Goal: Obtain resource: Download file/media

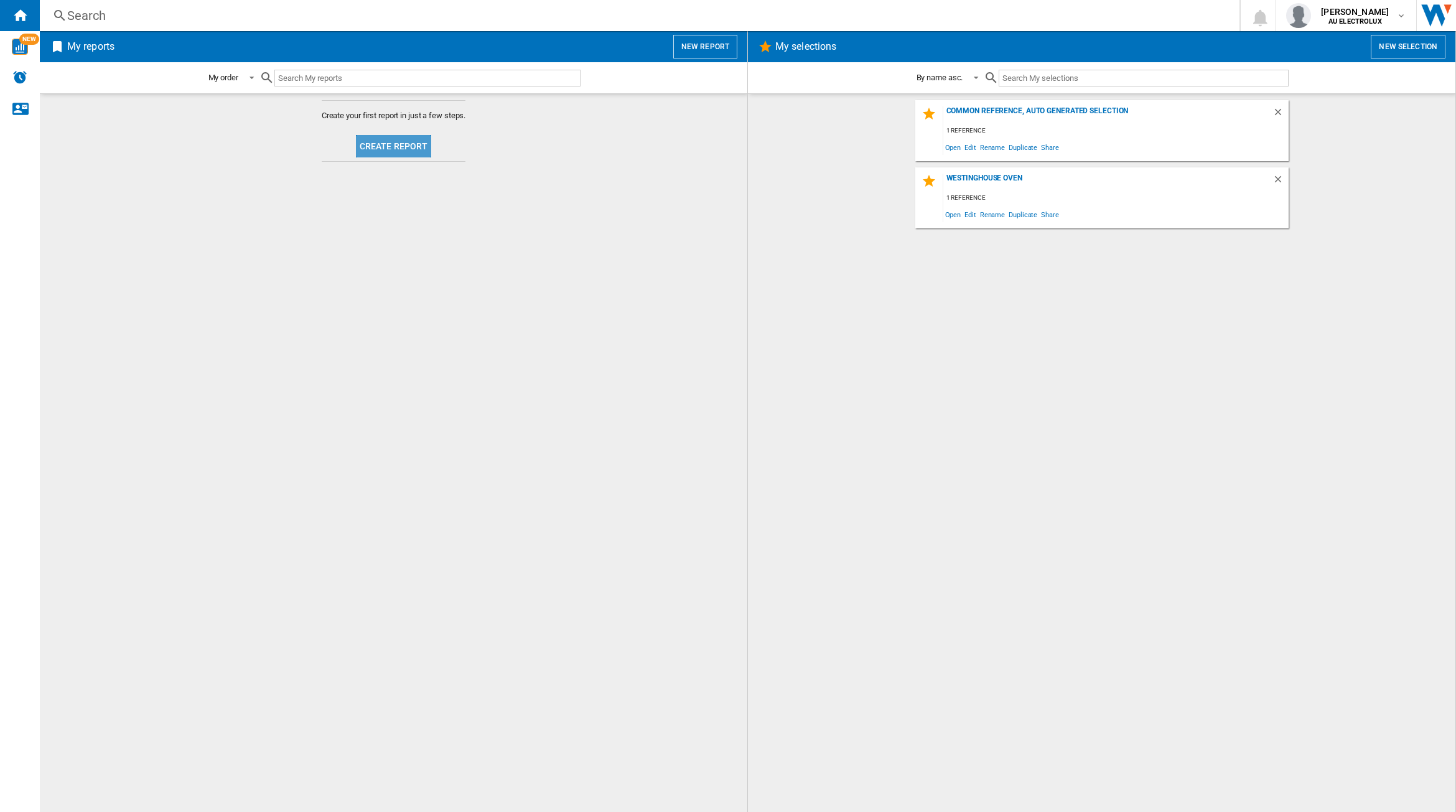
click at [403, 146] on button "Create report" at bounding box center [394, 146] width 76 height 22
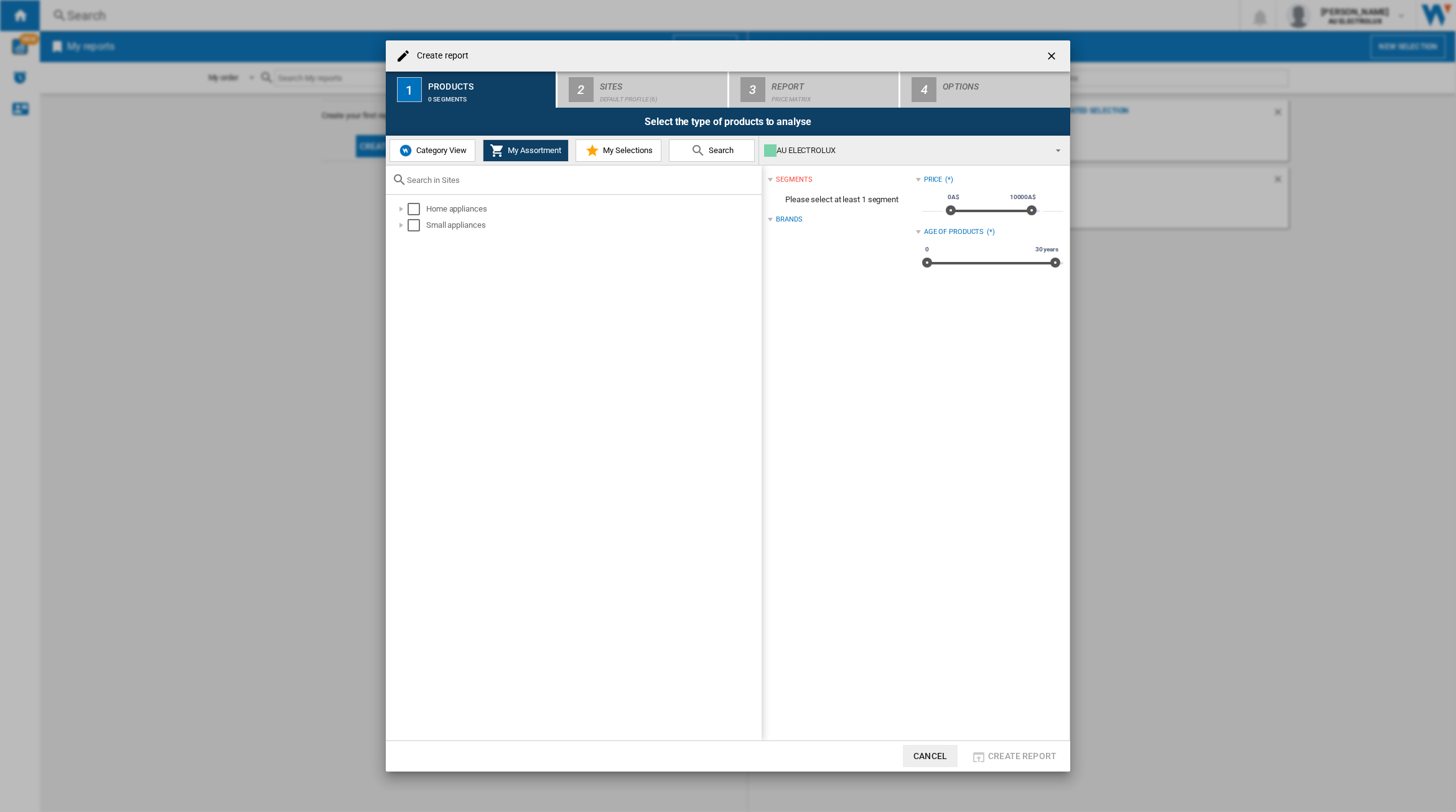
click at [428, 154] on span "Category View" at bounding box center [439, 149] width 54 height 9
click at [396, 207] on div at bounding box center [395, 209] width 13 height 13
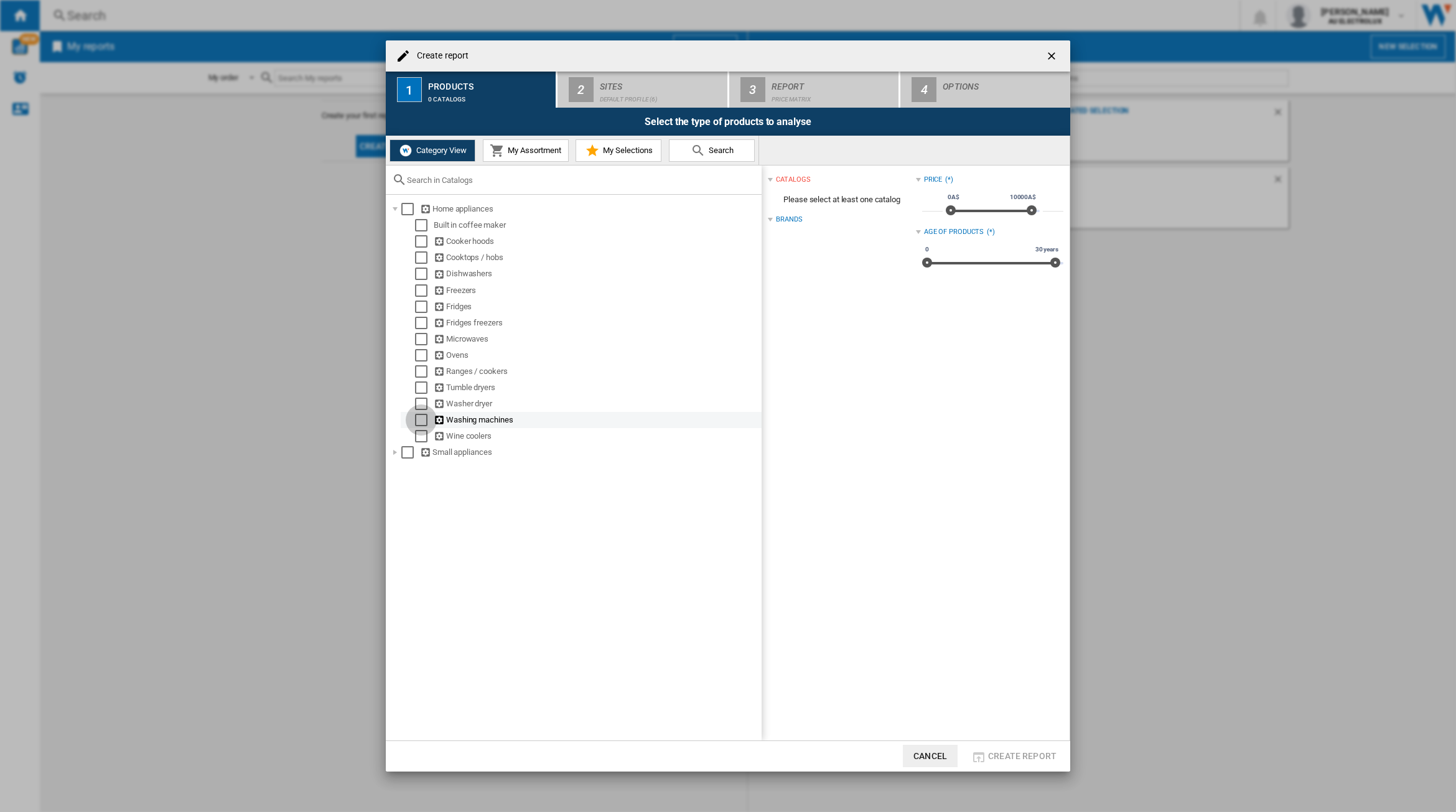
click at [420, 415] on div "Select" at bounding box center [421, 420] width 13 height 13
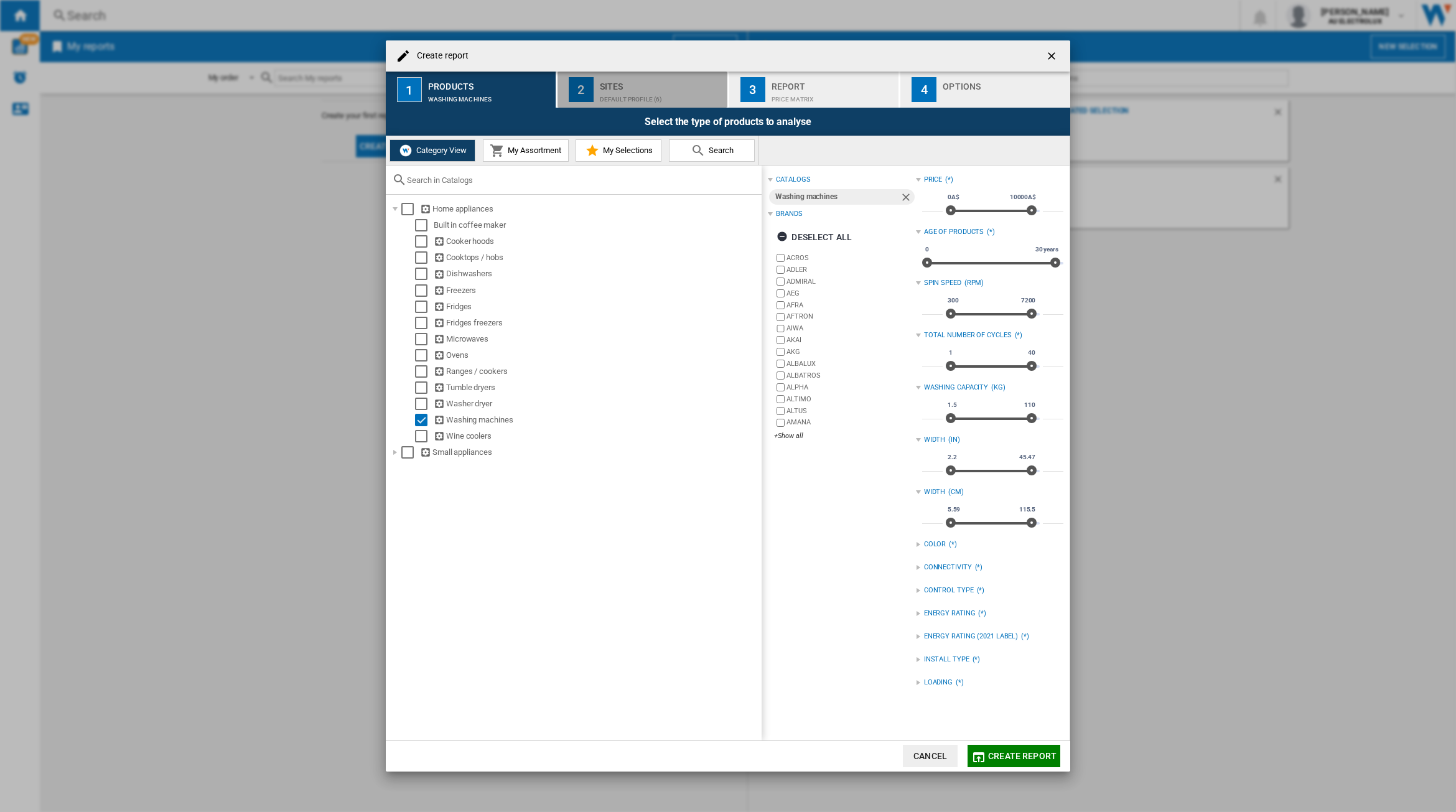
click at [630, 97] on div "Default profile (6)" at bounding box center [661, 96] width 122 height 13
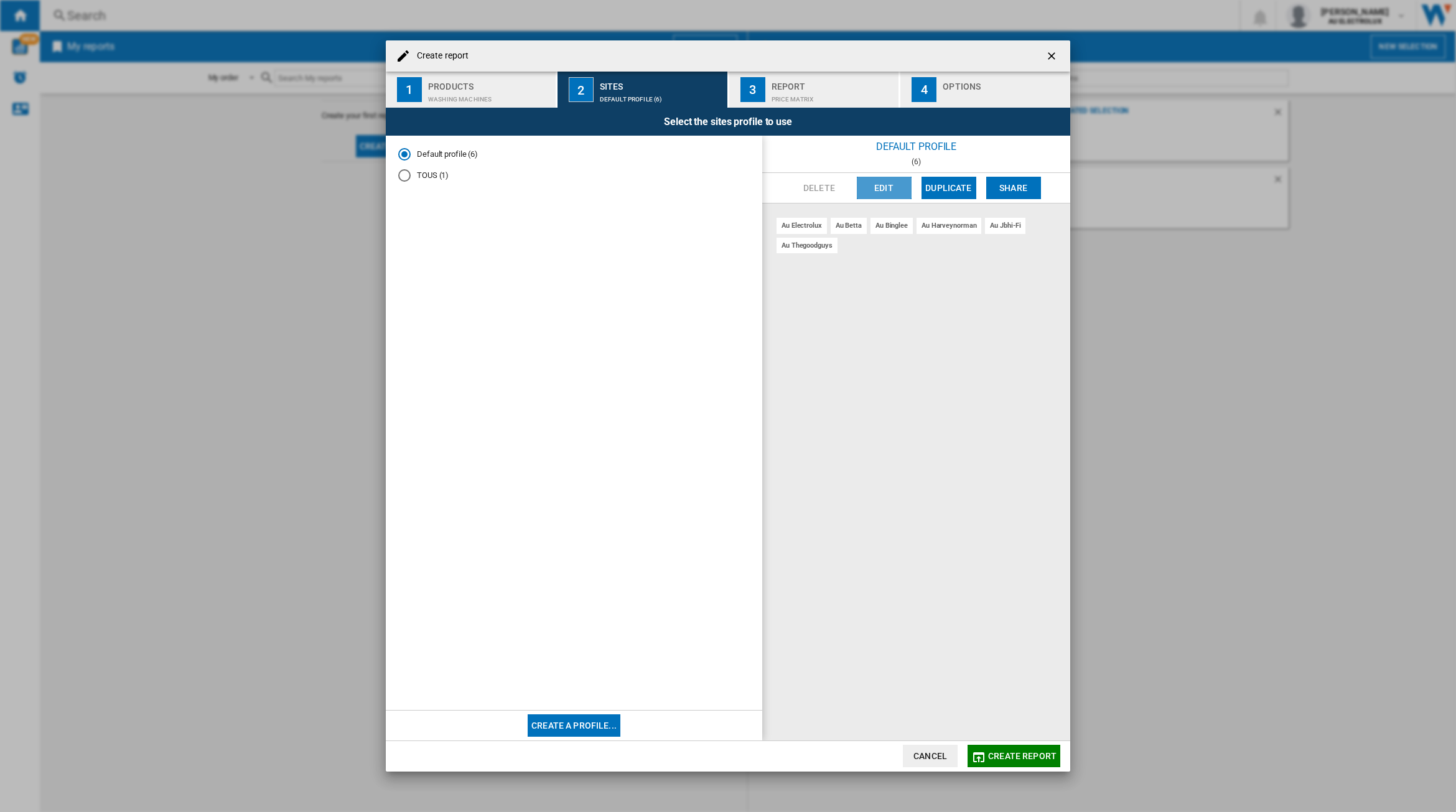
click at [884, 188] on button "Edit" at bounding box center [884, 188] width 55 height 22
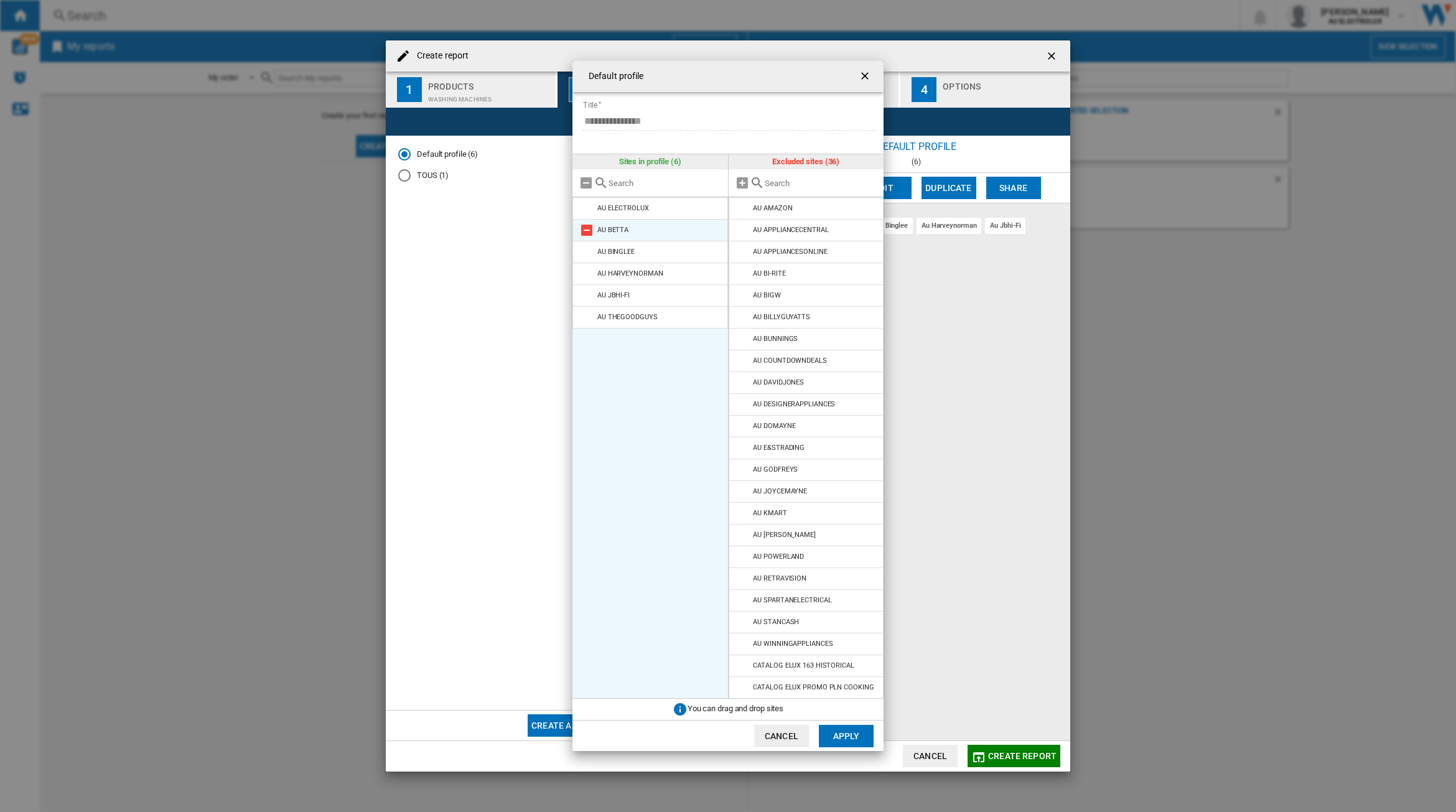
click at [588, 235] on md-icon at bounding box center [586, 229] width 15 height 15
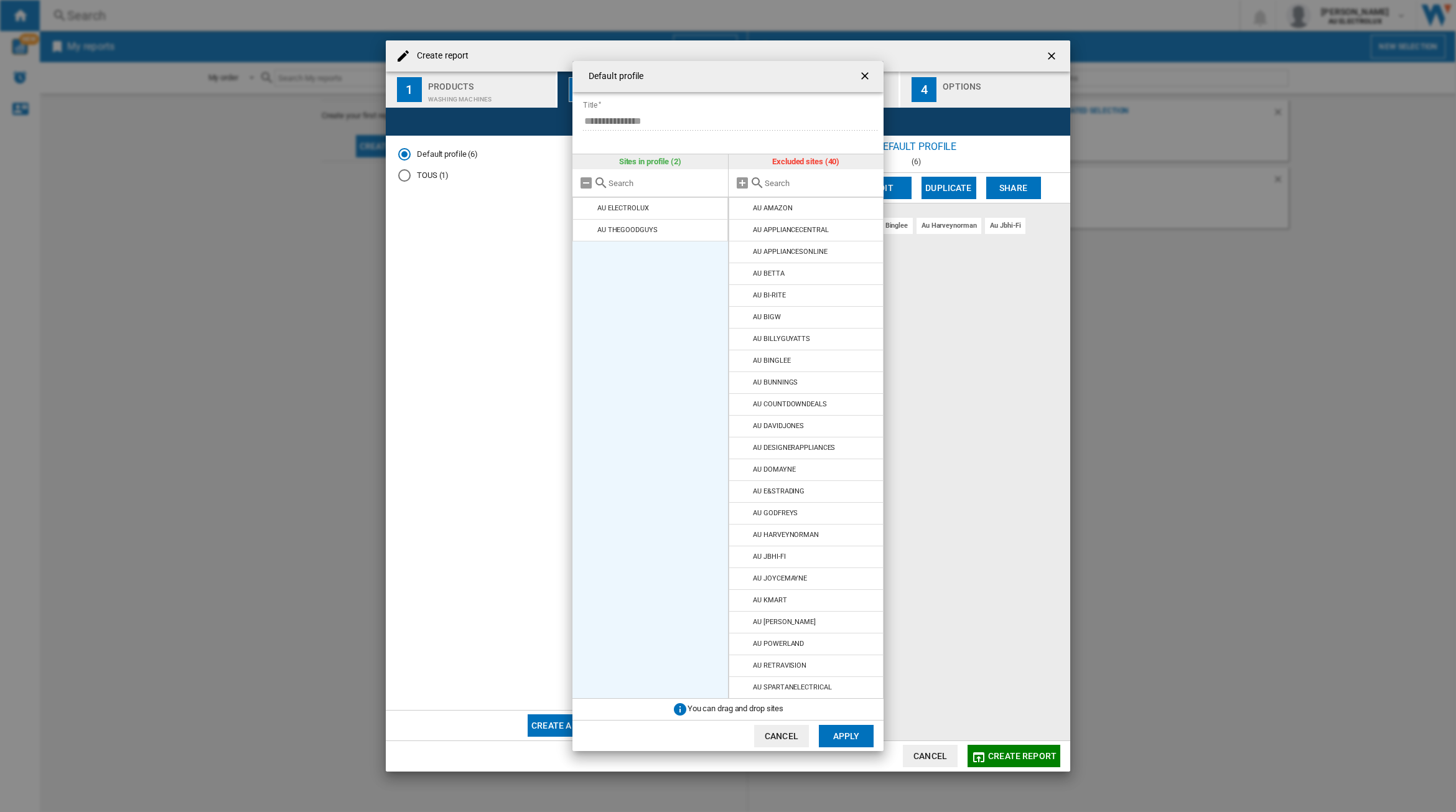
click at [588, 235] on md-icon at bounding box center [586, 229] width 15 height 15
click at [798, 532] on div "NZ HARVEYNORMAN" at bounding box center [786, 534] width 67 height 8
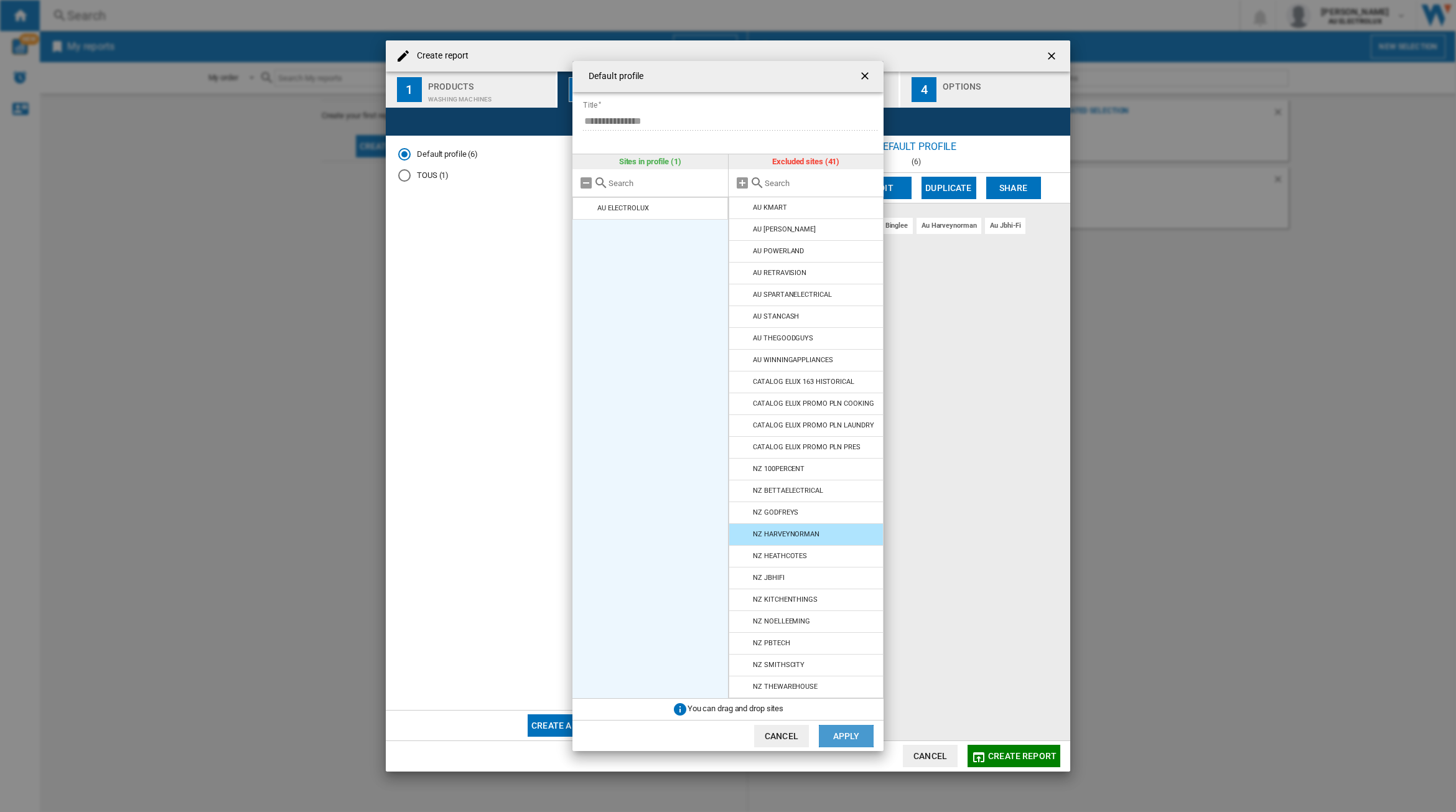
click at [840, 732] on button "Apply" at bounding box center [846, 736] width 55 height 22
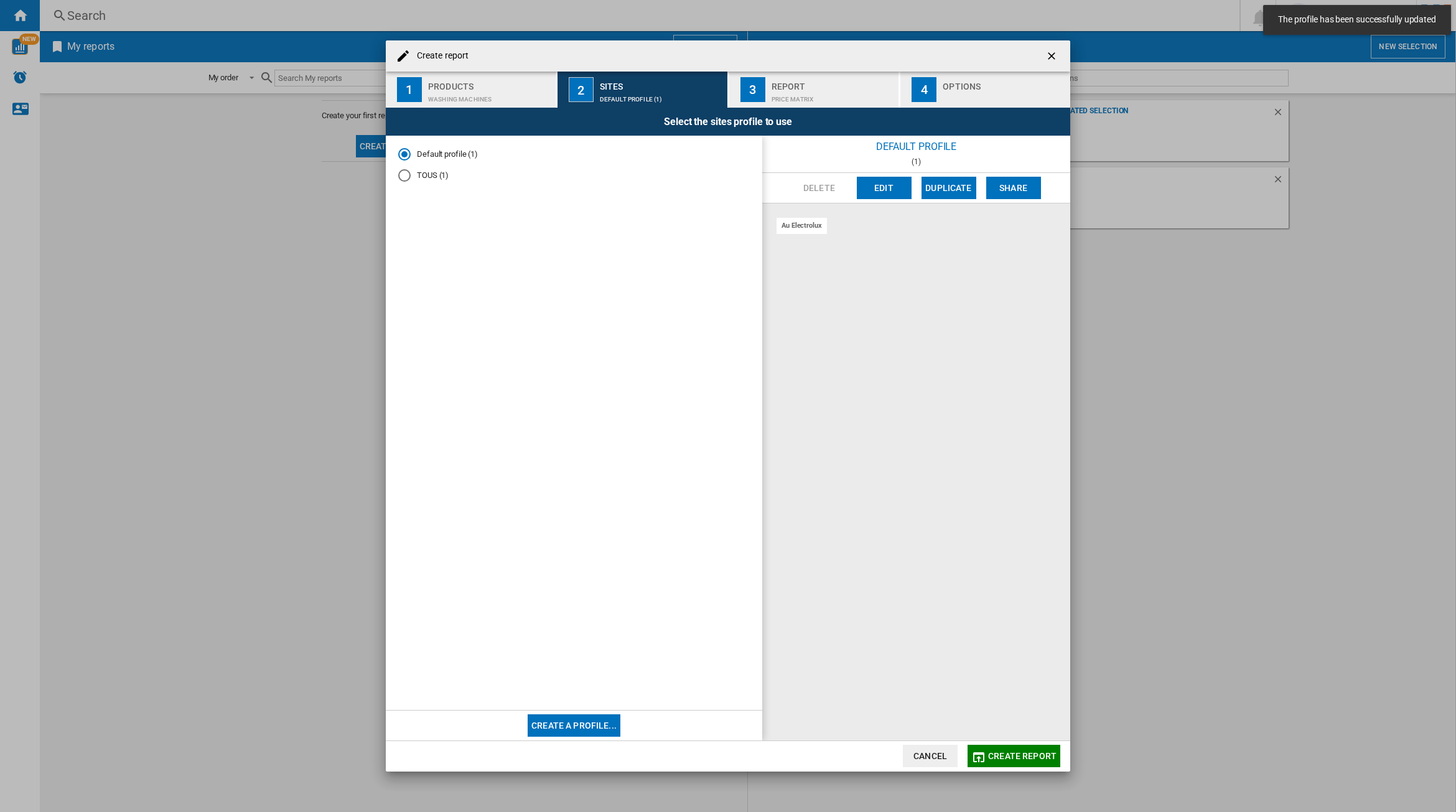
click at [802, 97] on div "Price Matrix" at bounding box center [832, 96] width 122 height 13
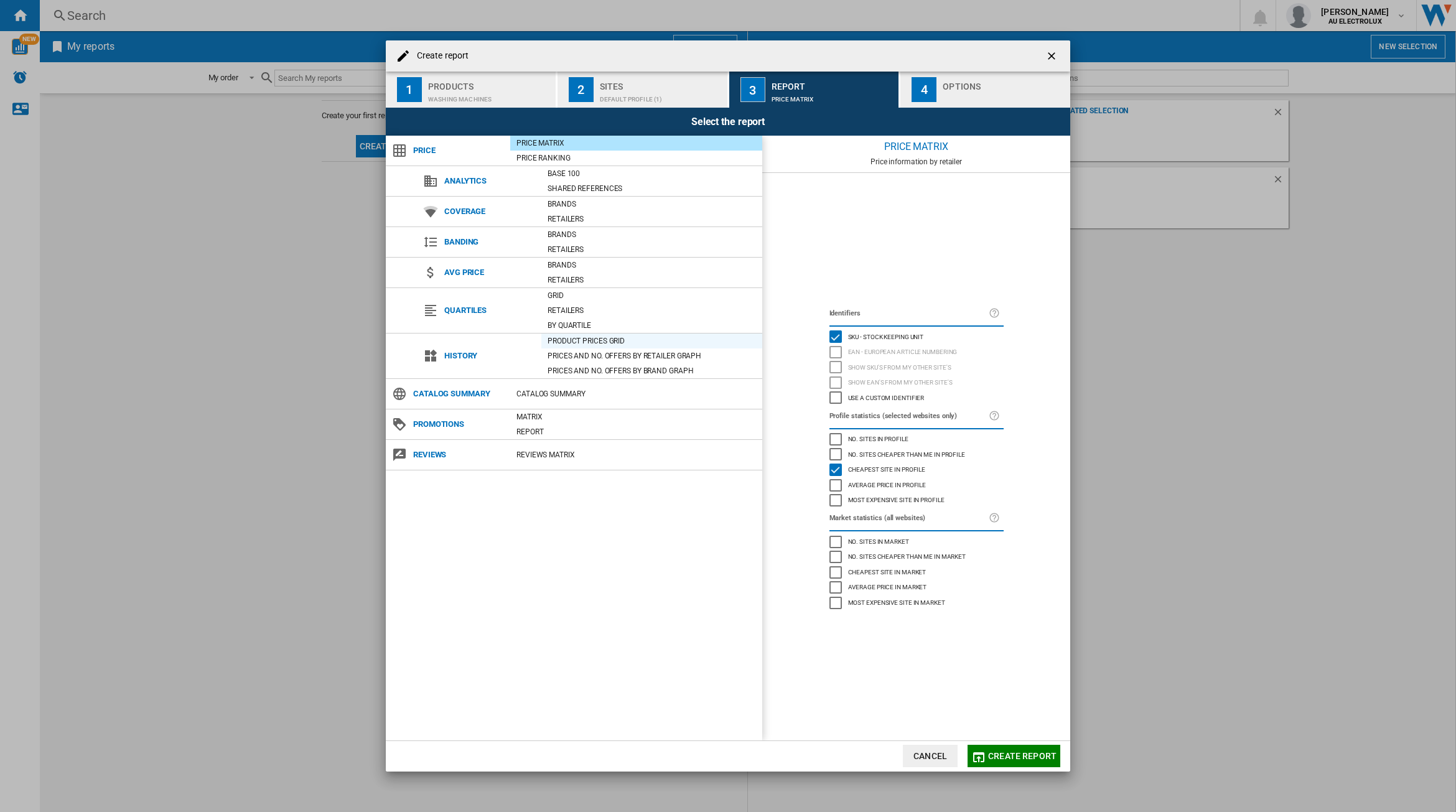
click at [607, 343] on div "Product prices grid" at bounding box center [652, 341] width 221 height 13
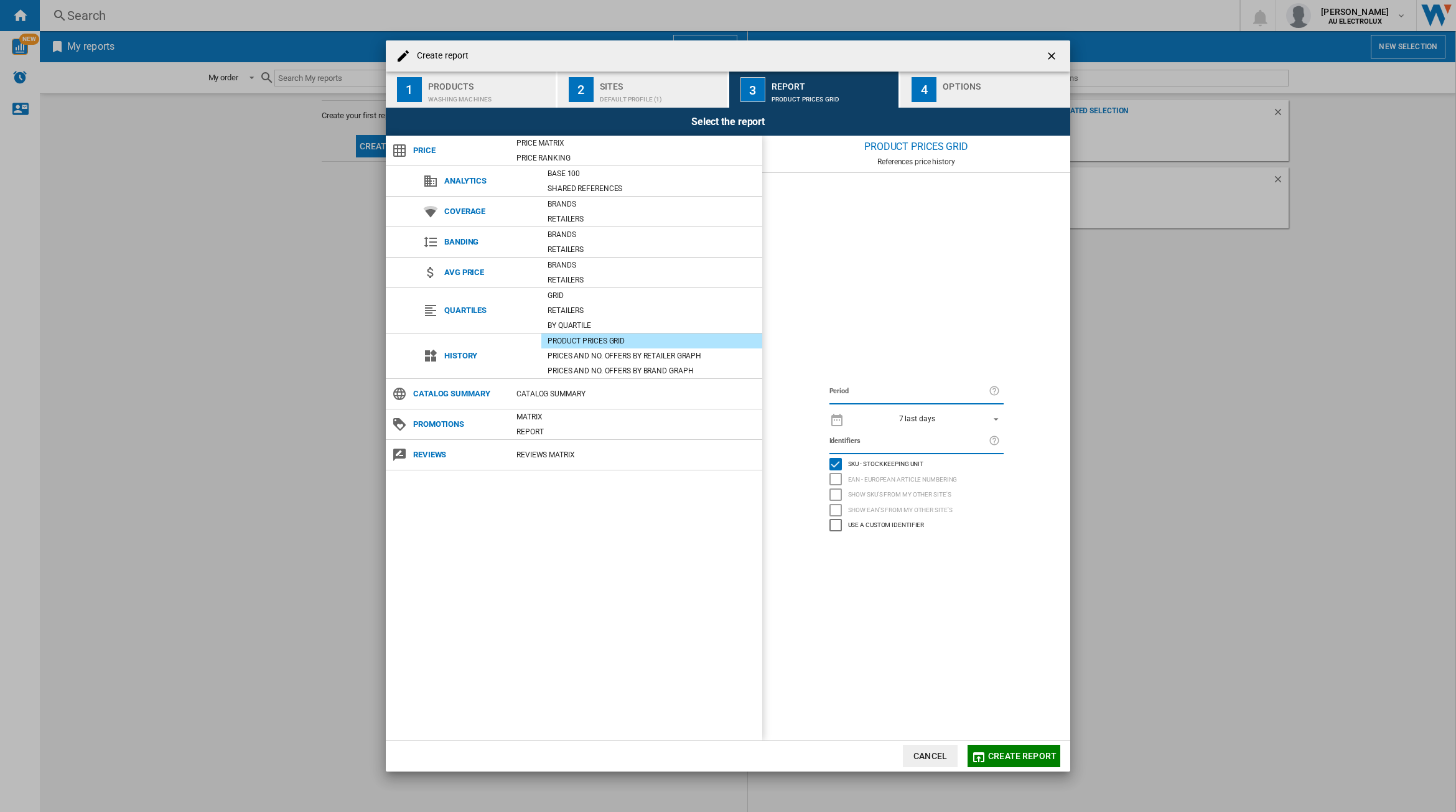
click at [921, 416] on div "7 last days" at bounding box center [917, 419] width 36 height 9
click at [913, 474] on md-option "31 last days" at bounding box center [928, 475] width 173 height 19
click at [1002, 754] on span "Create report" at bounding box center [1022, 756] width 68 height 10
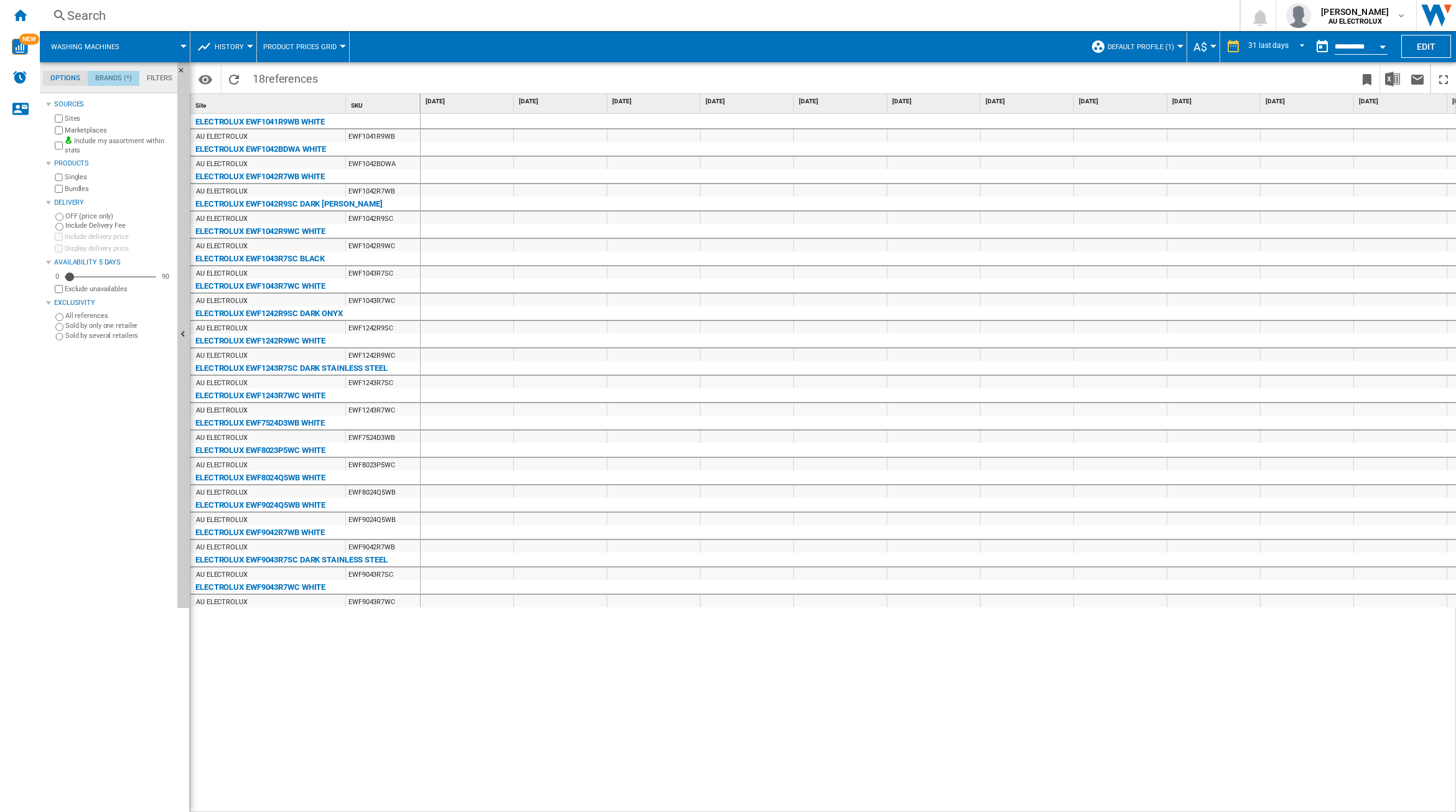
click at [118, 76] on md-tab-item "Brands (*)" at bounding box center [113, 78] width 51 height 15
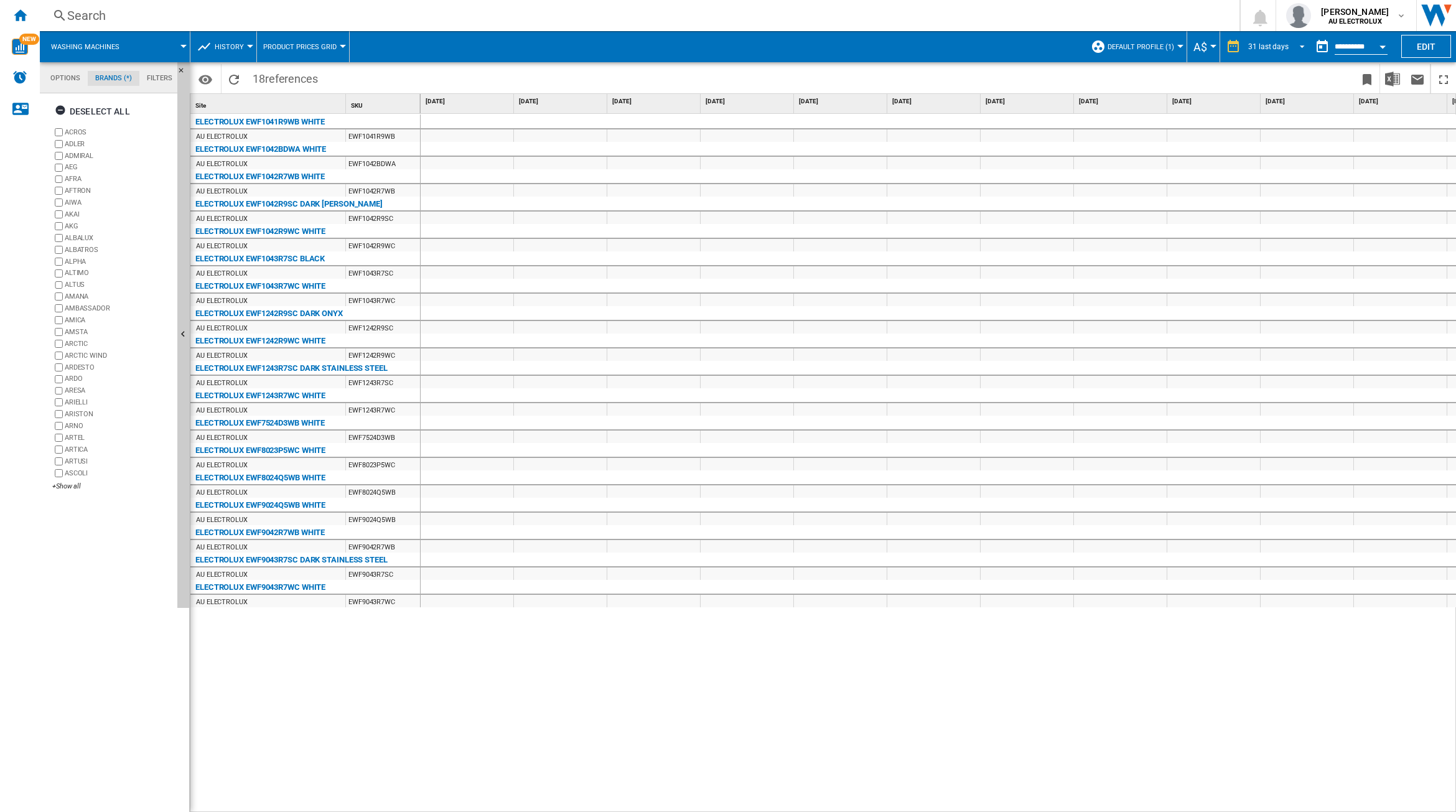
click at [1270, 49] on div "31 last days" at bounding box center [1268, 47] width 40 height 9
click at [1271, 122] on div "32 last weeks" at bounding box center [1266, 122] width 45 height 10
click at [68, 79] on md-tab-item "Options" at bounding box center [65, 78] width 45 height 15
click at [168, 42] on span at bounding box center [160, 47] width 47 height 31
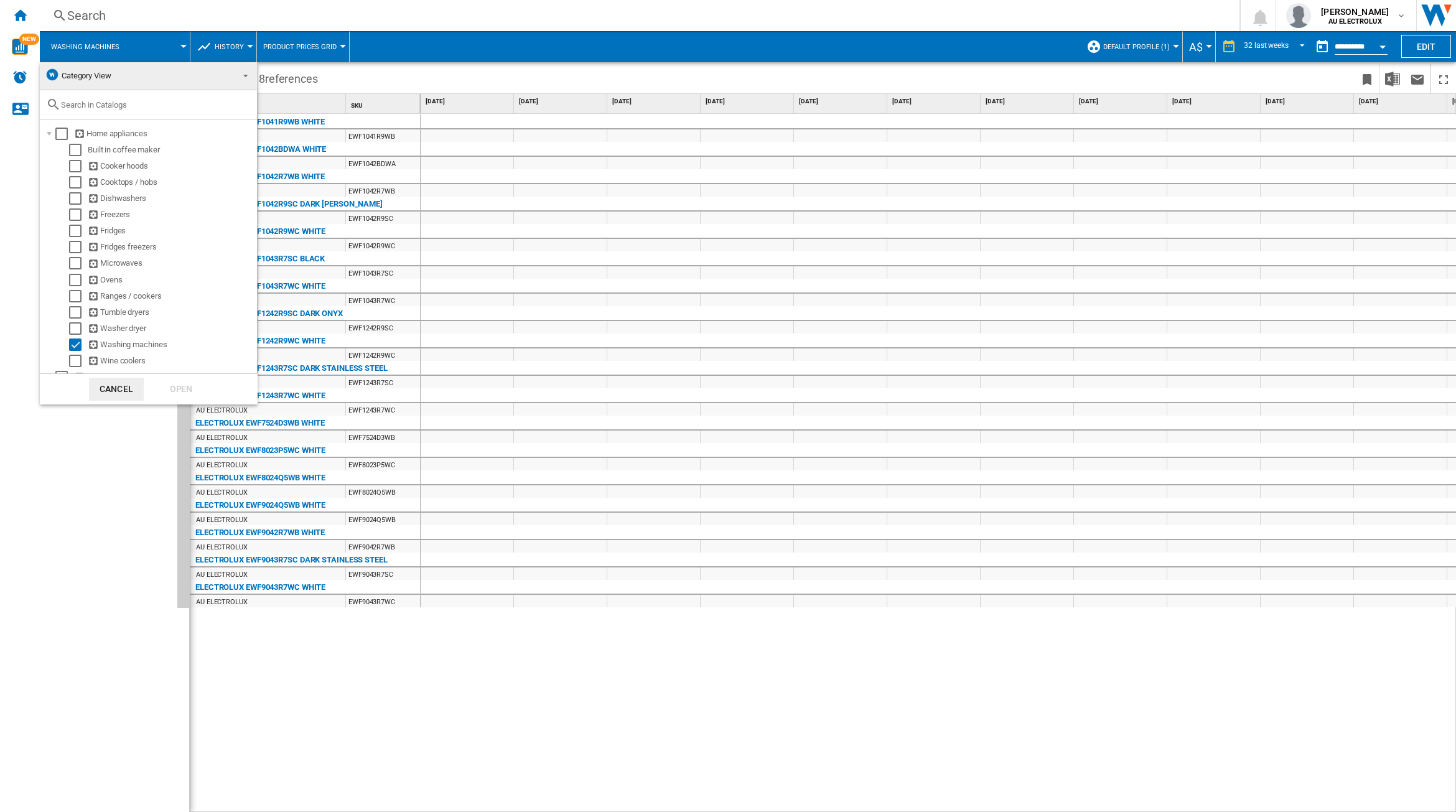
click at [232, 42] on md-backdrop at bounding box center [728, 406] width 1456 height 812
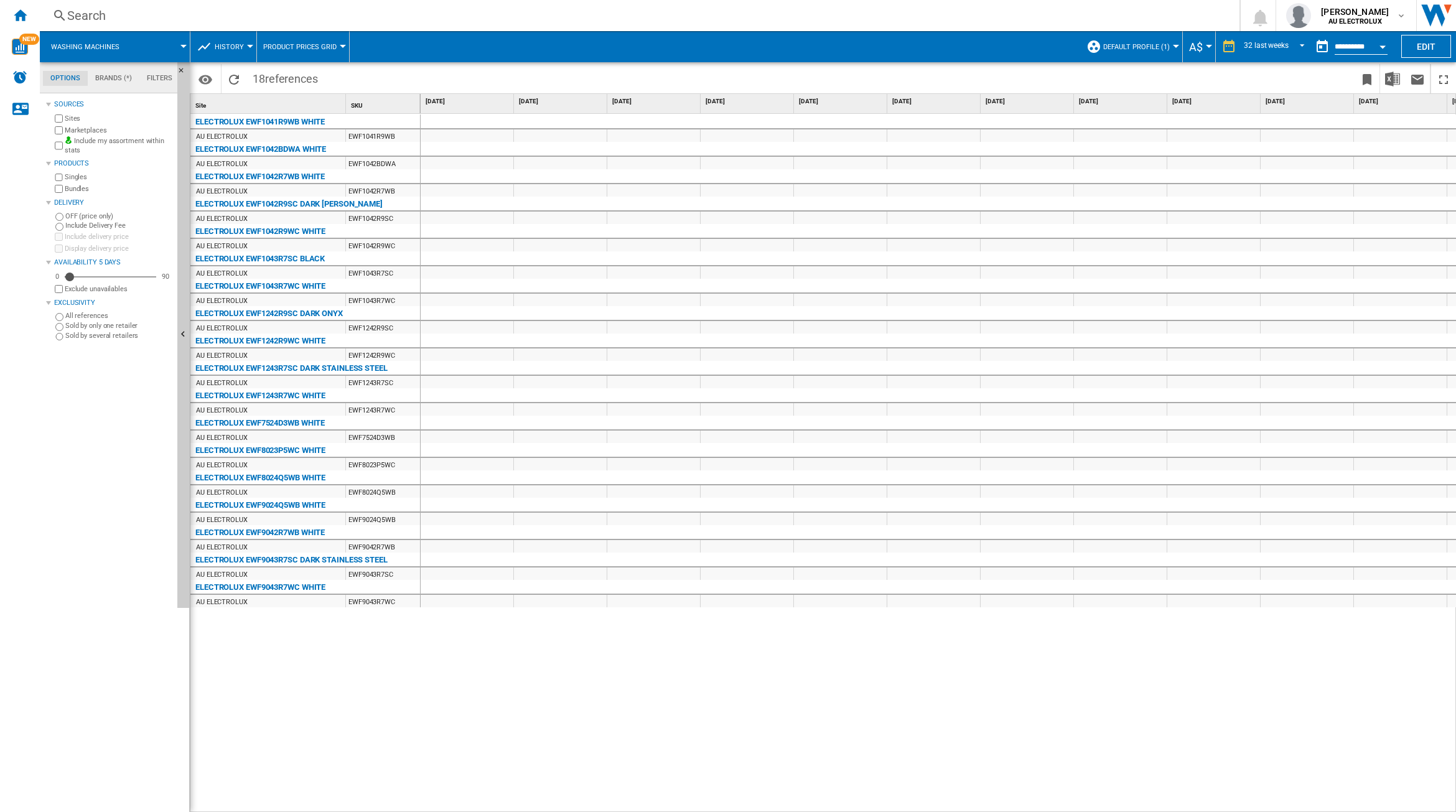
click at [104, 76] on md-tab-item "Brands (*)" at bounding box center [113, 78] width 51 height 15
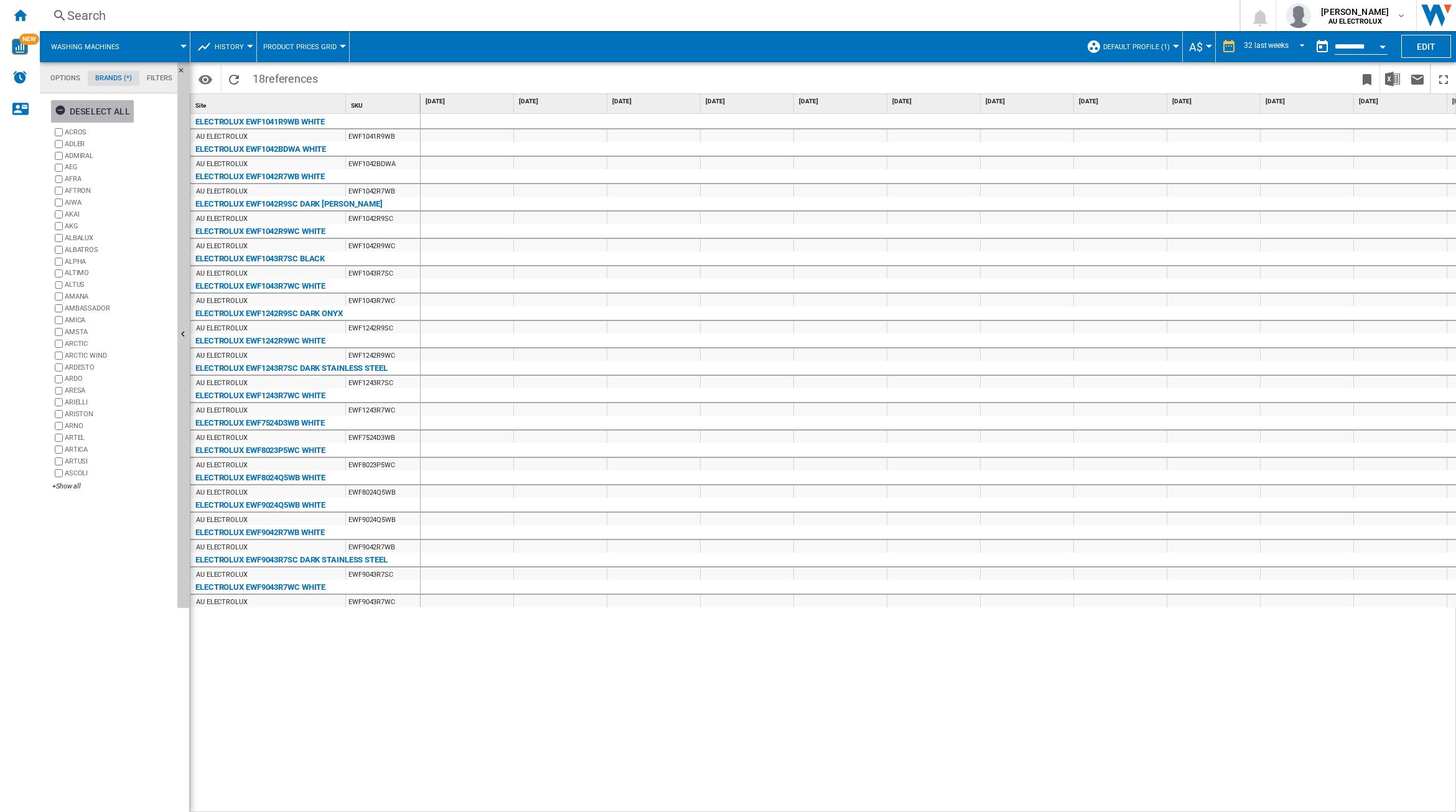
click at [60, 111] on ng-md-icon "button" at bounding box center [62, 111] width 15 height 15
click at [67, 486] on div "+Show all" at bounding box center [112, 486] width 120 height 9
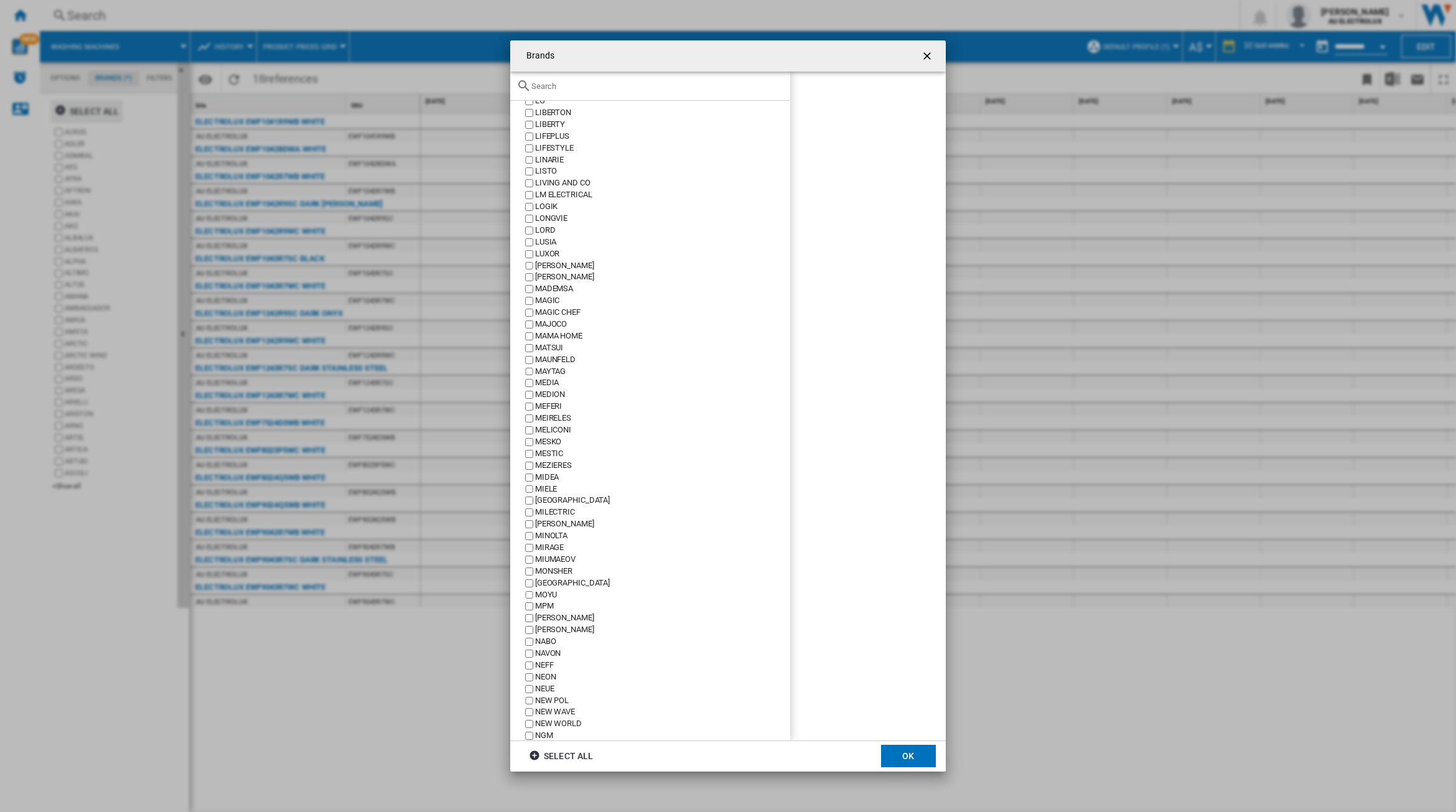
scroll to position [3578, 0]
click at [524, 495] on label "MIELE" at bounding box center [656, 489] width 268 height 12
click at [903, 753] on button "OK" at bounding box center [908, 756] width 55 height 22
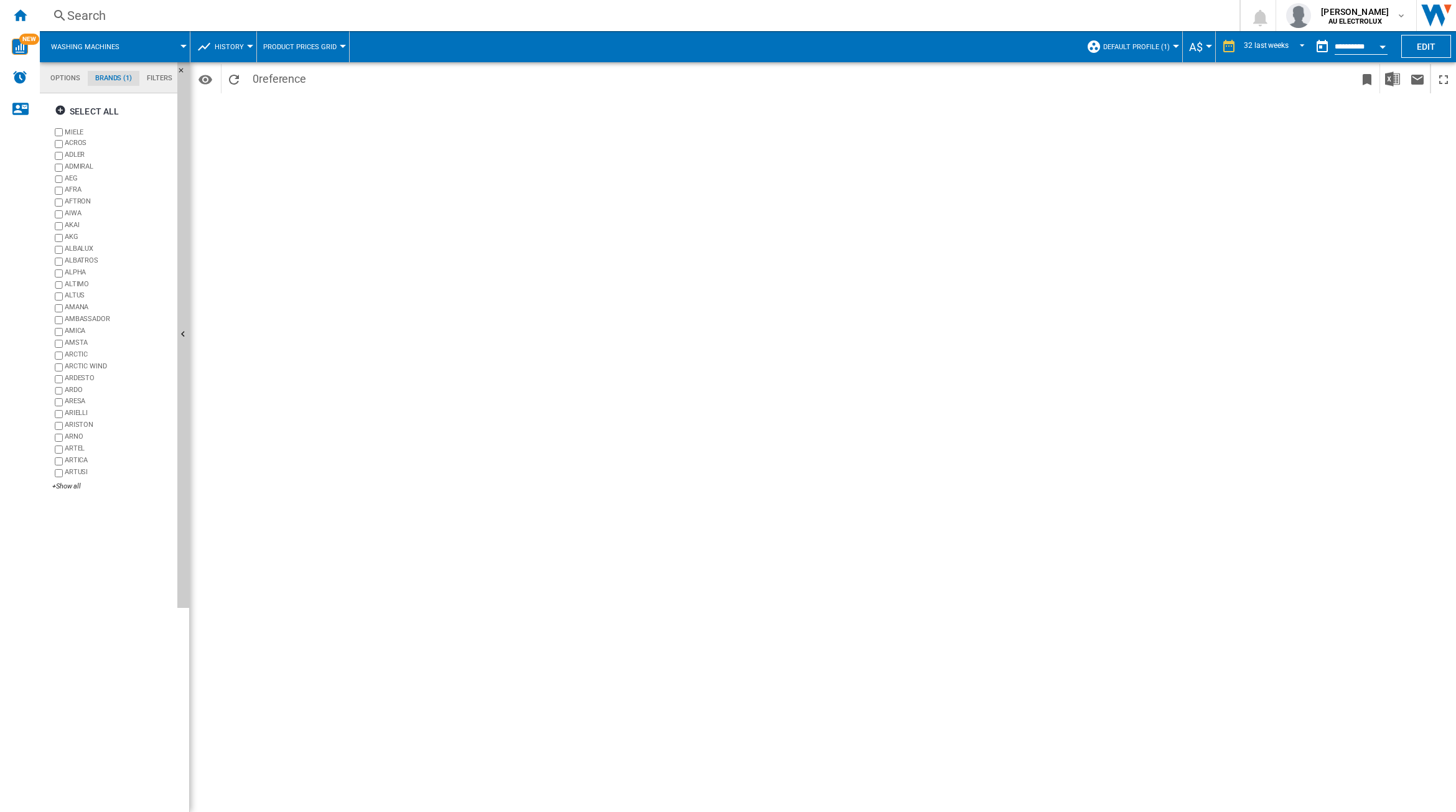
click at [323, 44] on span "Product prices grid" at bounding box center [300, 47] width 74 height 8
click at [318, 45] on md-backdrop at bounding box center [728, 406] width 1456 height 812
click at [237, 45] on span "History" at bounding box center [229, 47] width 29 height 8
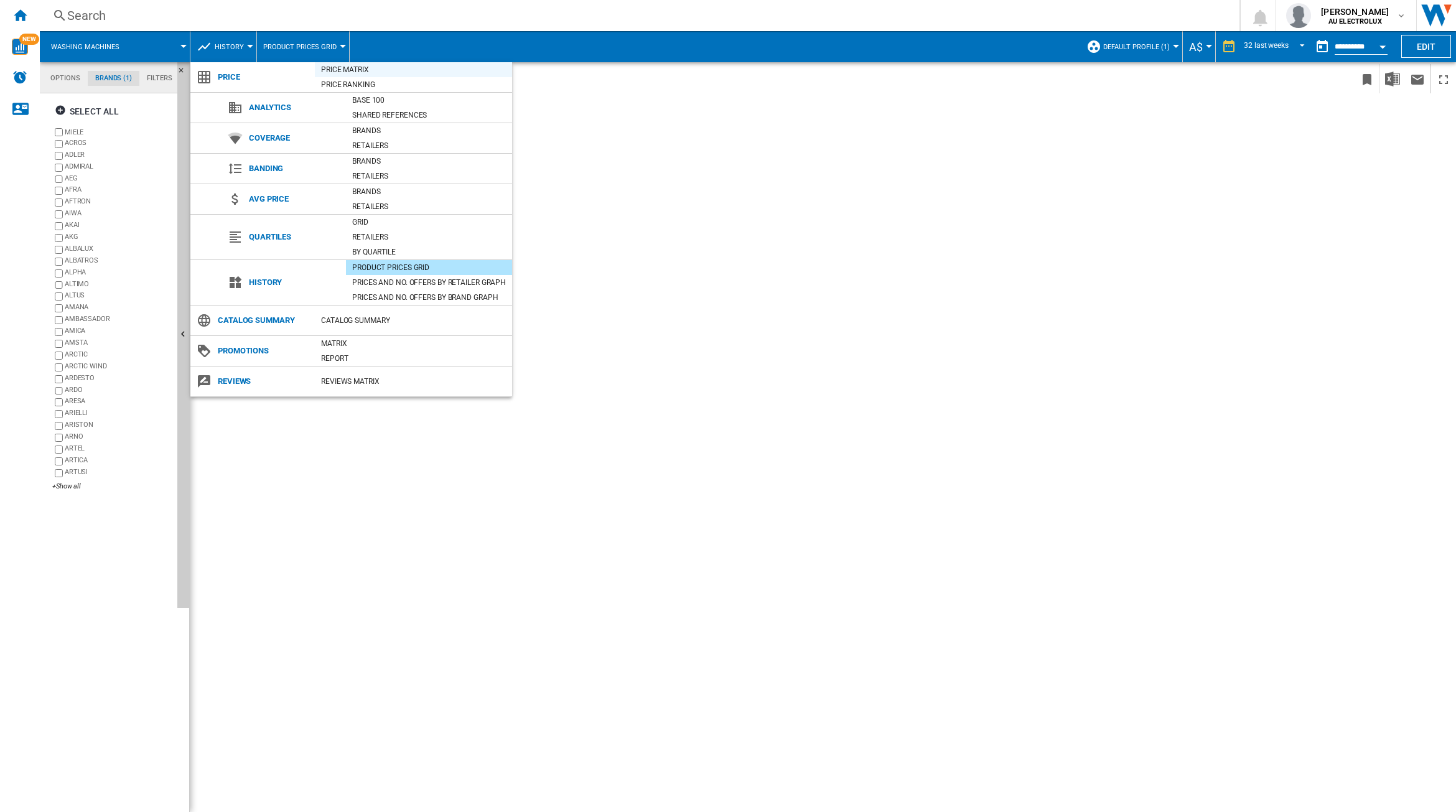
click at [353, 68] on div "Price Matrix" at bounding box center [414, 70] width 197 height 13
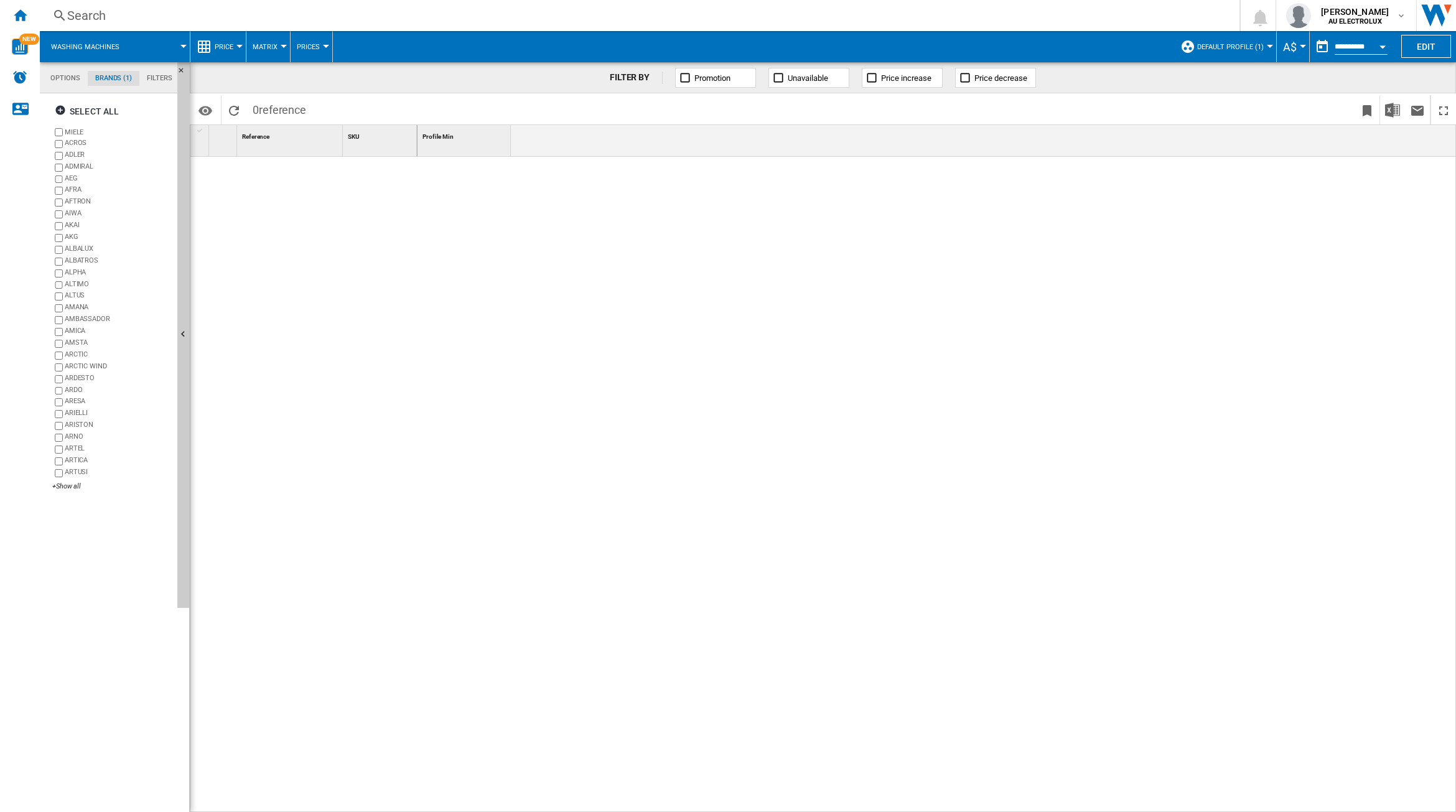
click at [321, 48] on button "Prices" at bounding box center [312, 47] width 29 height 31
click at [237, 49] on md-backdrop at bounding box center [728, 406] width 1456 height 812
click at [227, 49] on span "Price" at bounding box center [224, 47] width 19 height 8
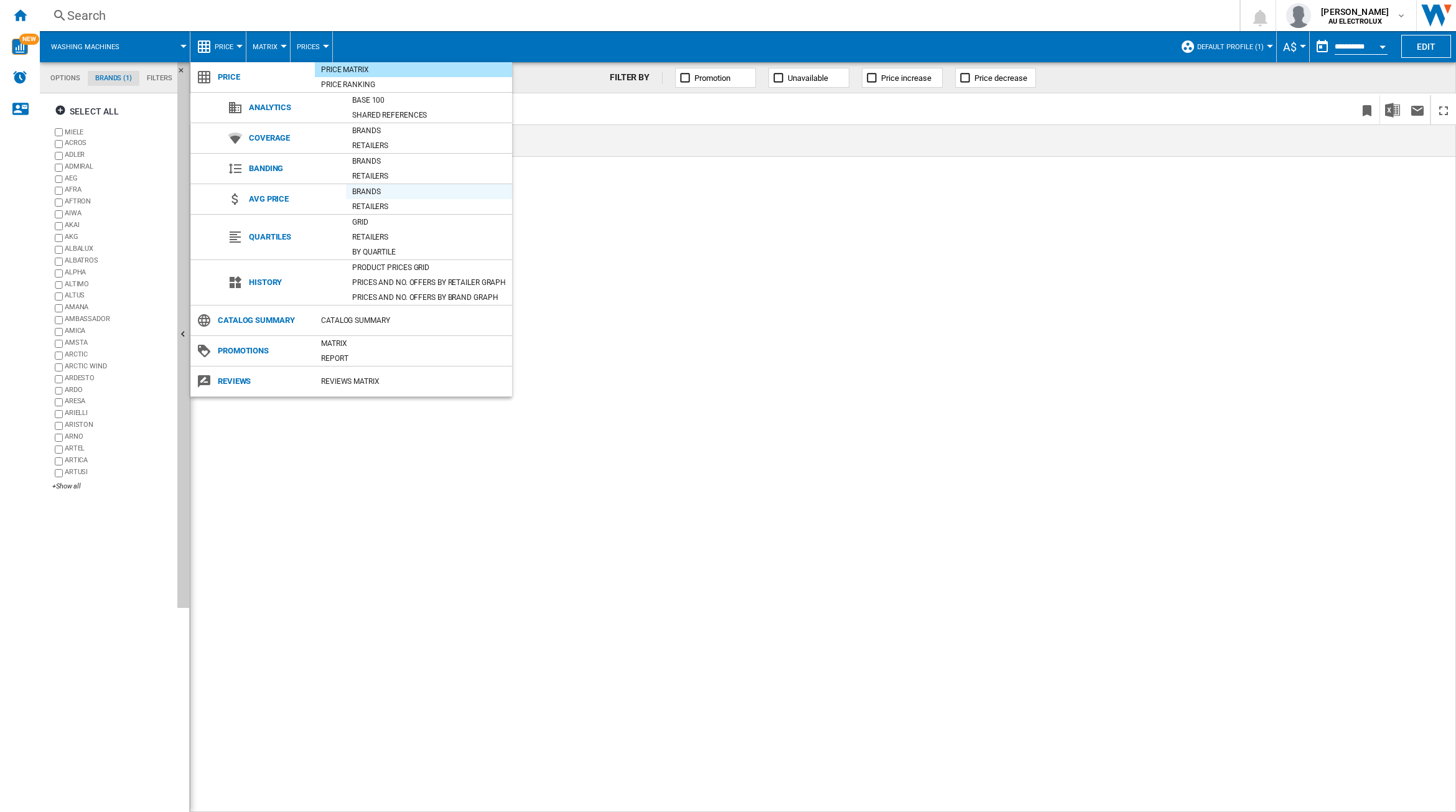
click at [370, 191] on div "Brands" at bounding box center [428, 192] width 166 height 13
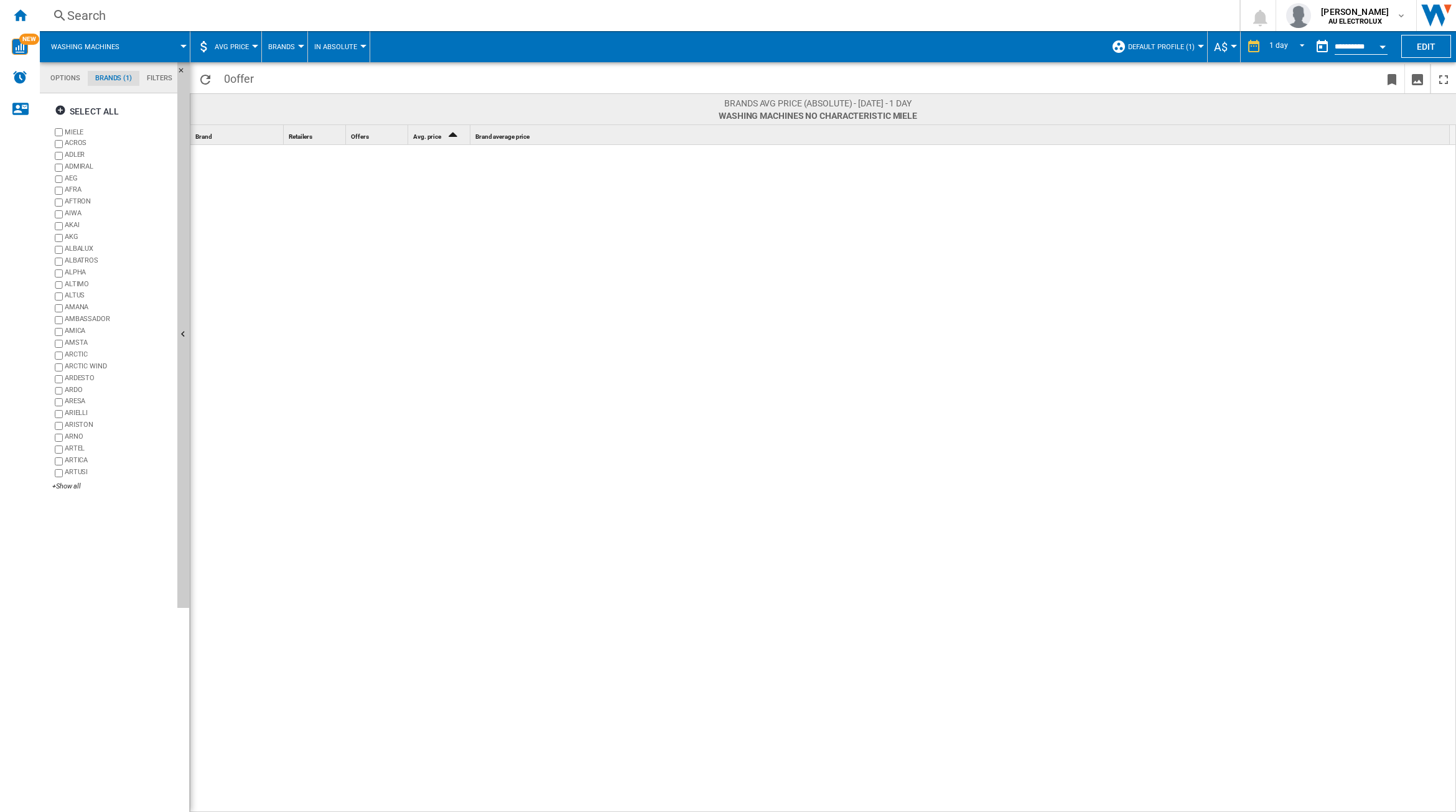
click at [244, 43] on span "AVG Price" at bounding box center [232, 47] width 34 height 8
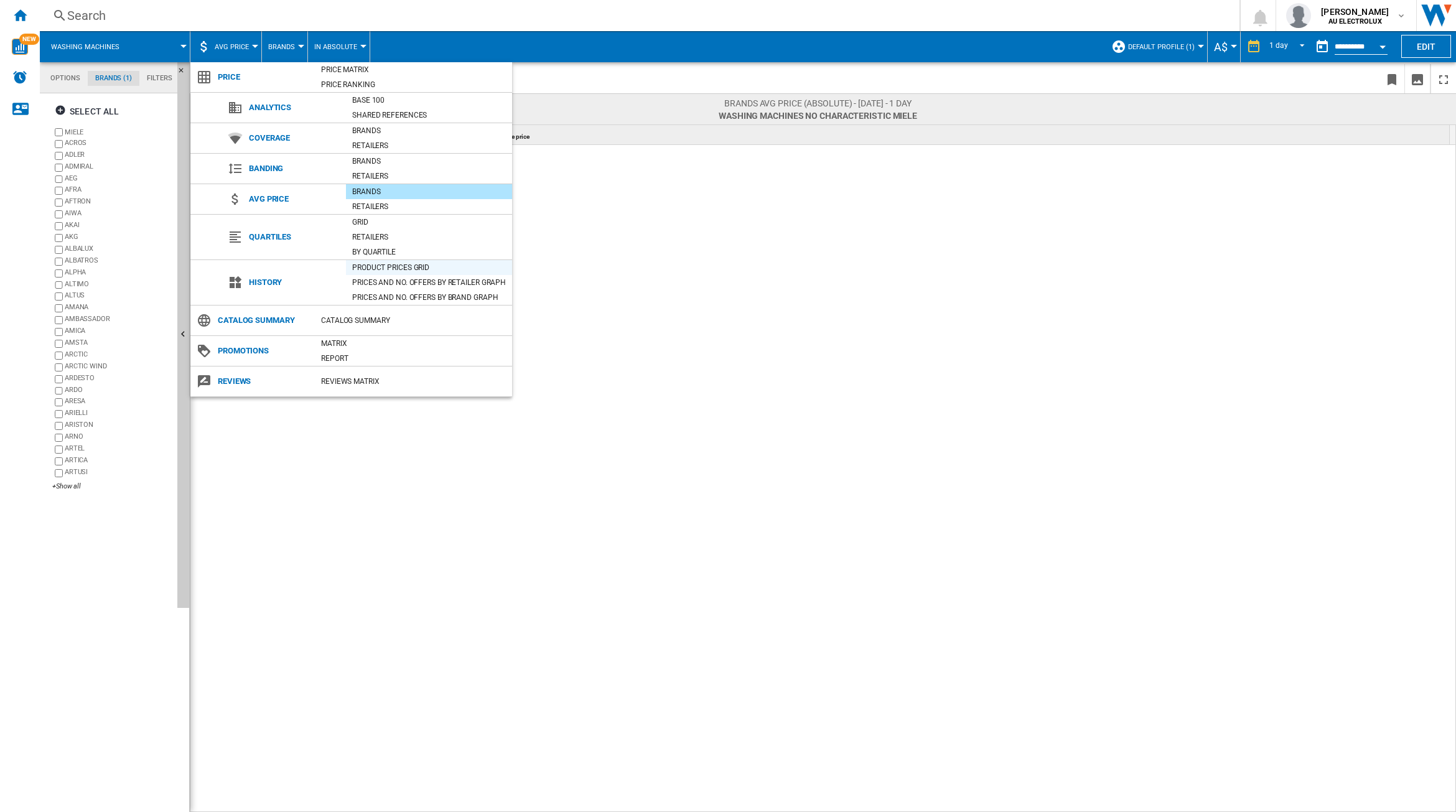
click at [387, 266] on div "Product prices grid" at bounding box center [428, 268] width 166 height 13
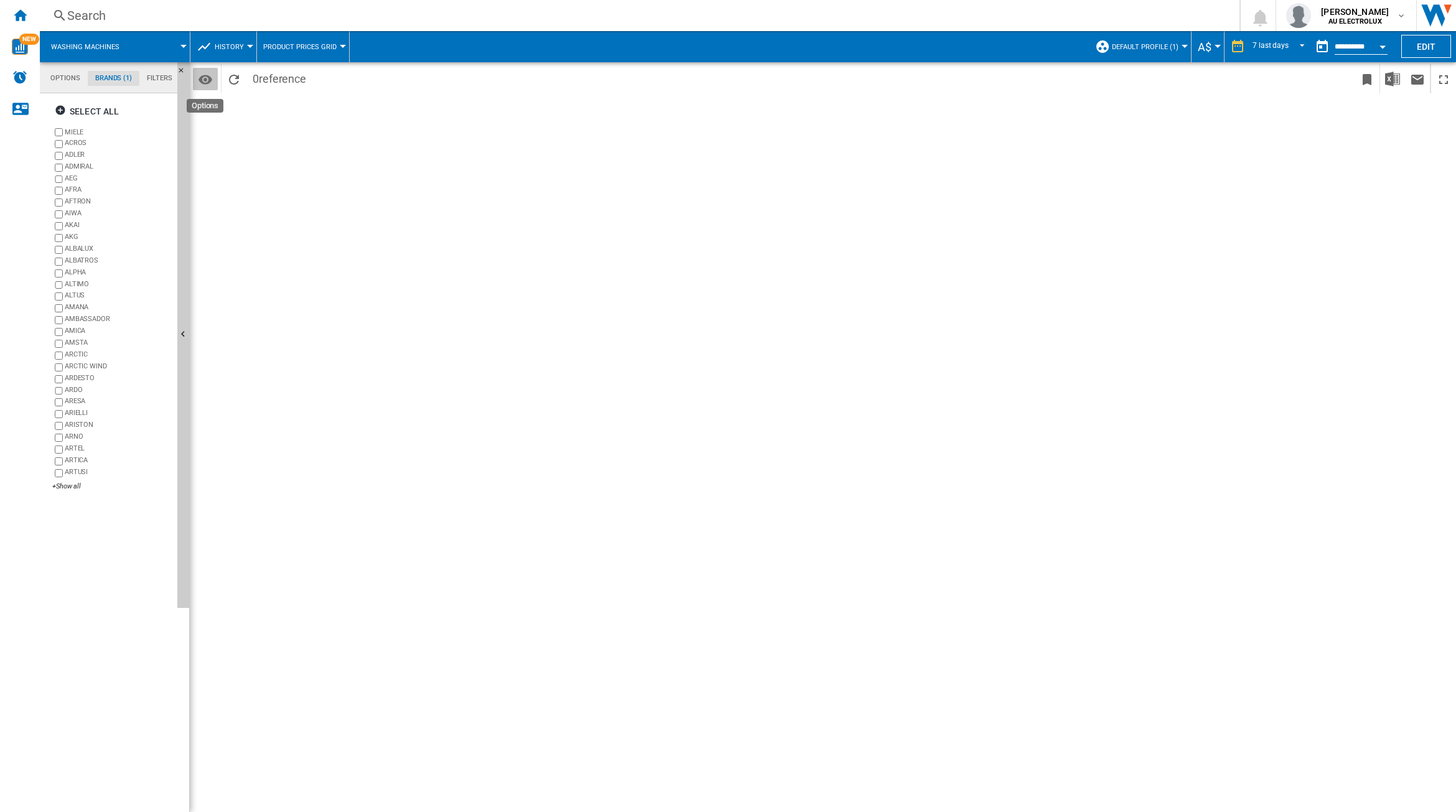
click at [206, 79] on md-icon "Options" at bounding box center [205, 79] width 15 height 15
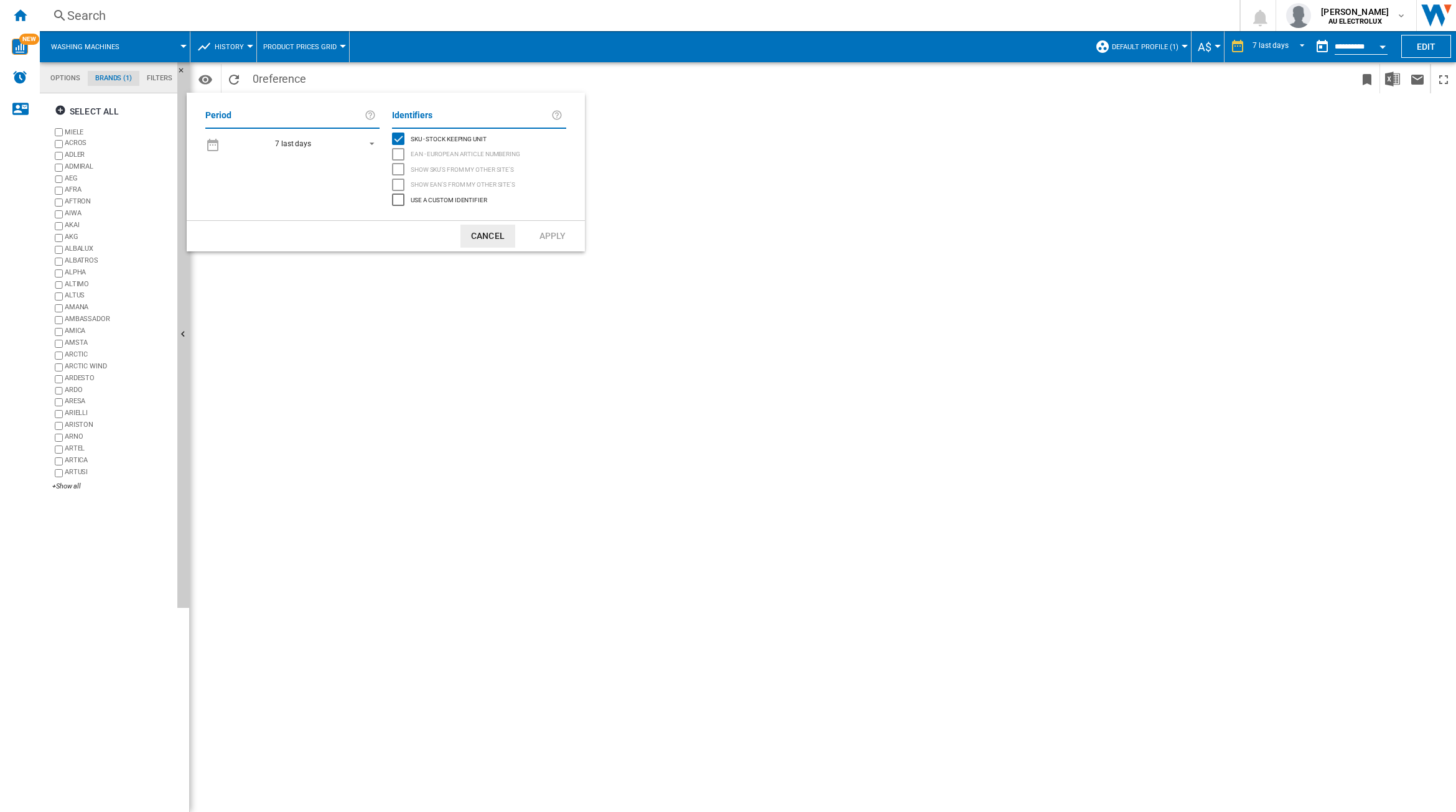
click at [396, 138] on div "SKU - Stock Keeping Unit" at bounding box center [398, 139] width 13 height 13
click at [349, 143] on span "7 last days" at bounding box center [293, 144] width 131 height 10
click at [401, 133] on div "SKU - Stock Keeping Unit" at bounding box center [398, 139] width 13 height 13
click at [291, 289] on md-option "32 last weeks" at bounding box center [303, 292] width 173 height 19
click at [560, 227] on button "Apply" at bounding box center [552, 236] width 55 height 23
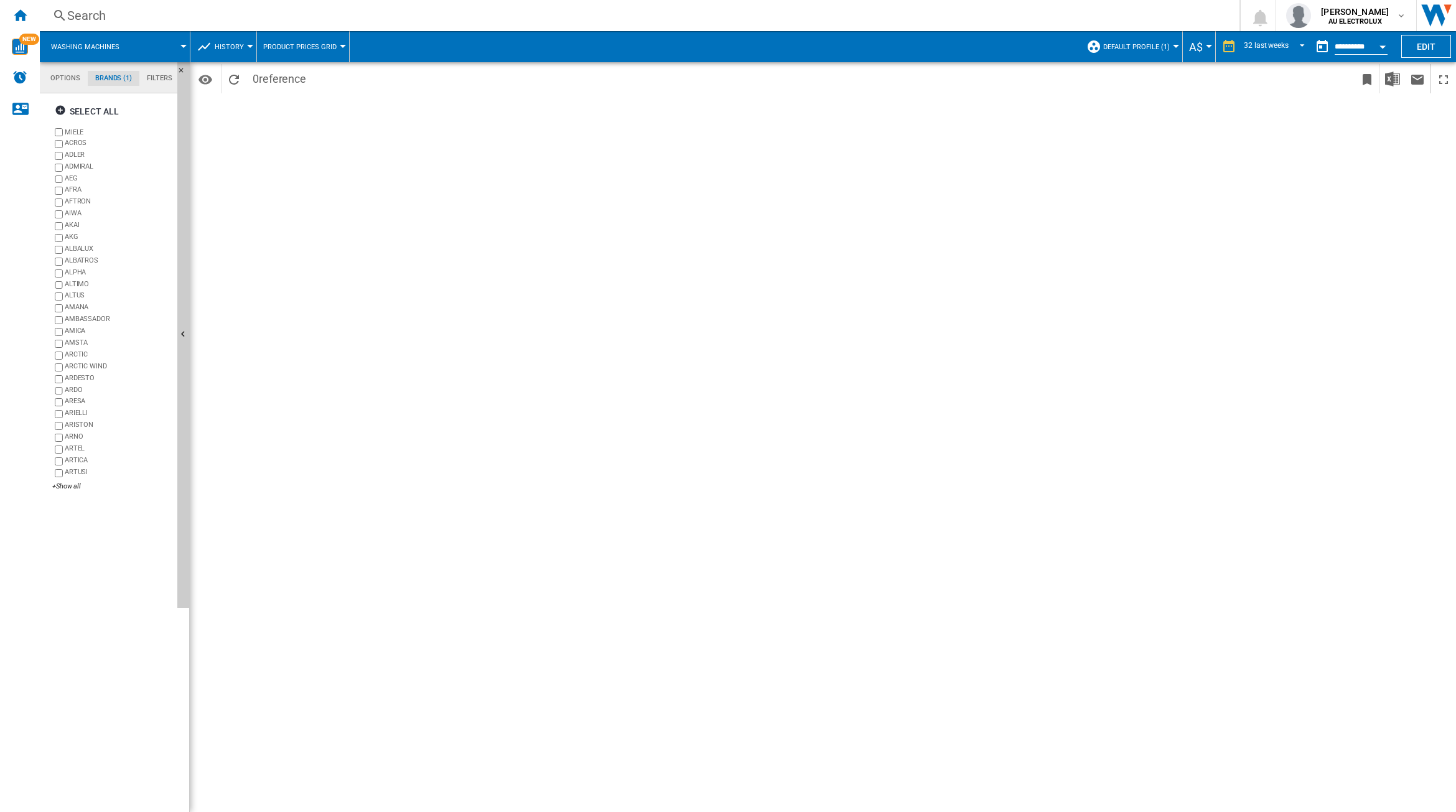
click at [1197, 49] on span "A$" at bounding box center [1196, 47] width 14 height 13
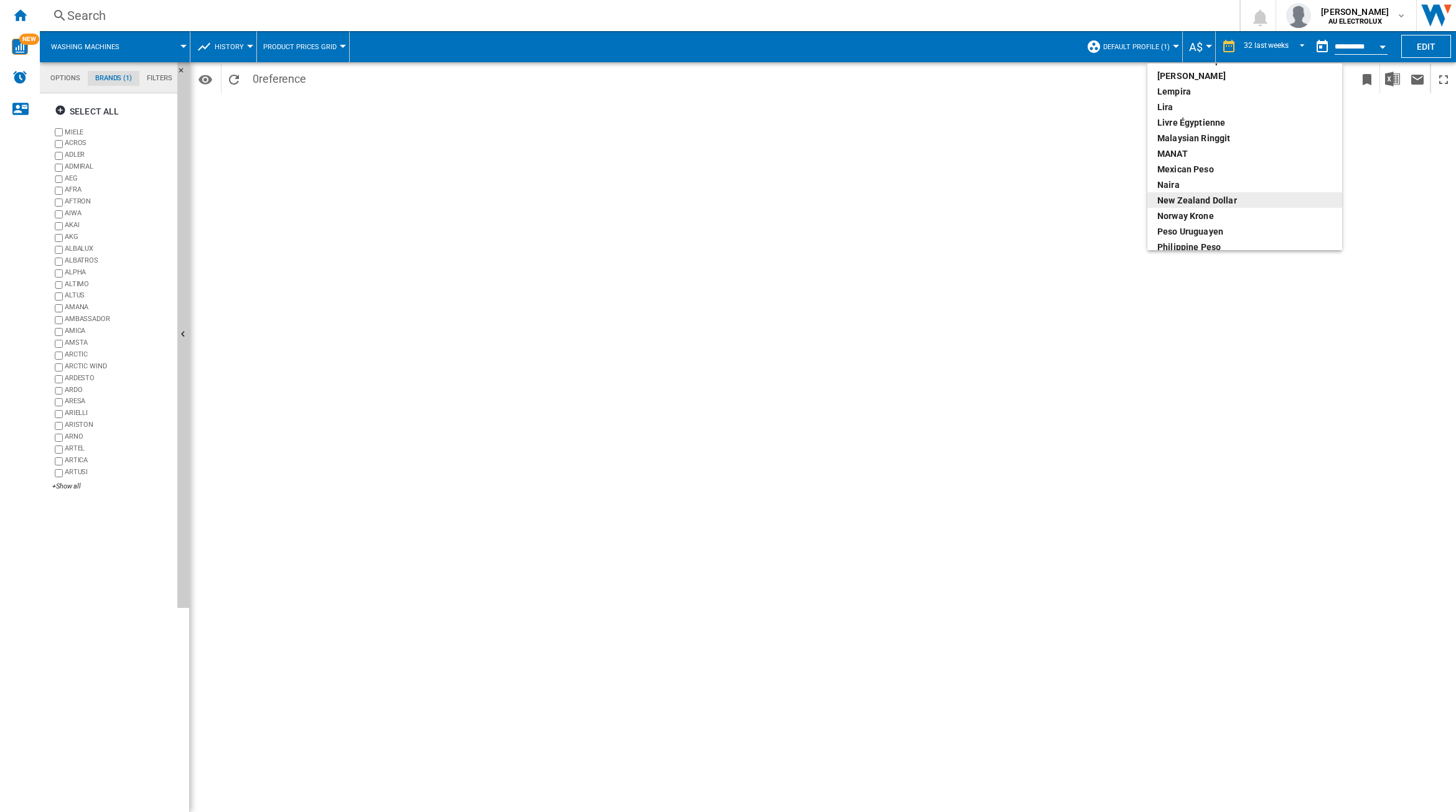
click at [1198, 197] on div "New Zealand dollar" at bounding box center [1244, 200] width 175 height 13
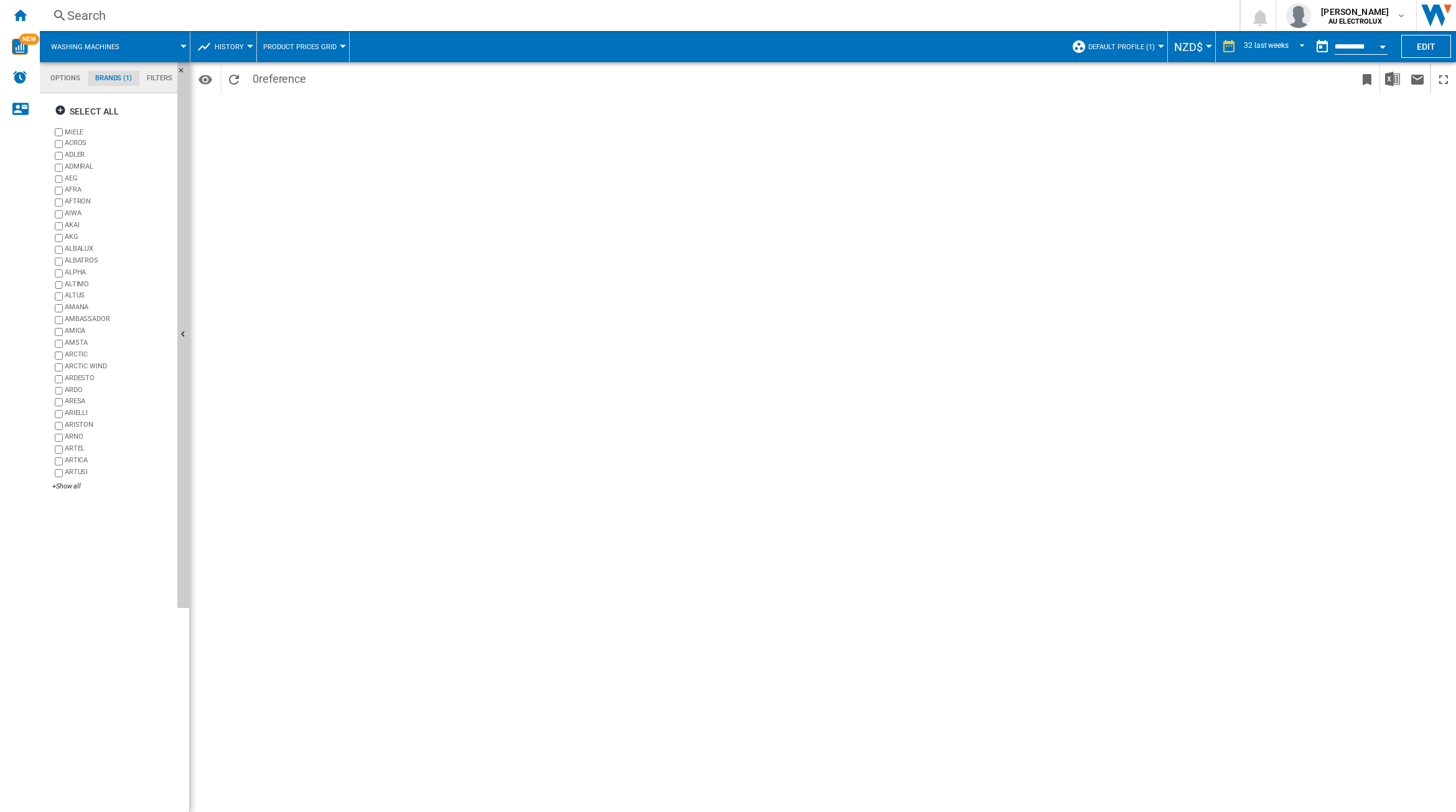
click at [234, 48] on span "History" at bounding box center [229, 47] width 29 height 8
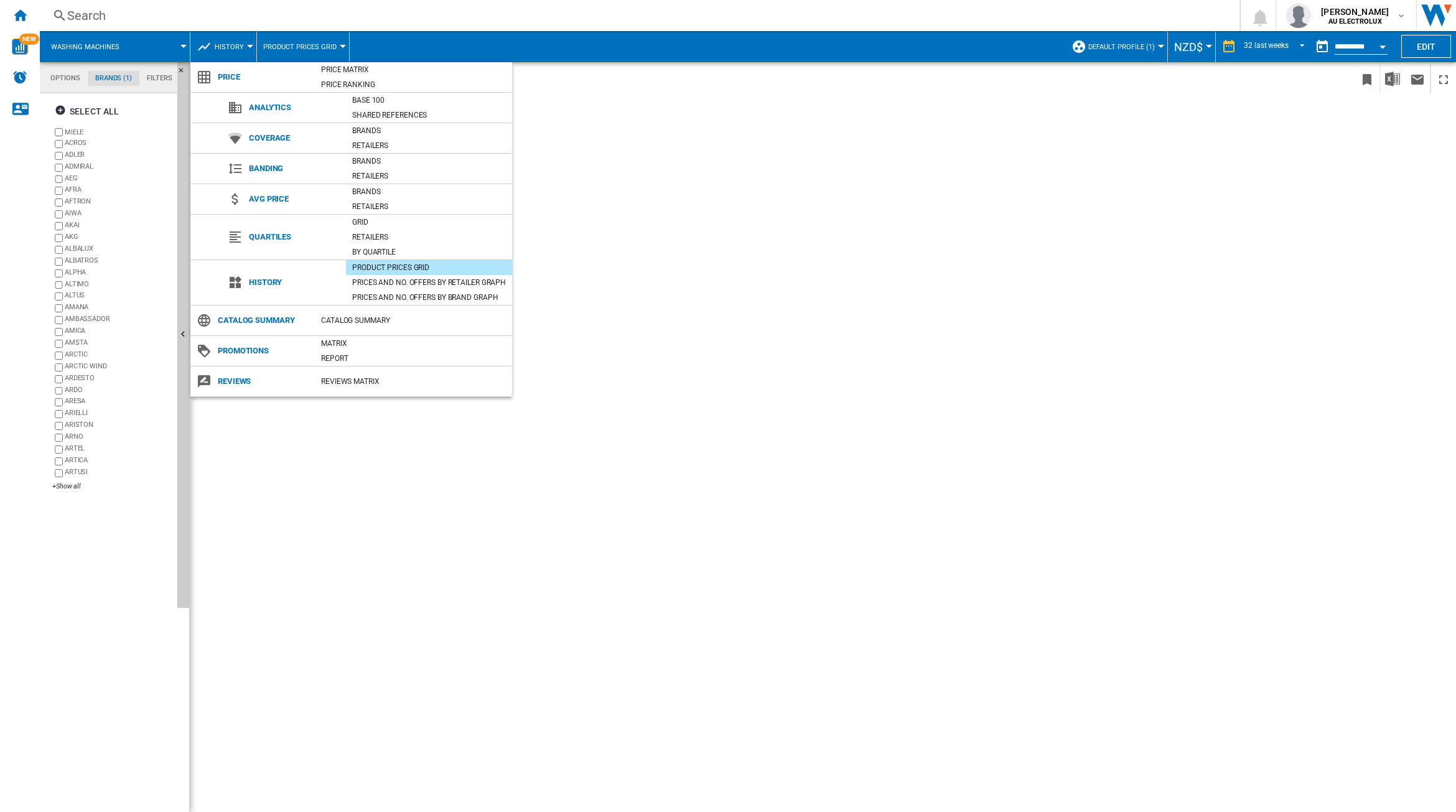
click at [22, 44] on md-backdrop at bounding box center [728, 406] width 1456 height 812
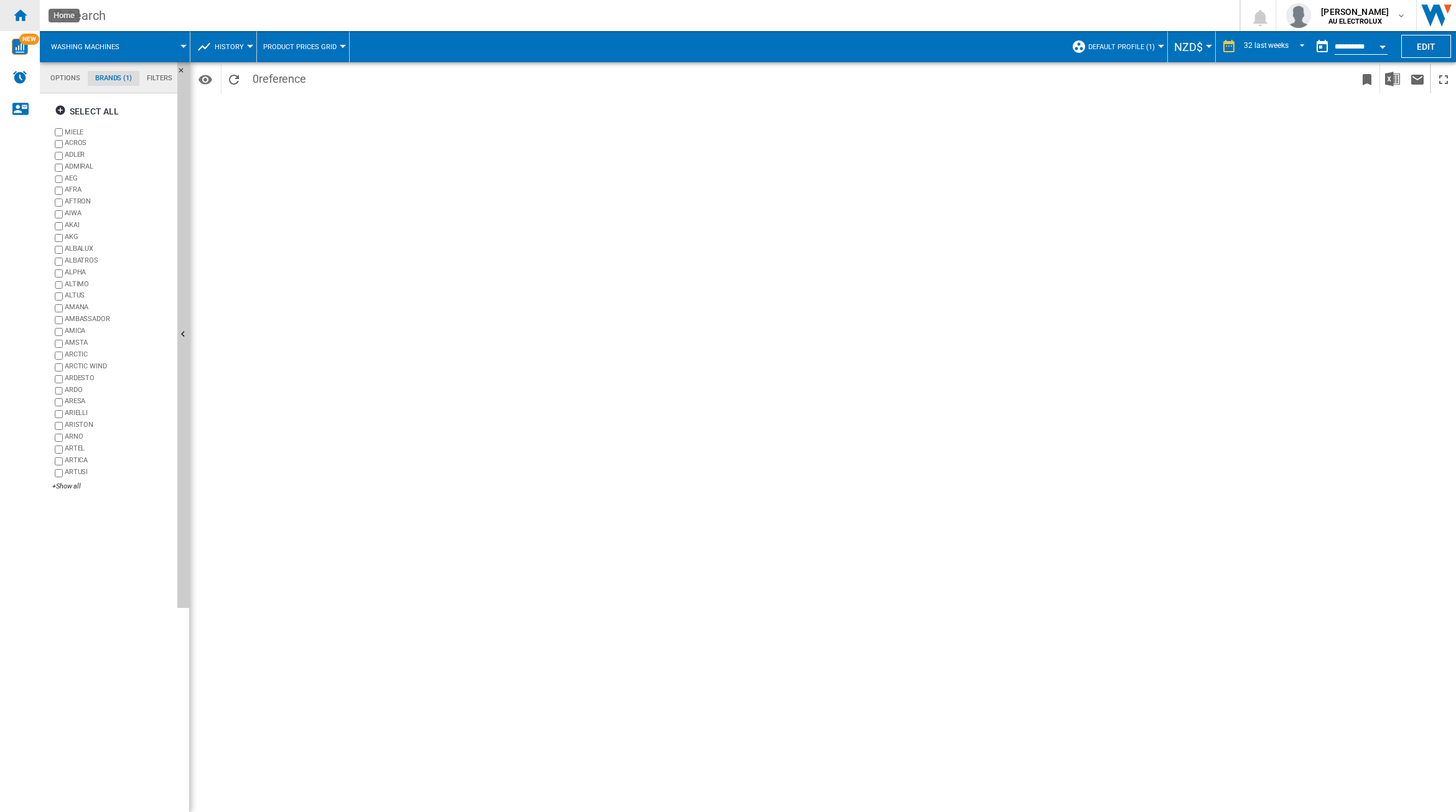
click at [24, 10] on ng-md-icon "Home" at bounding box center [19, 15] width 15 height 15
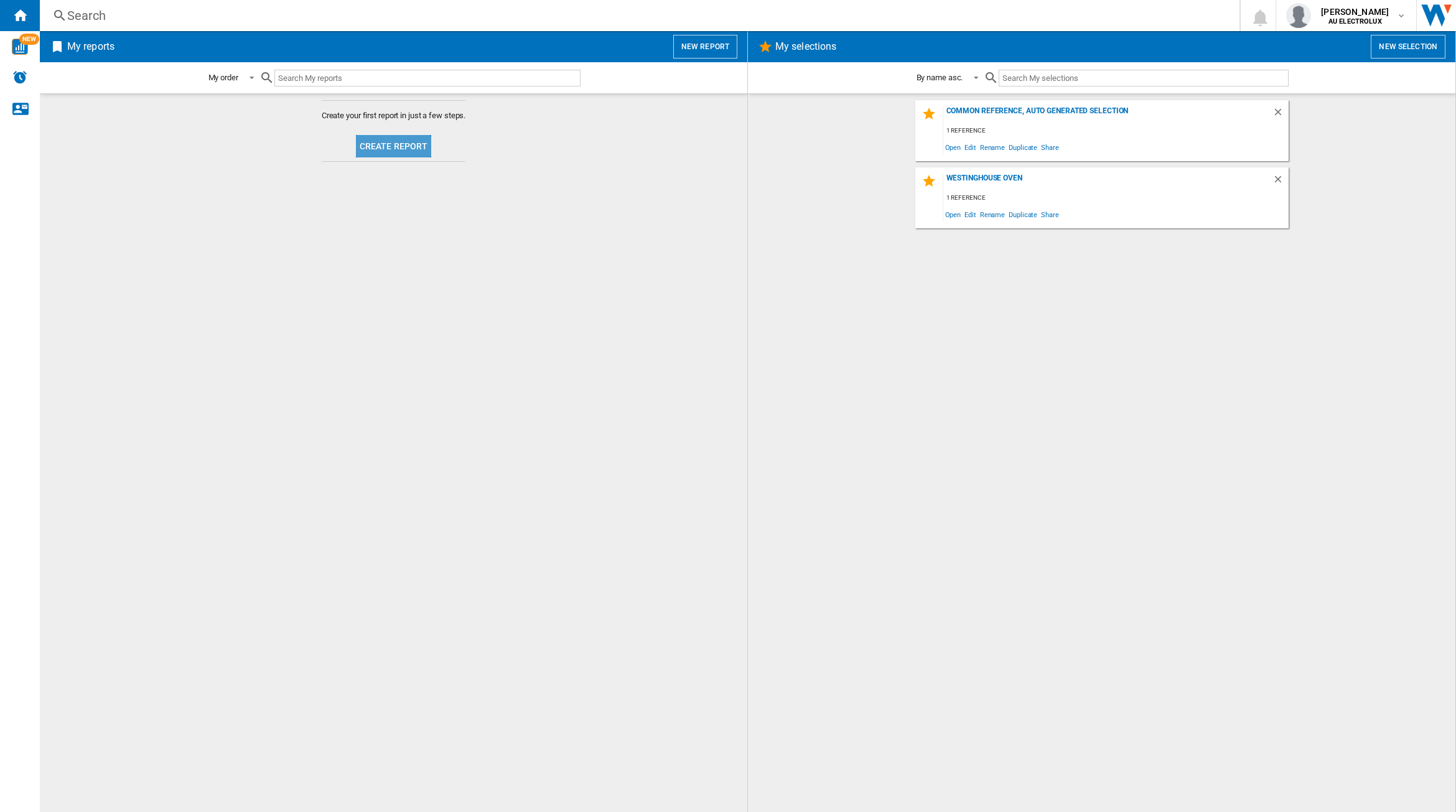
click at [393, 149] on button "Create report" at bounding box center [394, 146] width 76 height 22
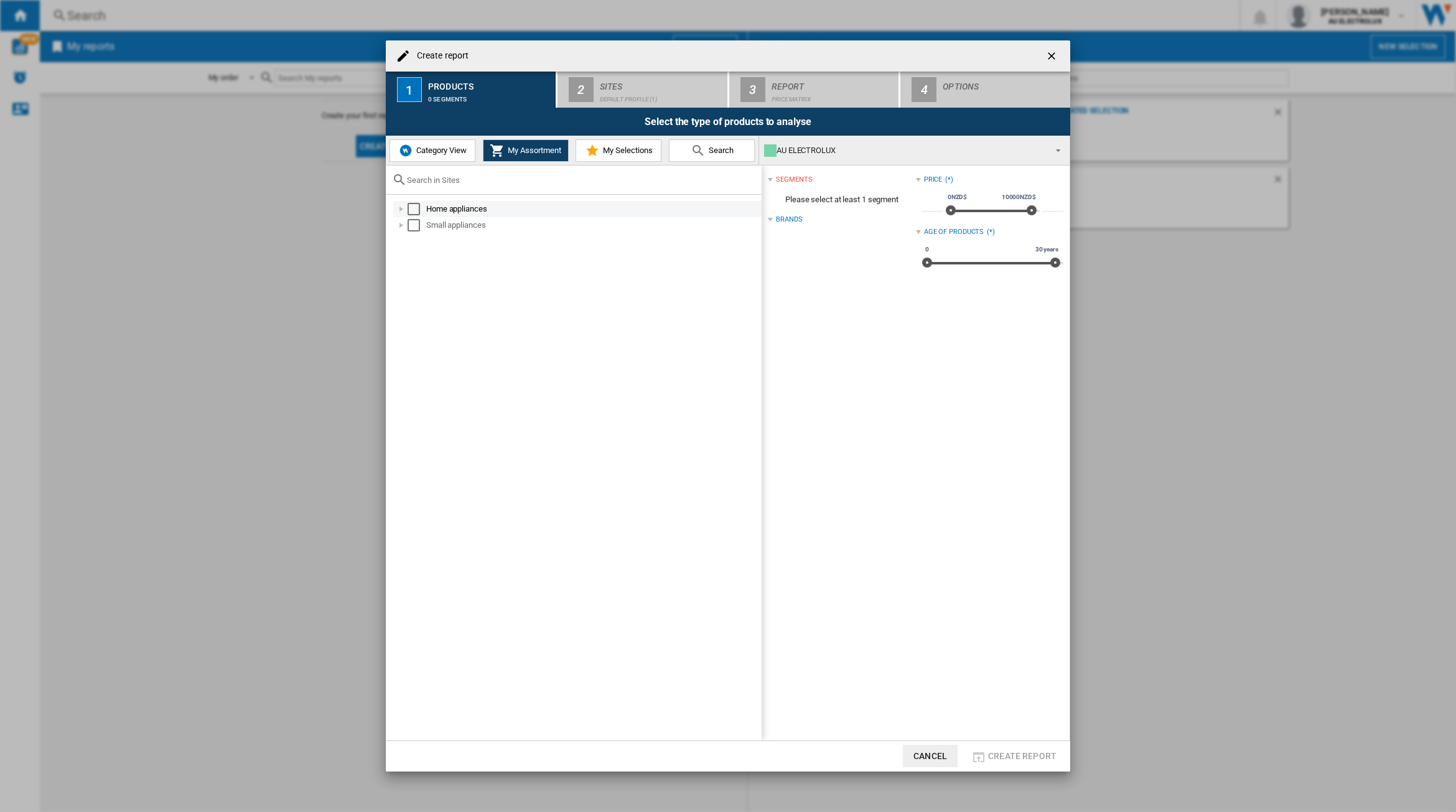
click at [401, 209] on div "Create report ..." at bounding box center [401, 209] width 13 height 13
click at [442, 154] on span "Category View" at bounding box center [439, 149] width 54 height 9
click at [392, 213] on div "Create report ..." at bounding box center [395, 209] width 13 height 13
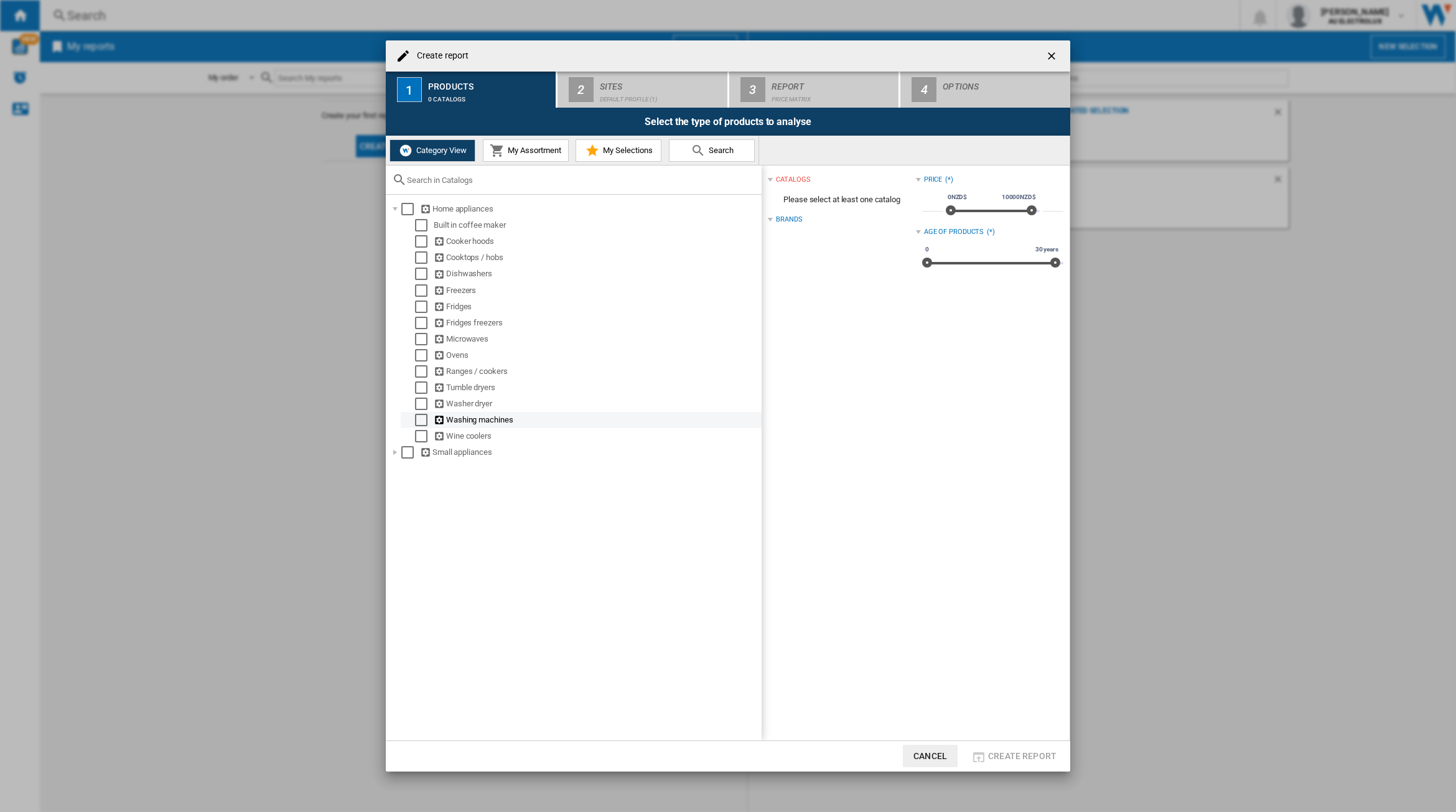
click at [422, 419] on div "Select" at bounding box center [421, 420] width 13 height 13
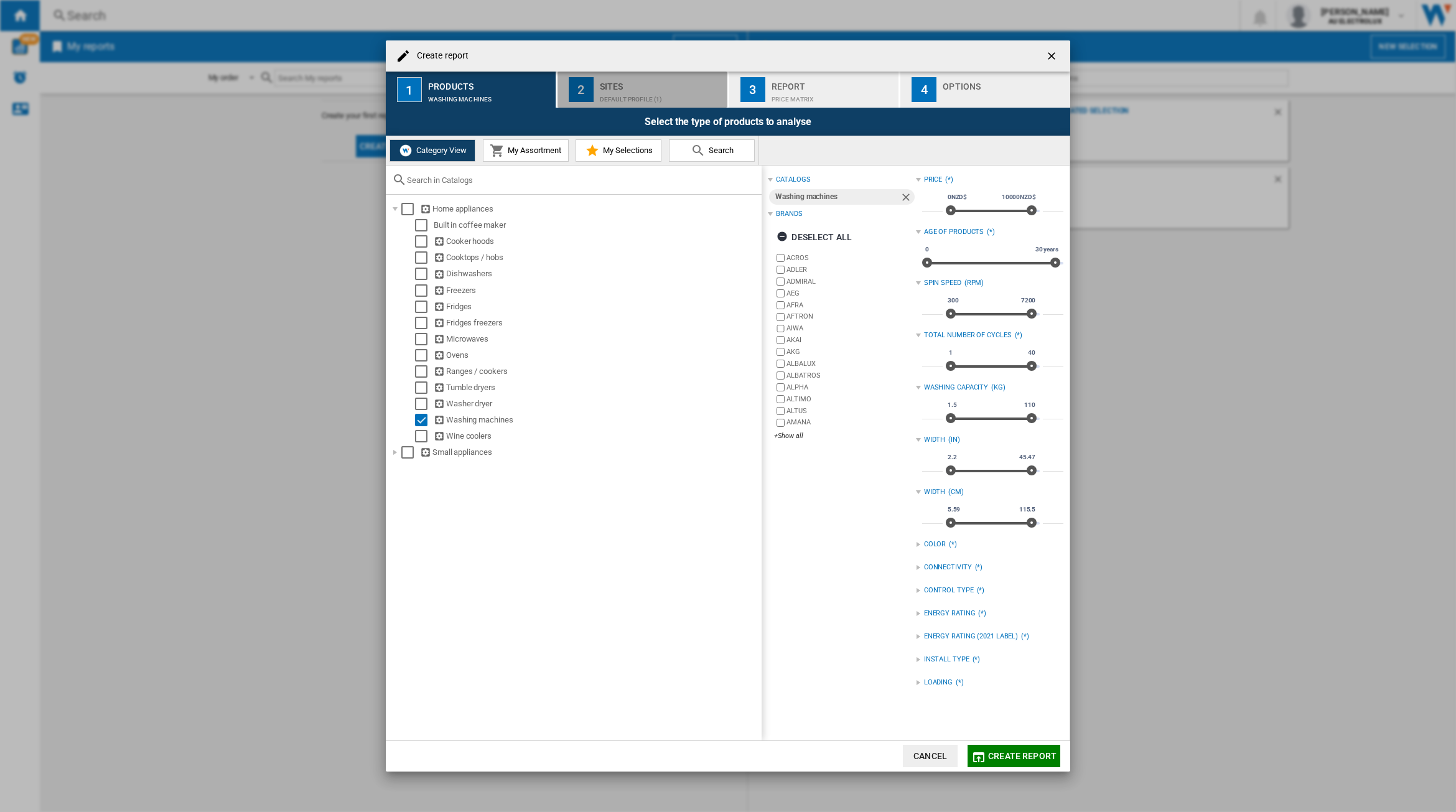
click at [625, 99] on div "Default profile (1)" at bounding box center [661, 96] width 122 height 13
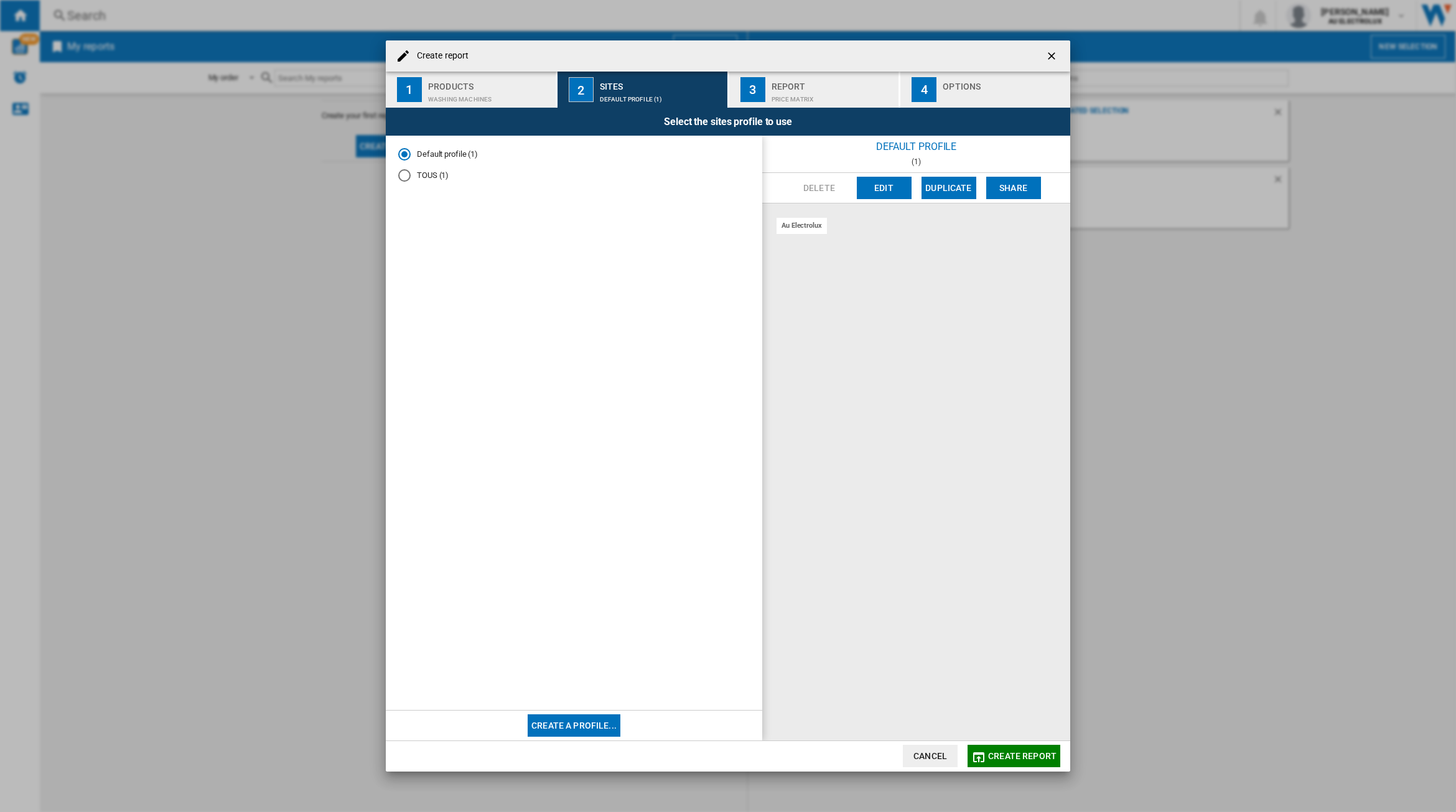
click at [879, 188] on button "Edit" at bounding box center [884, 188] width 55 height 22
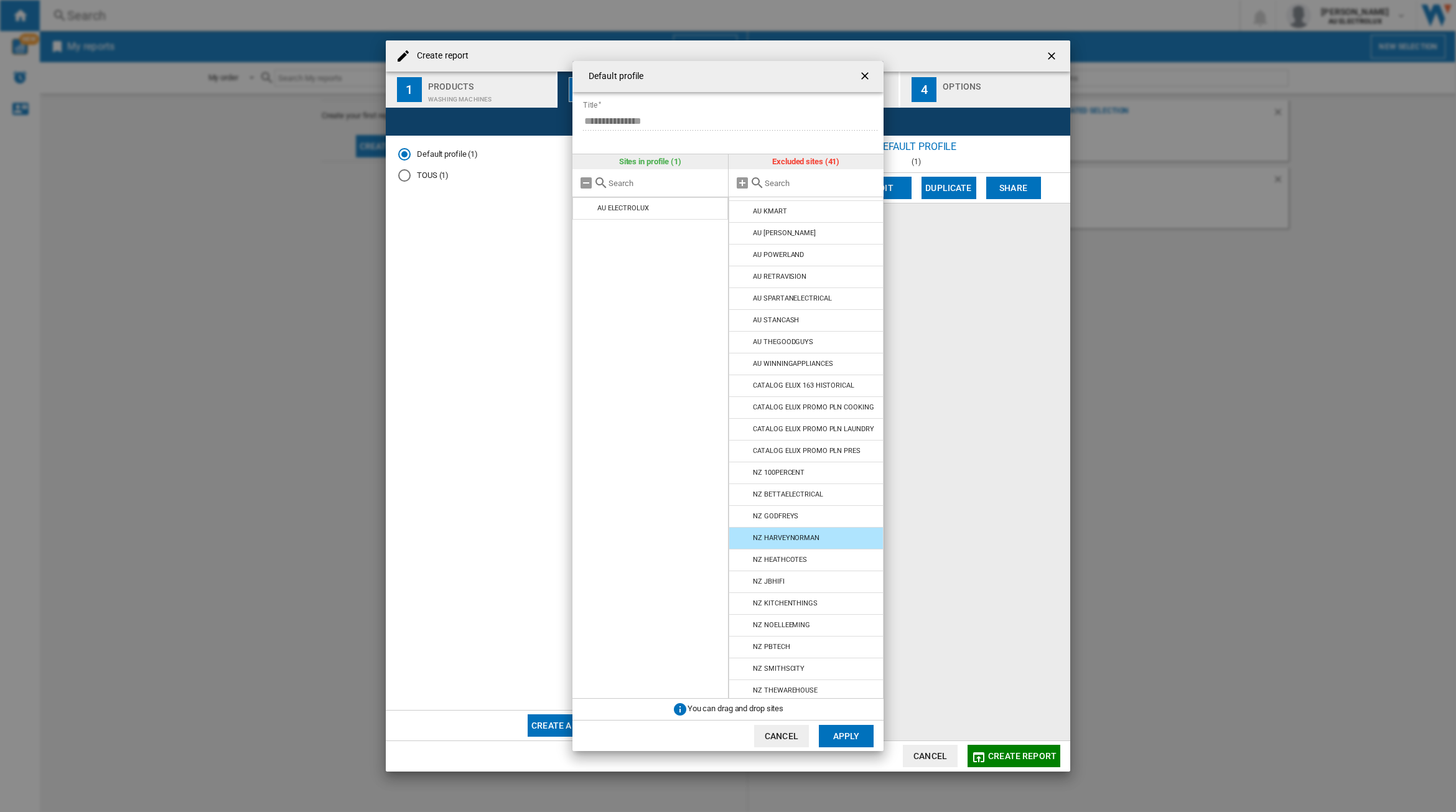
scroll to position [432, 0]
click at [741, 532] on md-icon "Default profile ..." at bounding box center [743, 534] width 15 height 15
click at [848, 732] on button "Apply" at bounding box center [846, 736] width 55 height 22
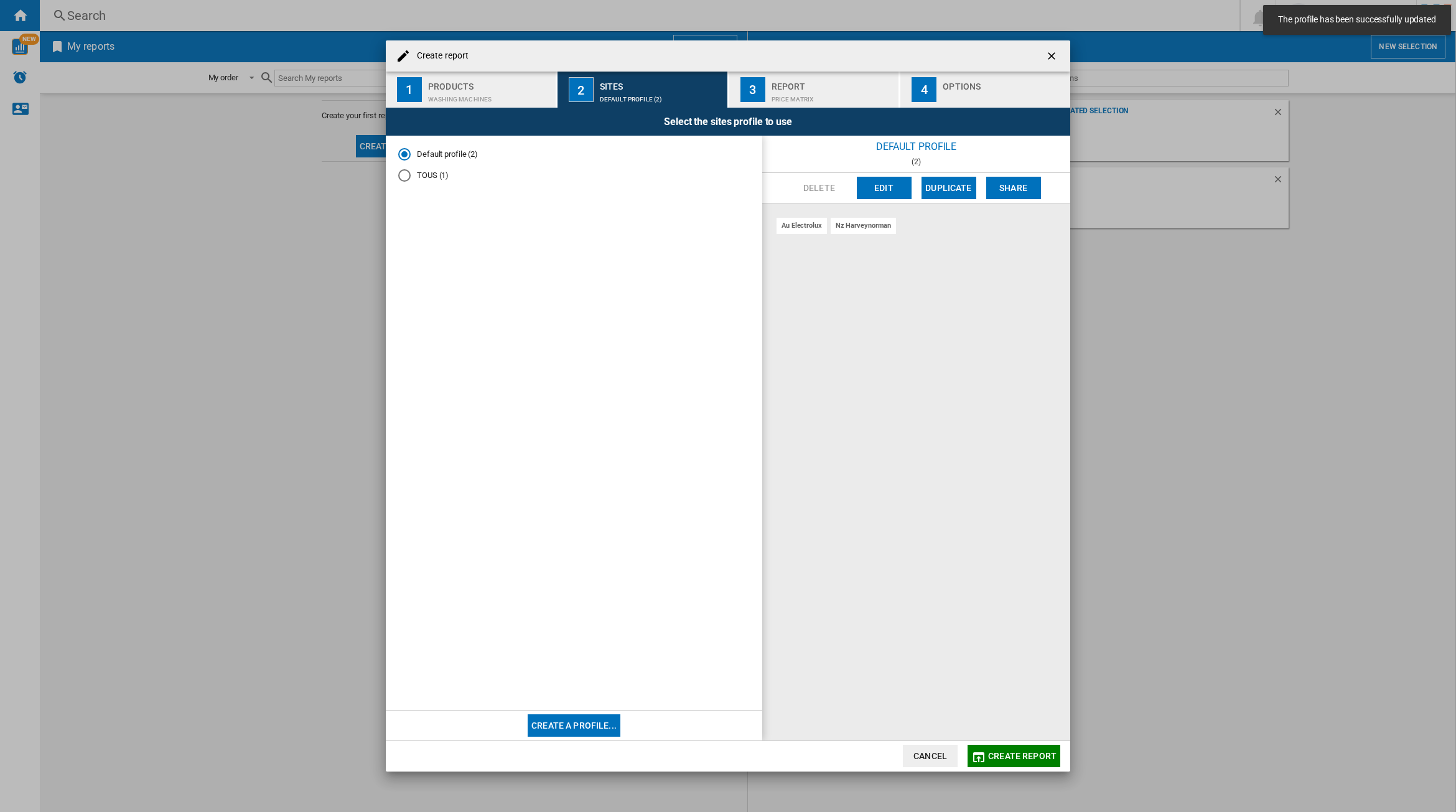
click at [792, 90] on div "Price Matrix" at bounding box center [832, 96] width 122 height 13
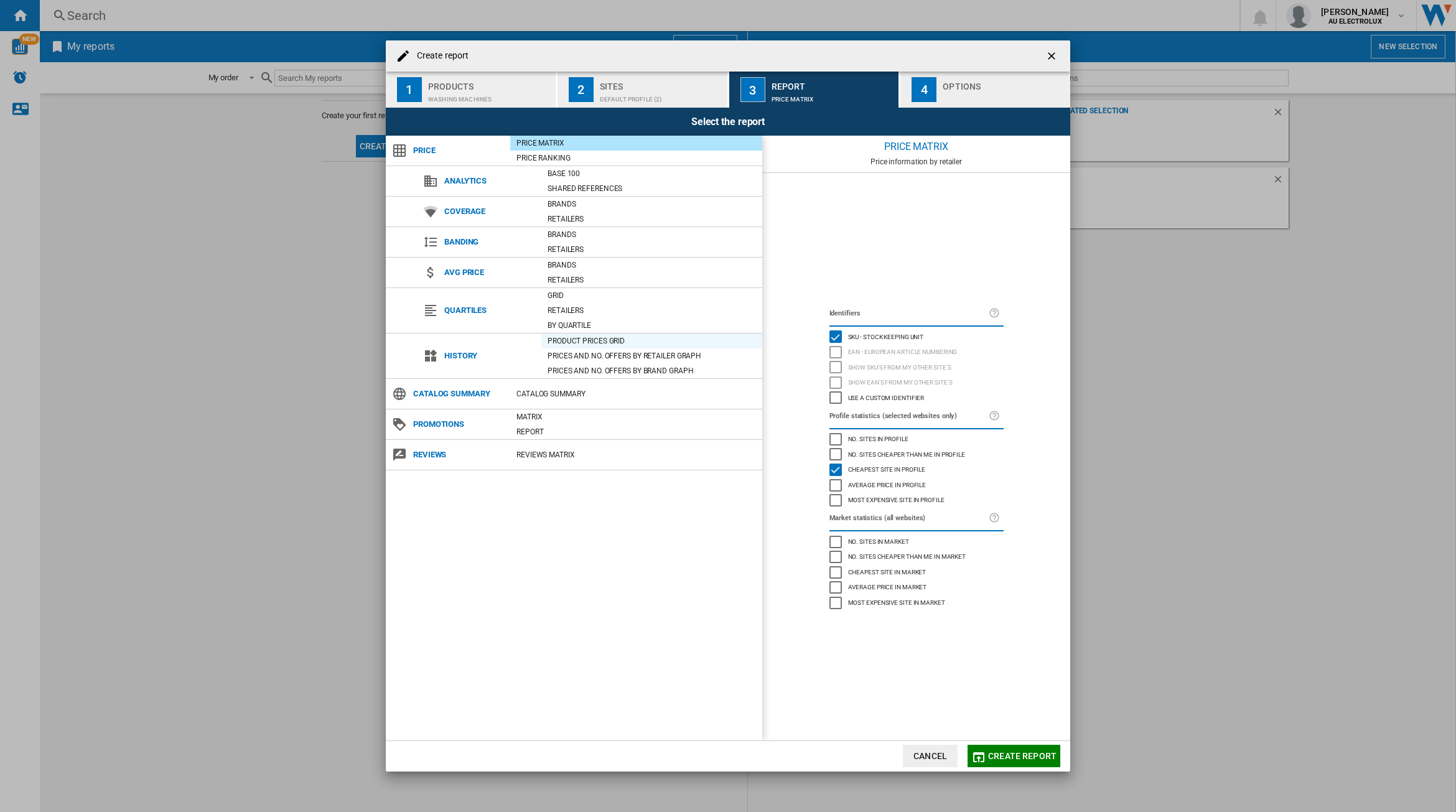
click at [617, 346] on div "Product prices grid" at bounding box center [652, 341] width 221 height 13
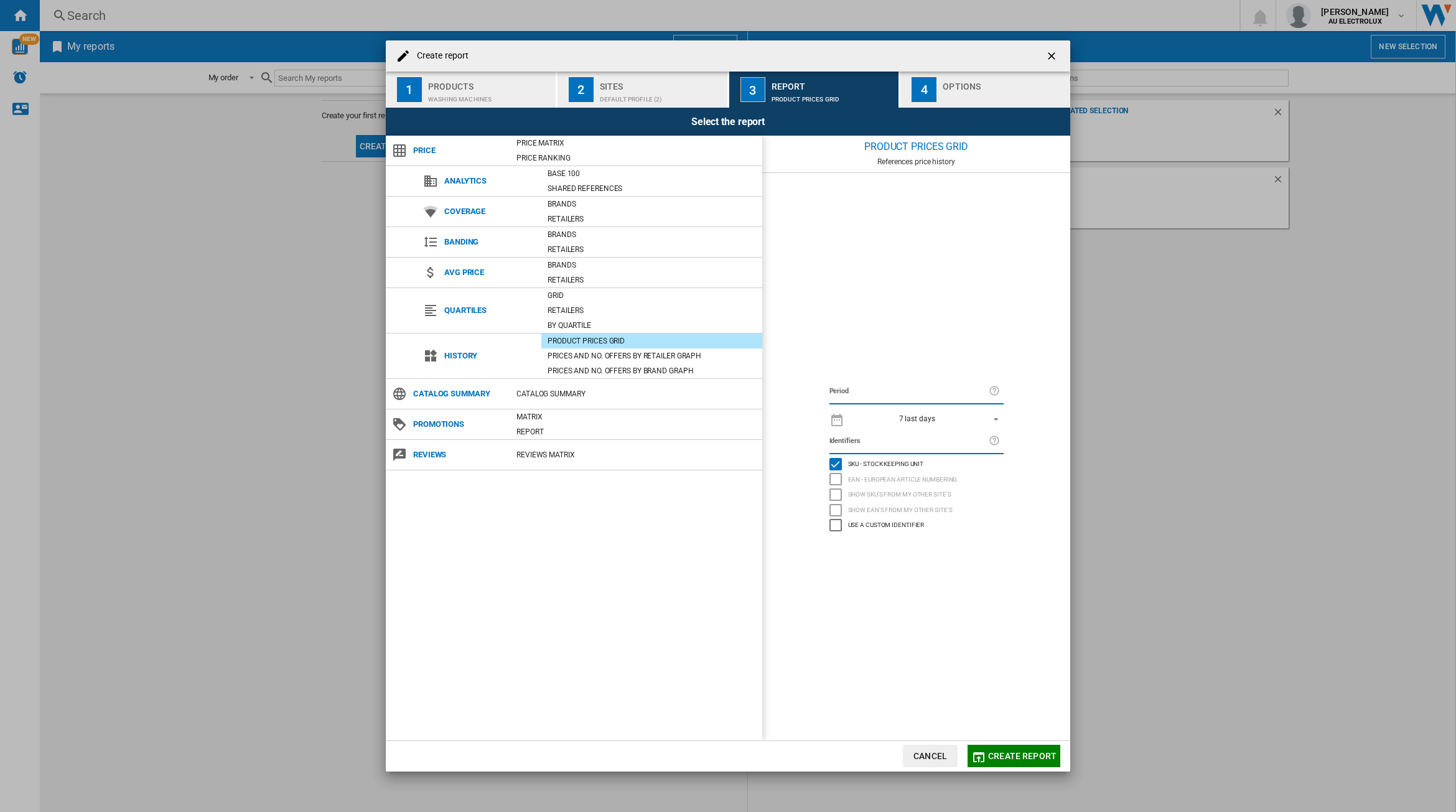
click at [975, 416] on span "7 last days" at bounding box center [917, 419] width 131 height 10
click at [907, 560] on md-option "32 last weeks" at bounding box center [928, 566] width 173 height 19
click at [1005, 754] on span "Create report" at bounding box center [1022, 756] width 68 height 10
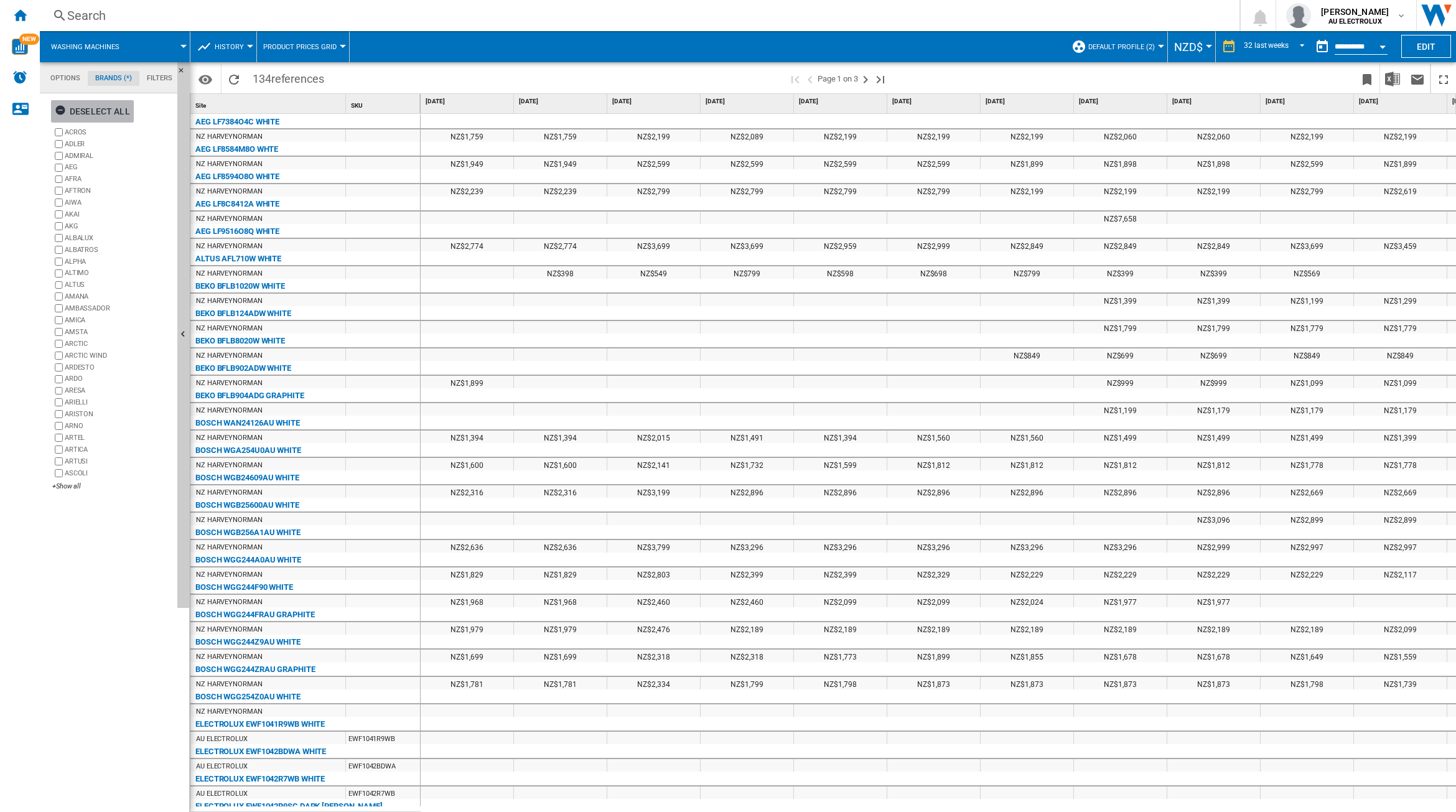
click at [97, 111] on div "Deselect all" at bounding box center [92, 111] width 75 height 22
click at [70, 486] on div "+Show all" at bounding box center [112, 486] width 120 height 9
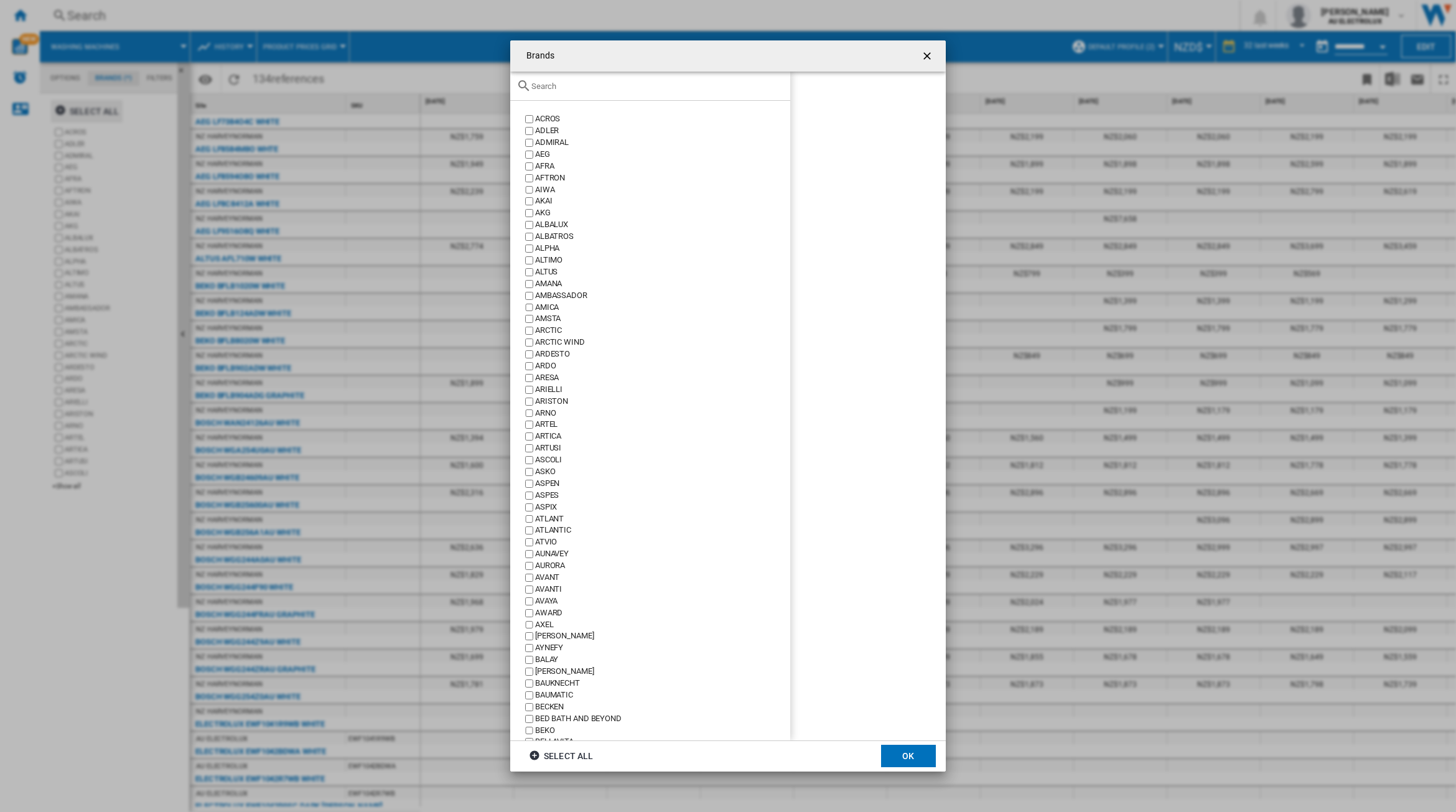
click at [565, 85] on input "Brands ACROS ..." at bounding box center [657, 86] width 252 height 9
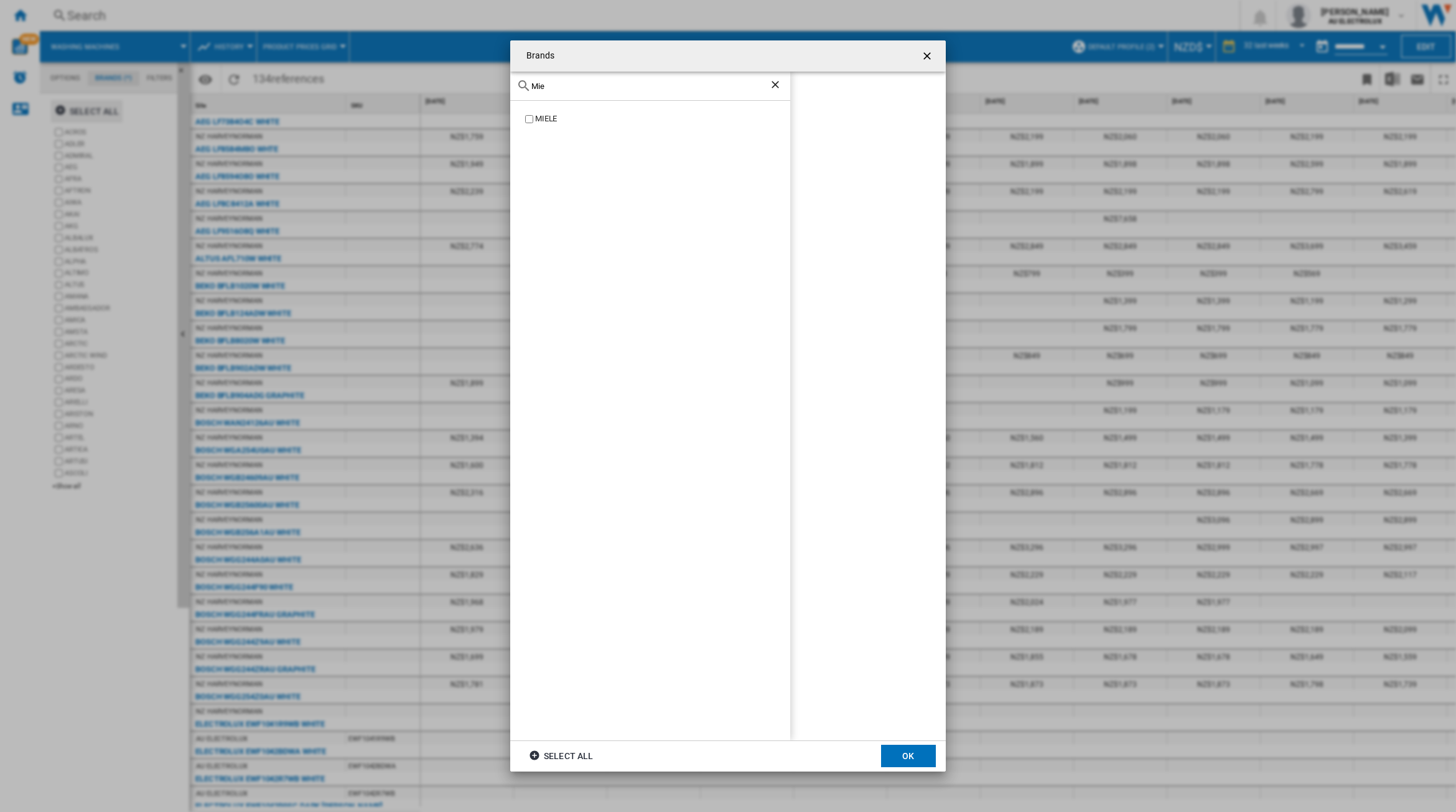
type input "Mie"
click at [904, 749] on button "OK" at bounding box center [908, 756] width 55 height 22
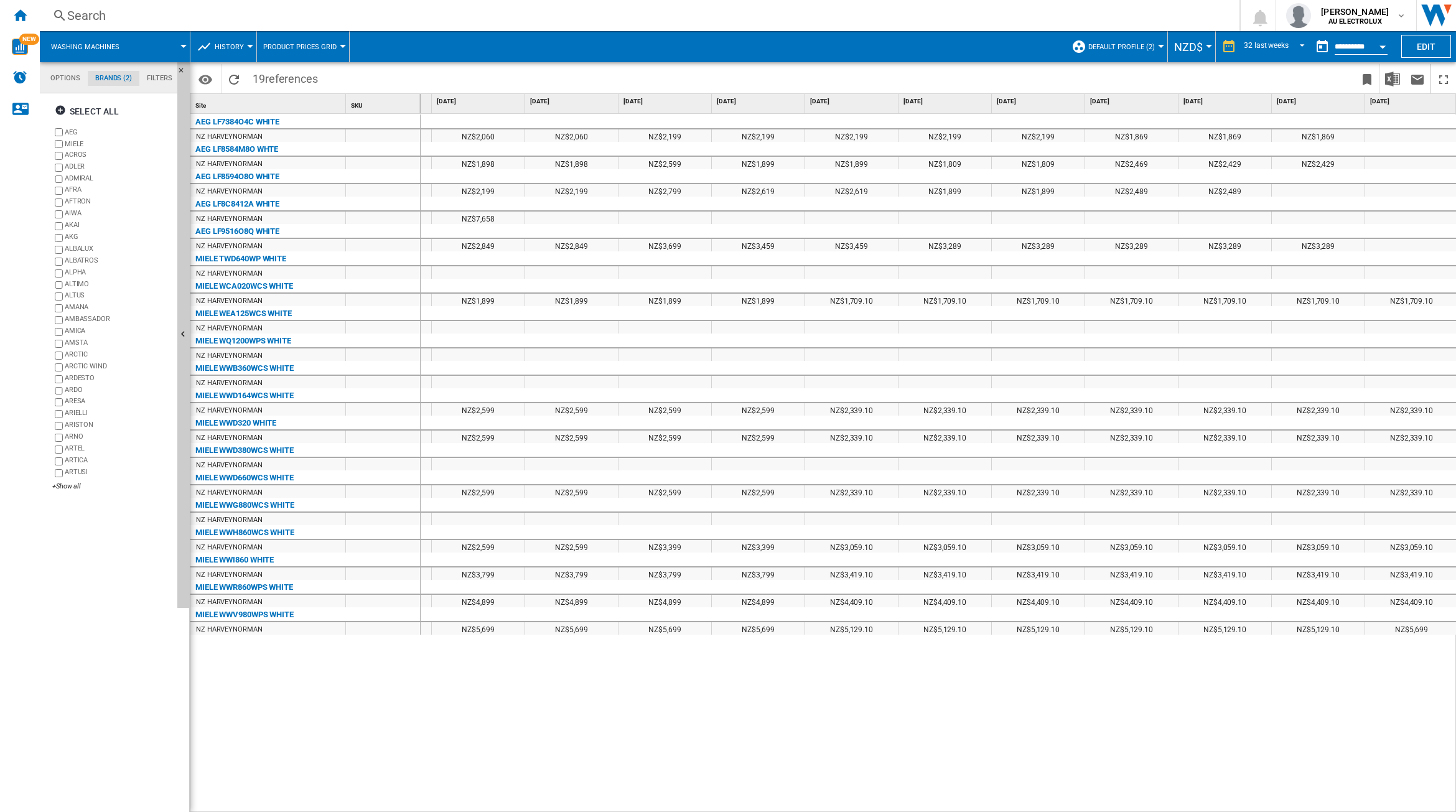
scroll to position [0, 652]
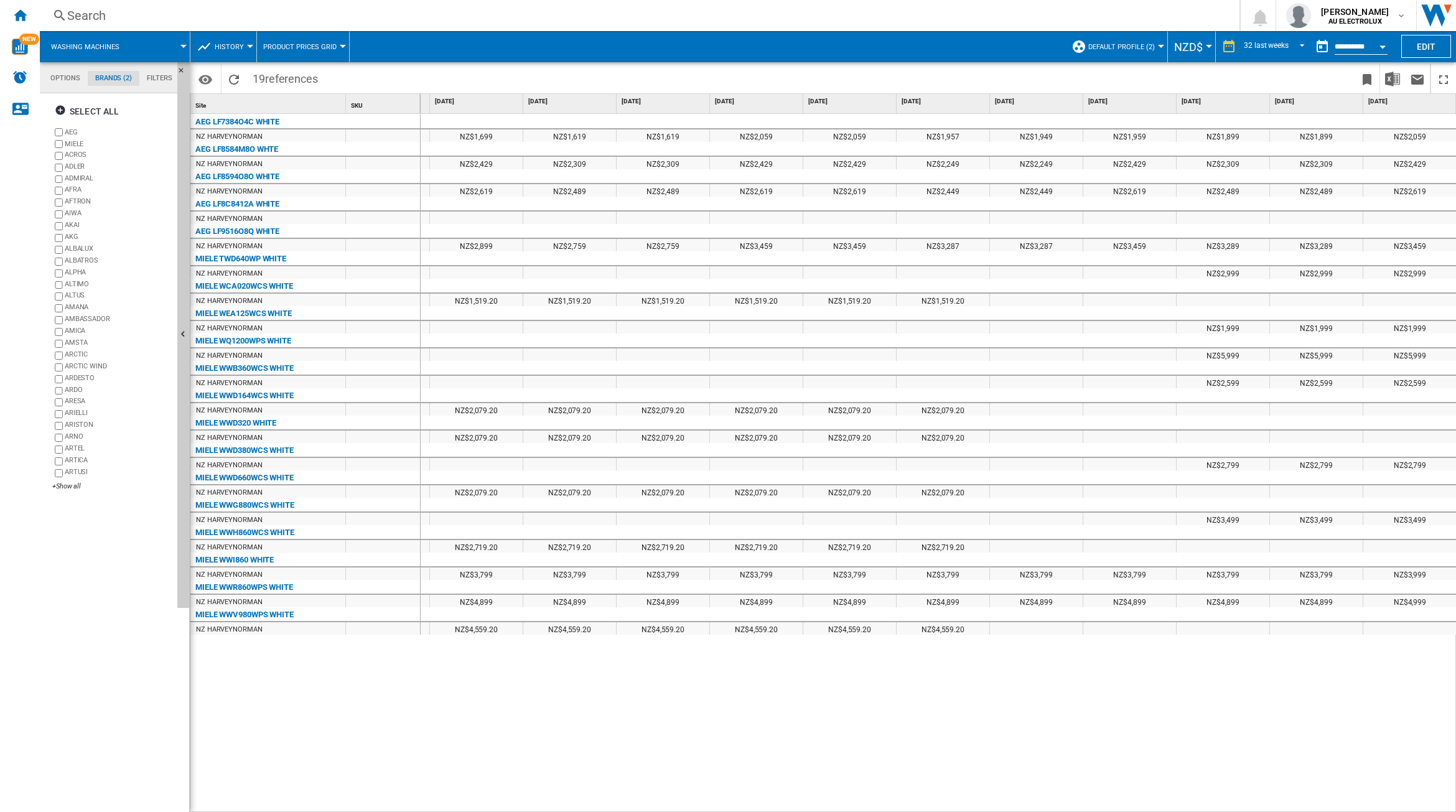
click at [179, 48] on span at bounding box center [160, 47] width 47 height 31
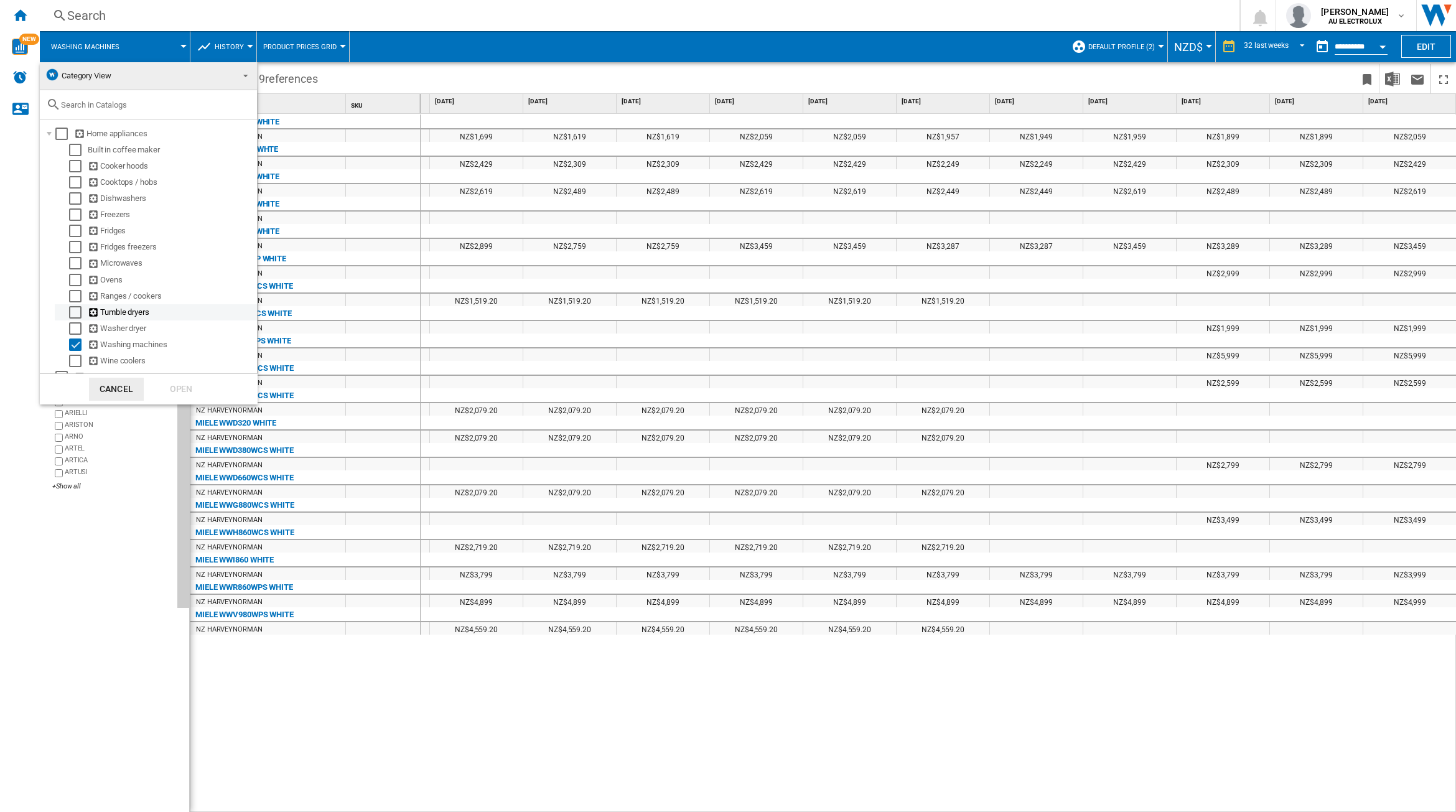
click at [70, 311] on div "Select" at bounding box center [75, 312] width 13 height 13
click at [191, 387] on div "Open" at bounding box center [181, 389] width 55 height 23
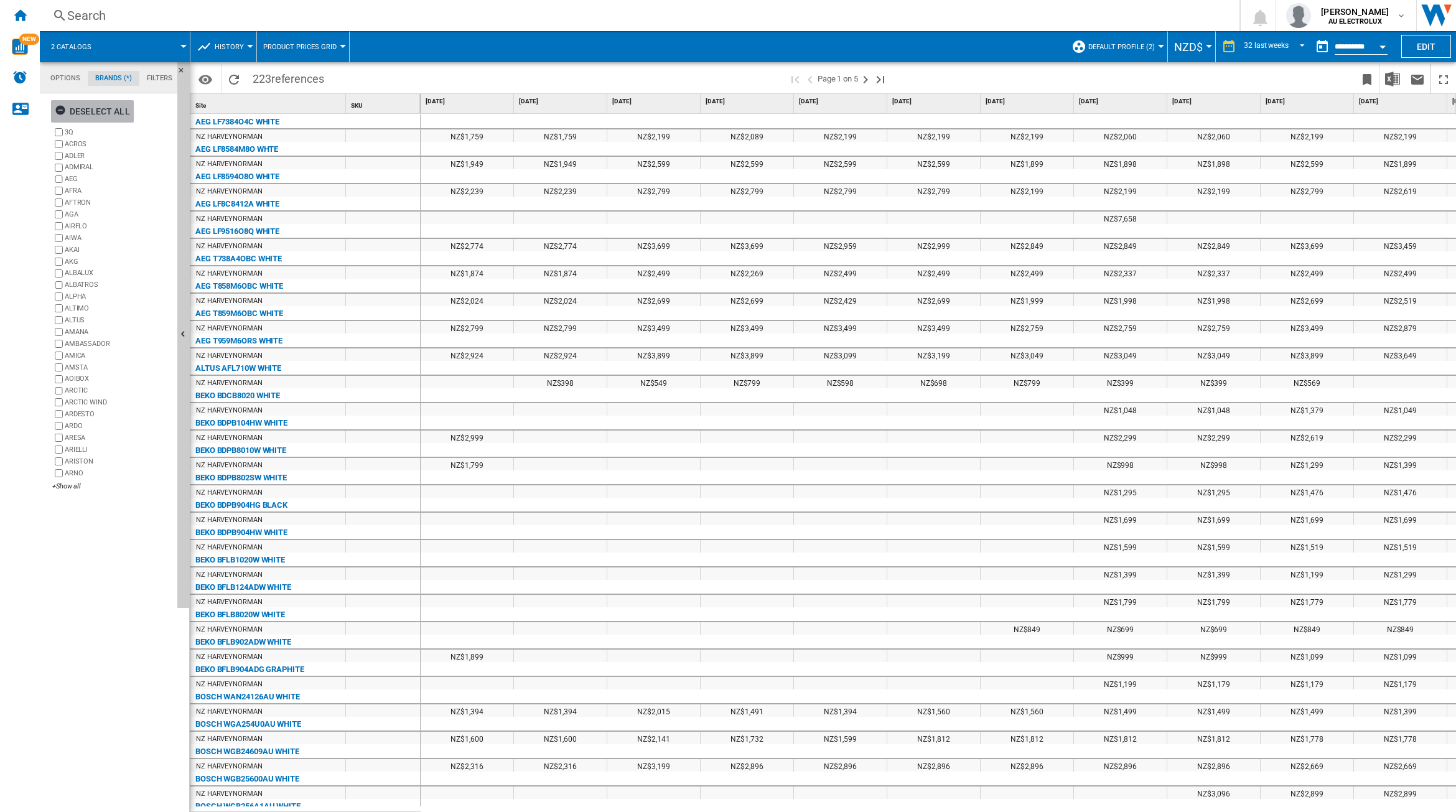
click at [84, 109] on div "Deselect all" at bounding box center [92, 111] width 75 height 22
click at [70, 484] on div "+Show all" at bounding box center [112, 486] width 120 height 9
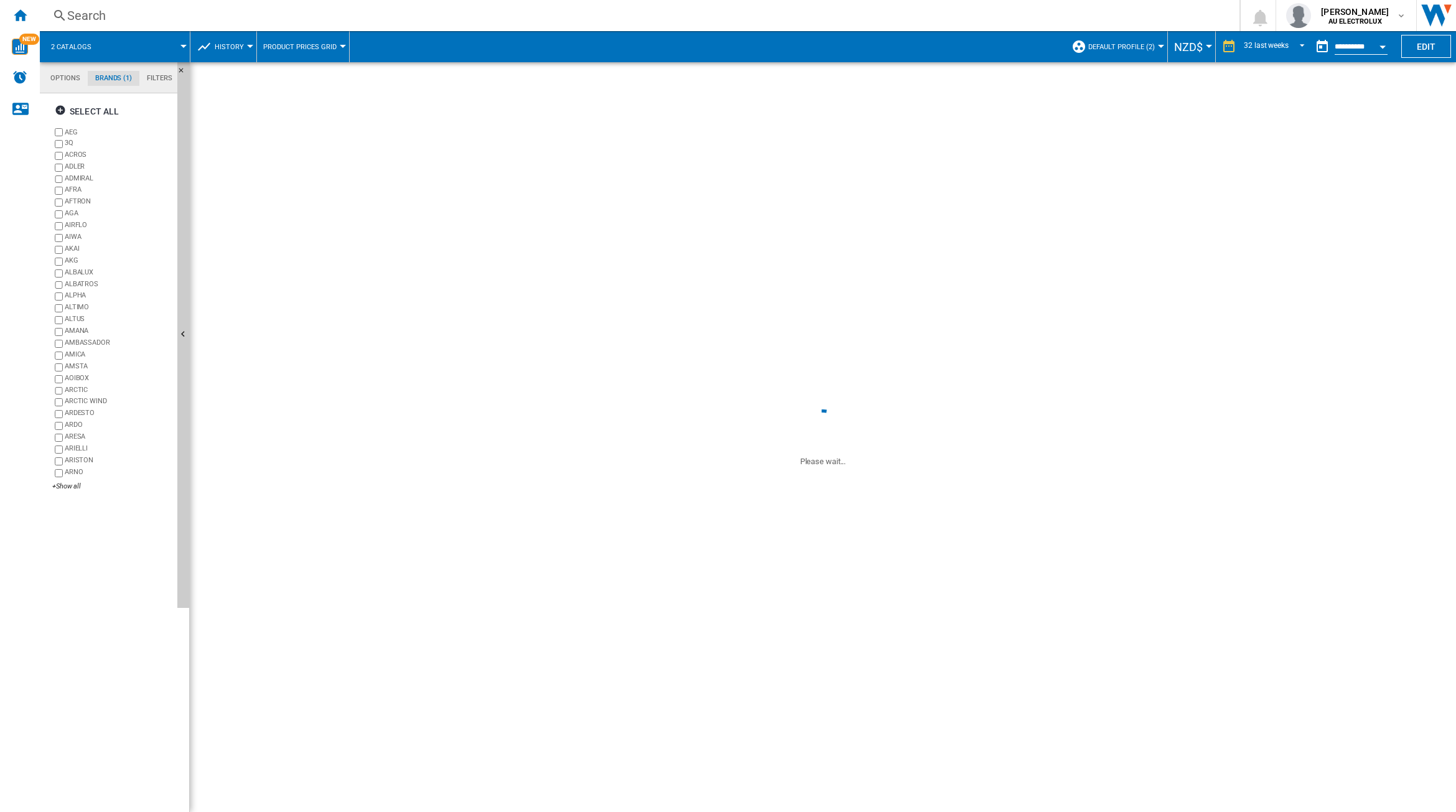
drag, startPoint x: 582, startPoint y: 79, endPoint x: 581, endPoint y: 93, distance: 14.0
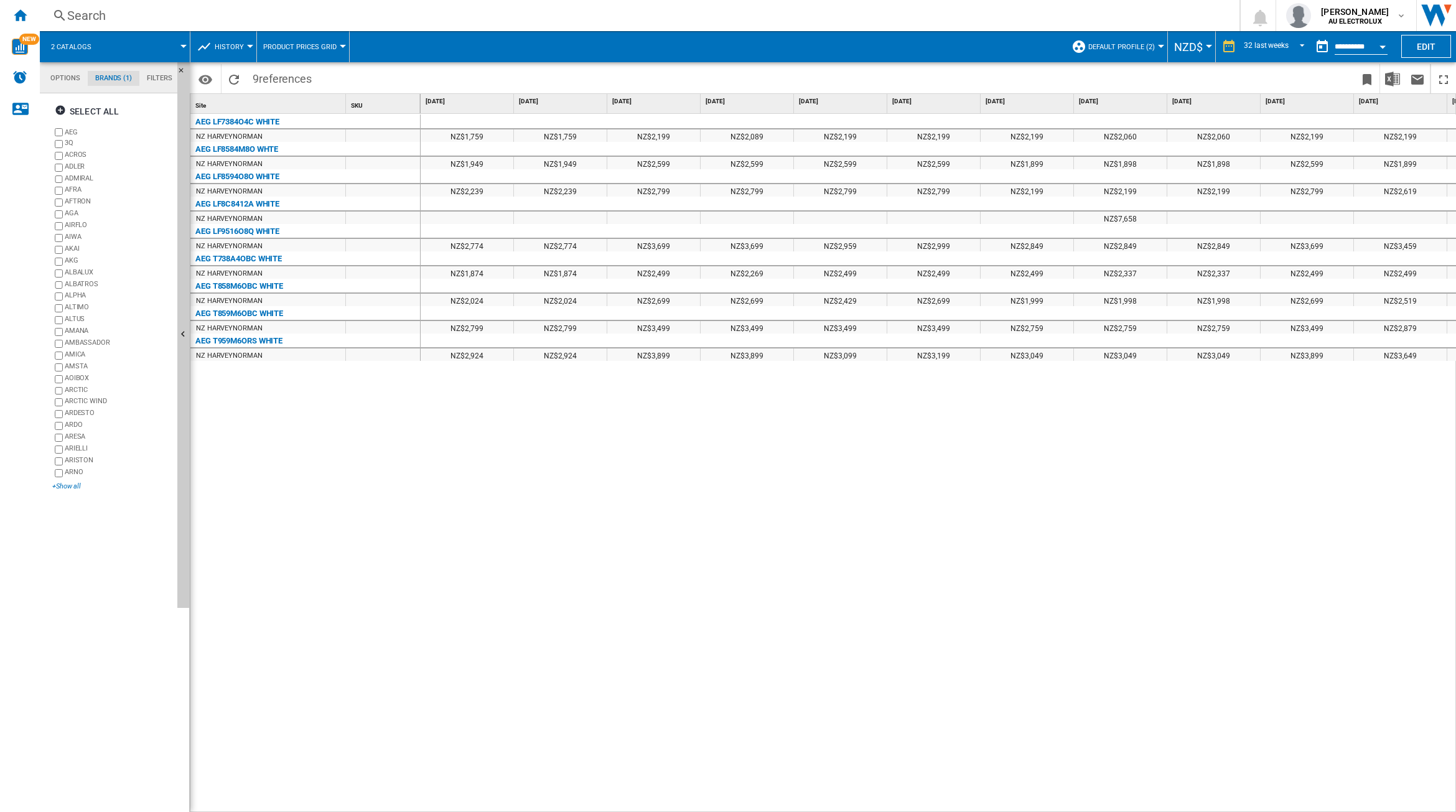
click at [76, 487] on div "+Show all" at bounding box center [112, 486] width 120 height 9
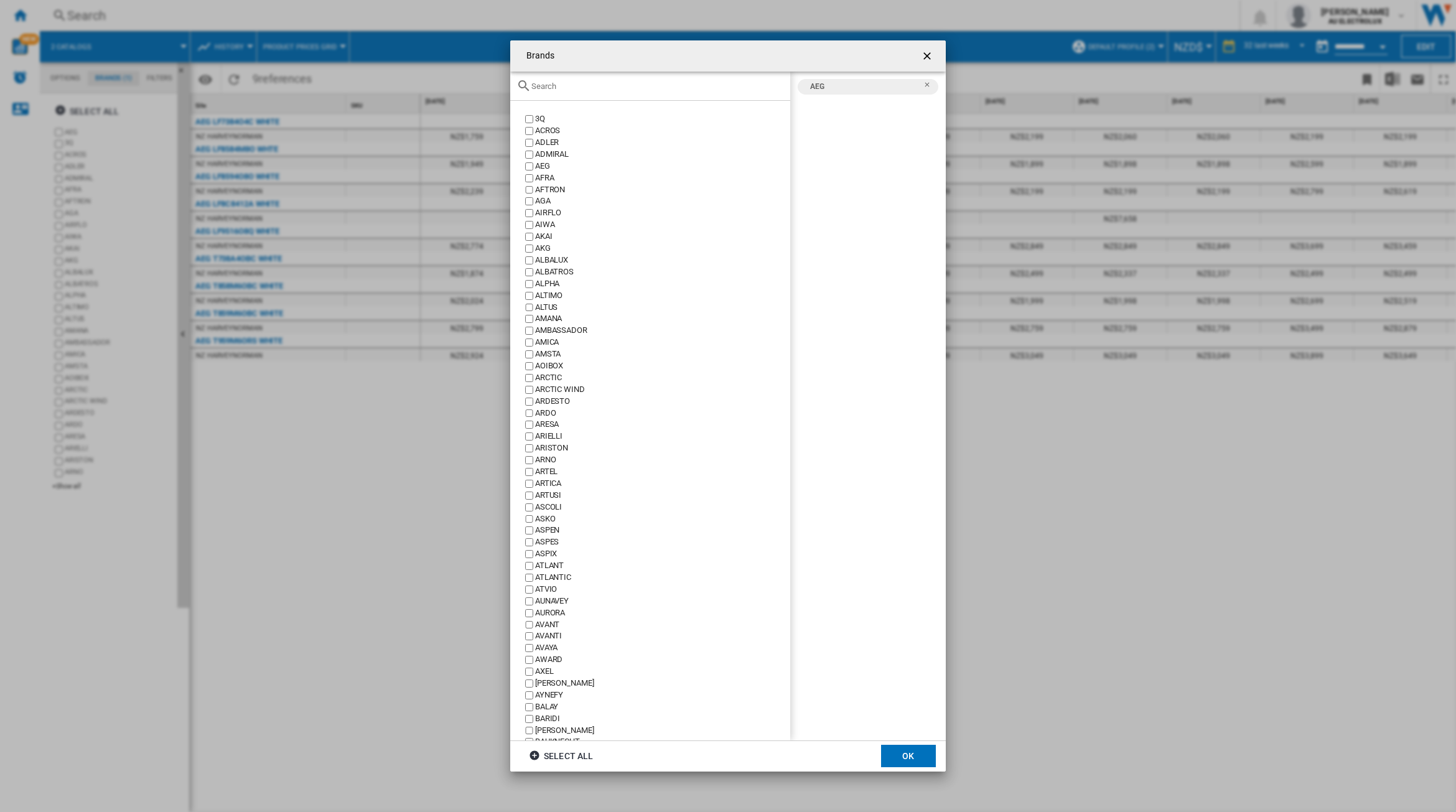
click at [566, 83] on input "Brands 3Q ..." at bounding box center [657, 86] width 252 height 9
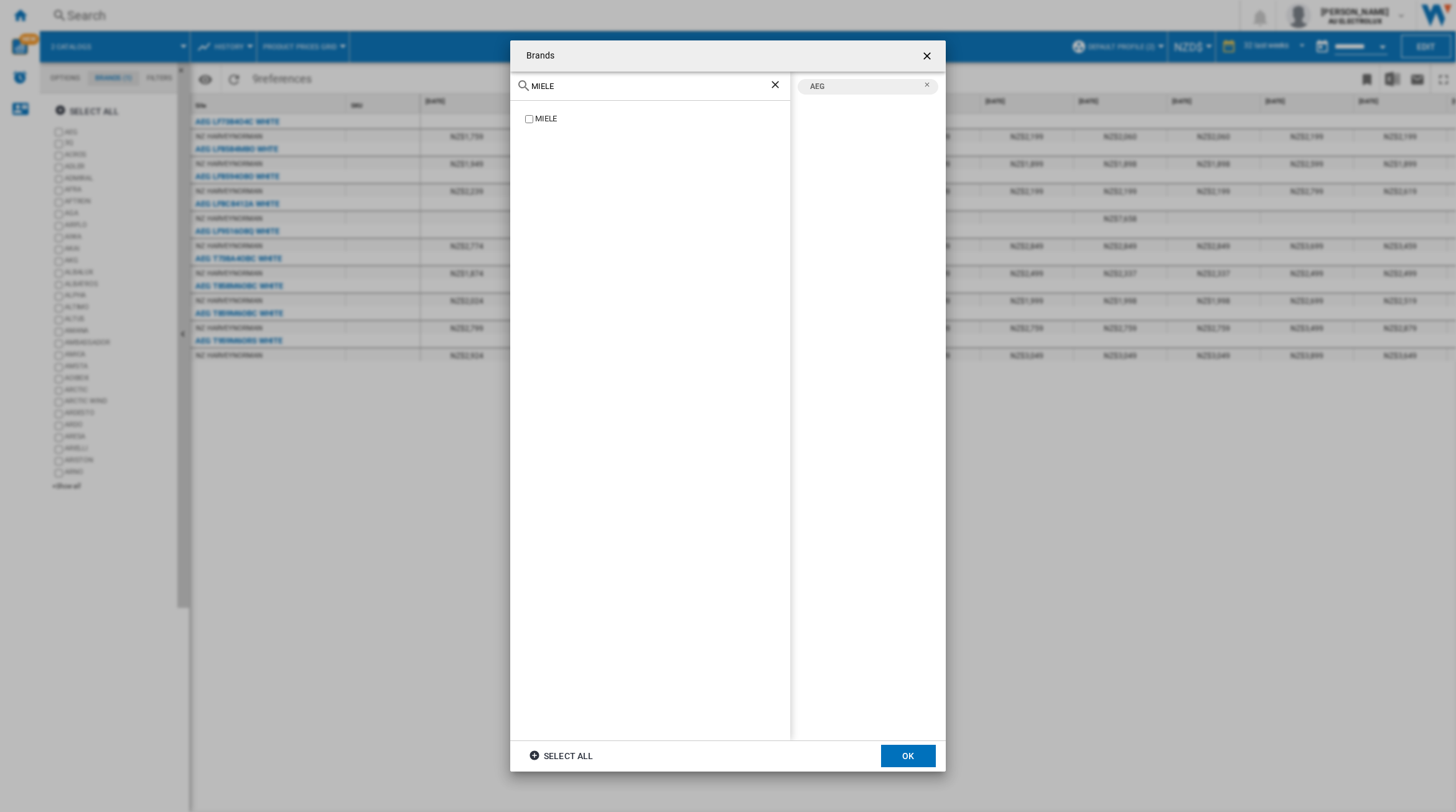
type input "MIELE"
click at [909, 745] on button "OK" at bounding box center [908, 756] width 55 height 22
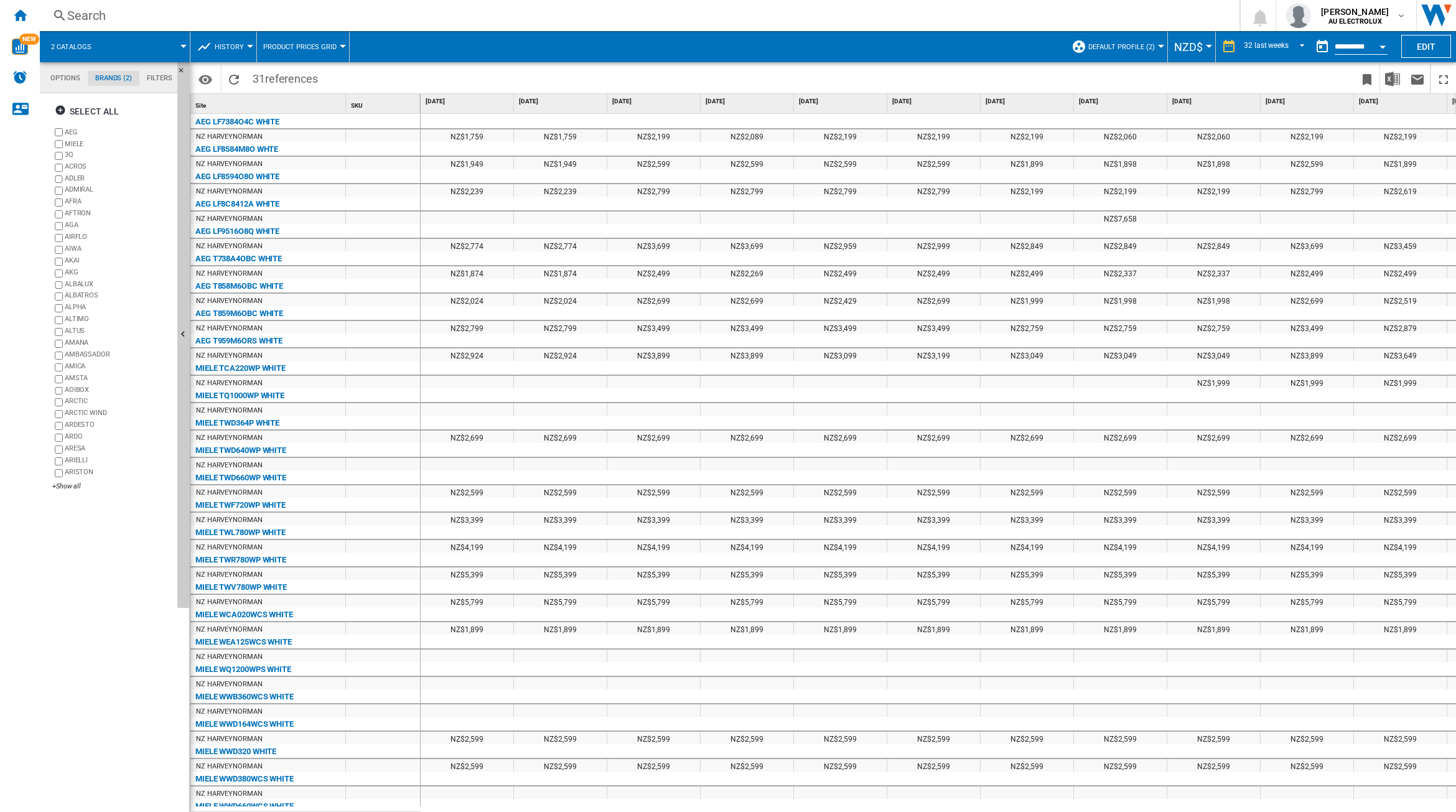
click at [89, 44] on span "2 catalogs" at bounding box center [71, 47] width 40 height 8
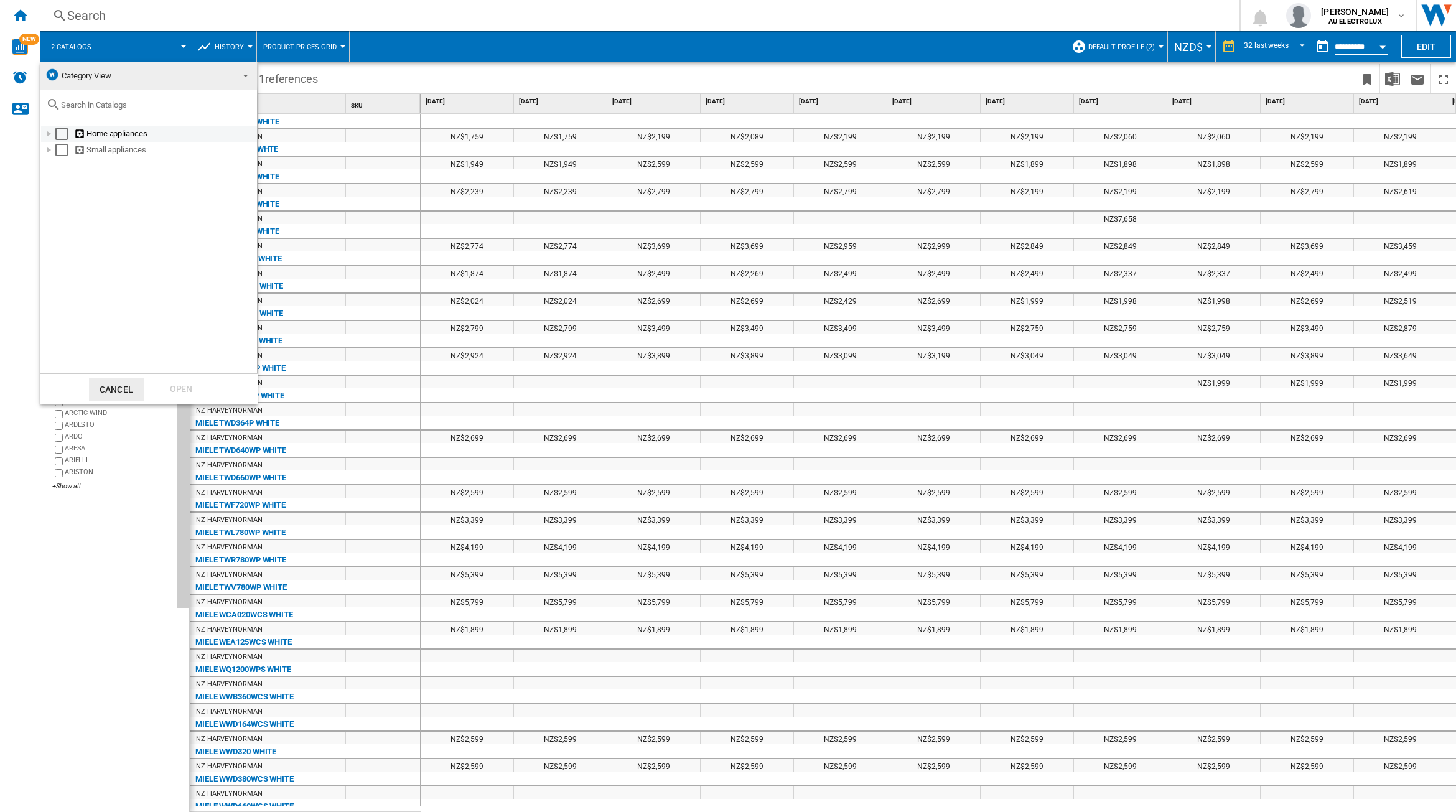
click at [48, 134] on div at bounding box center [49, 133] width 13 height 13
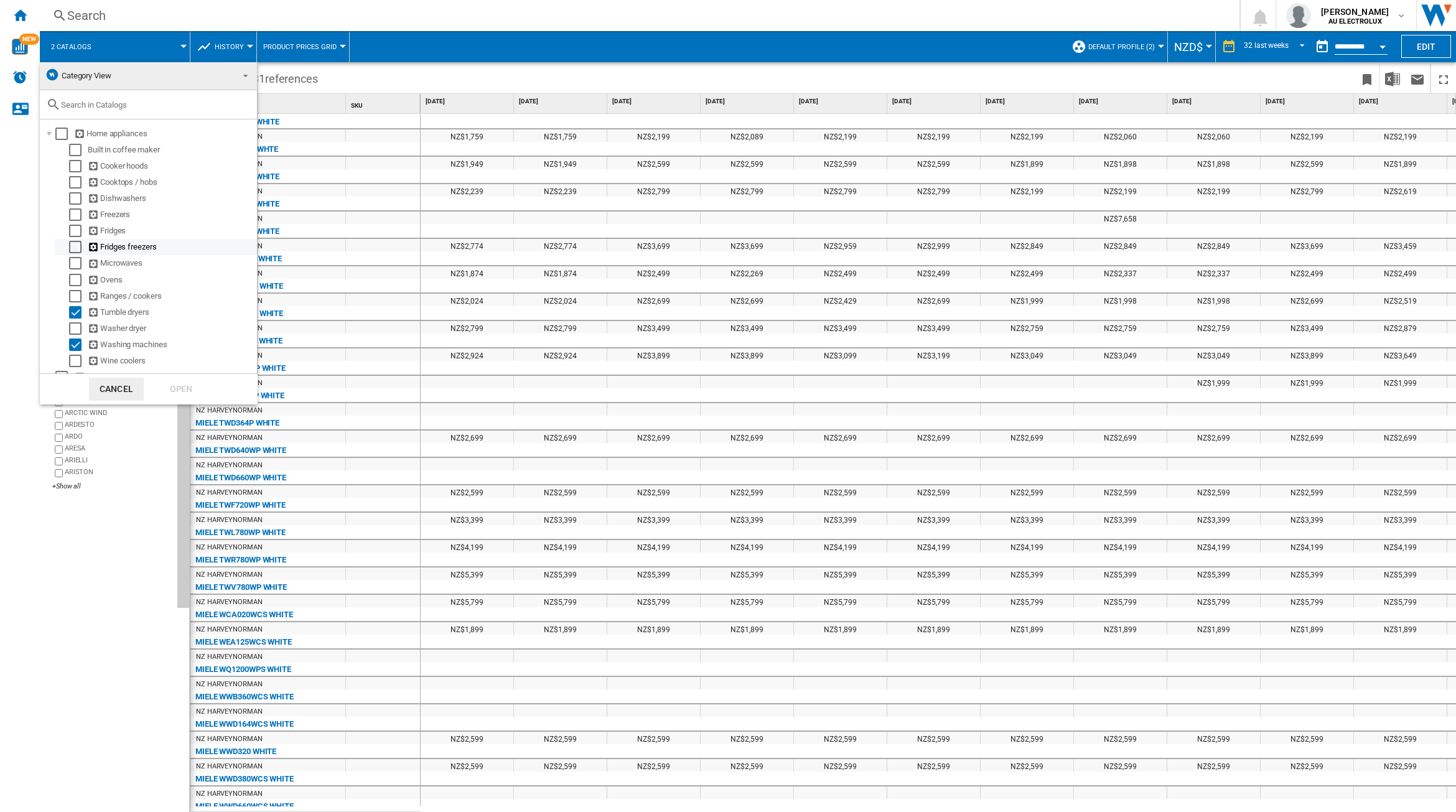
scroll to position [10, 0]
click at [122, 386] on button "Cancel" at bounding box center [116, 389] width 55 height 23
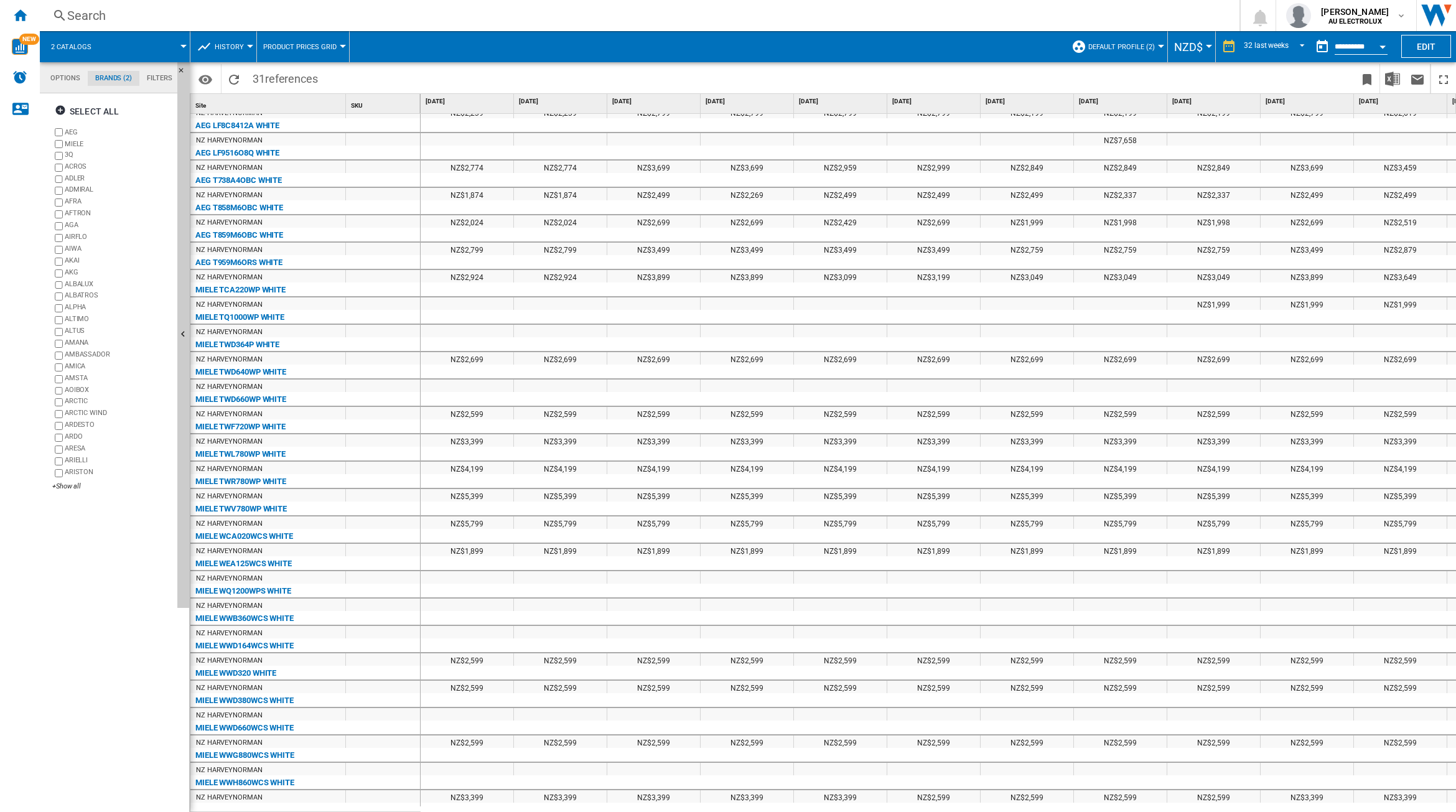
scroll to position [1, 0]
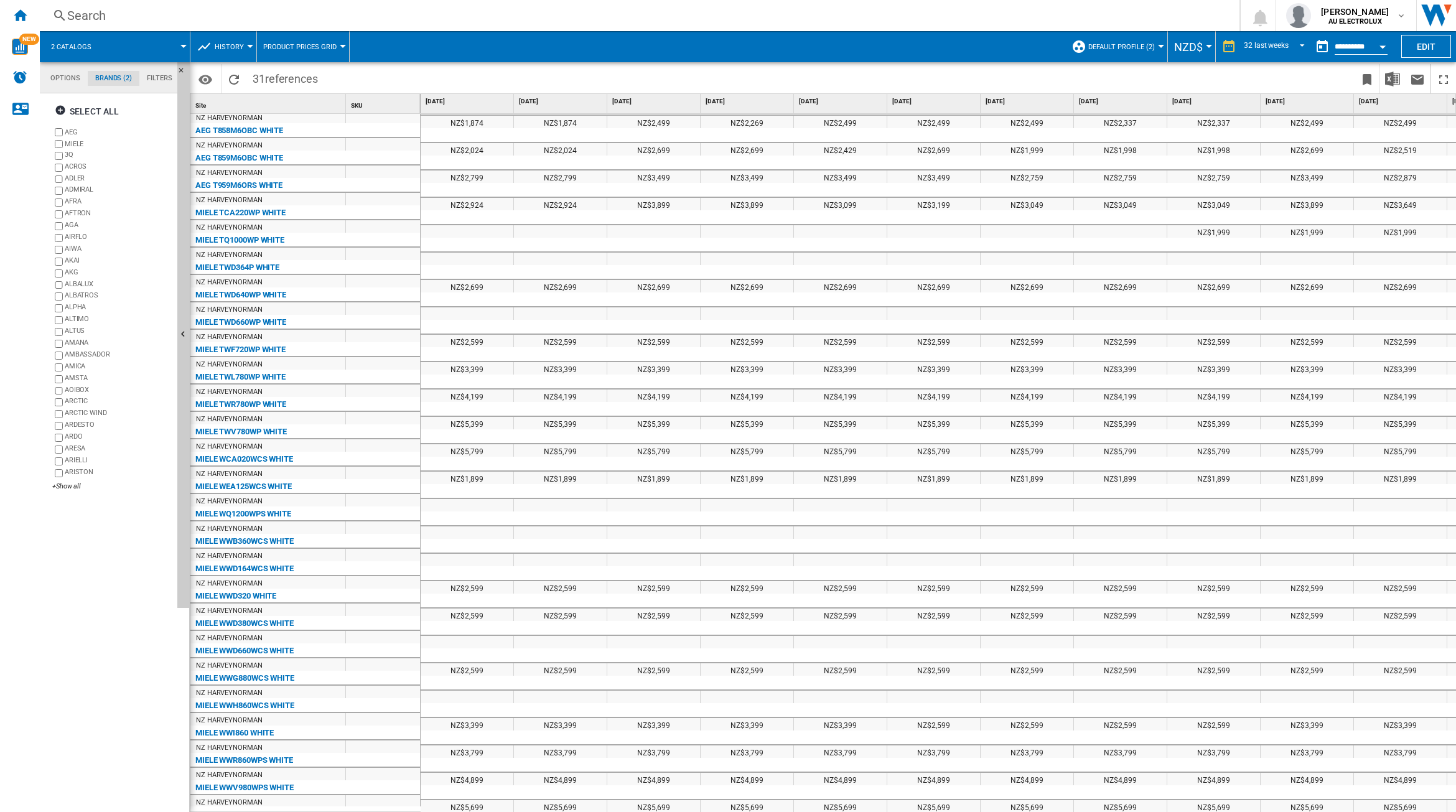
click at [111, 44] on span at bounding box center [146, 47] width 74 height 31
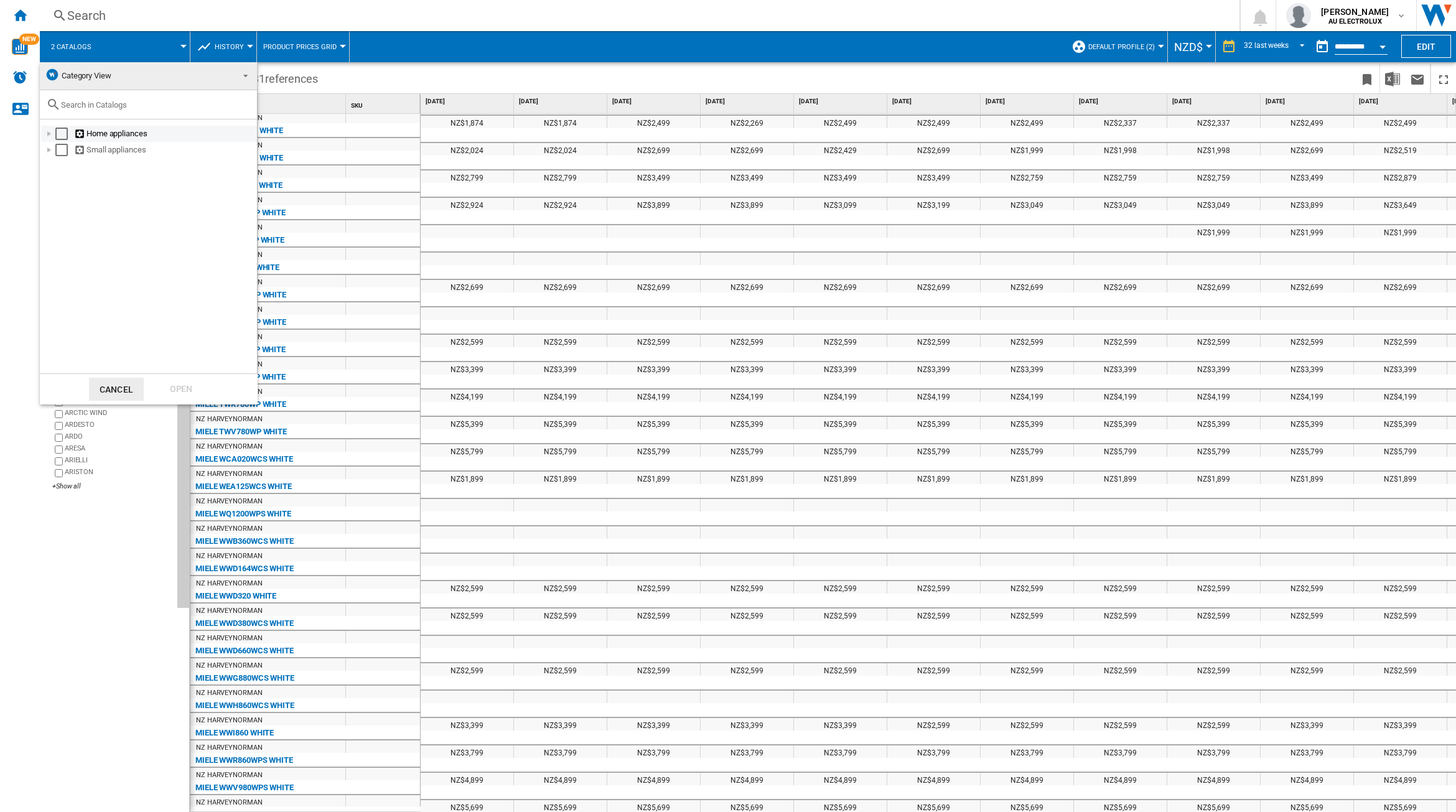
click at [48, 132] on div at bounding box center [49, 133] width 13 height 13
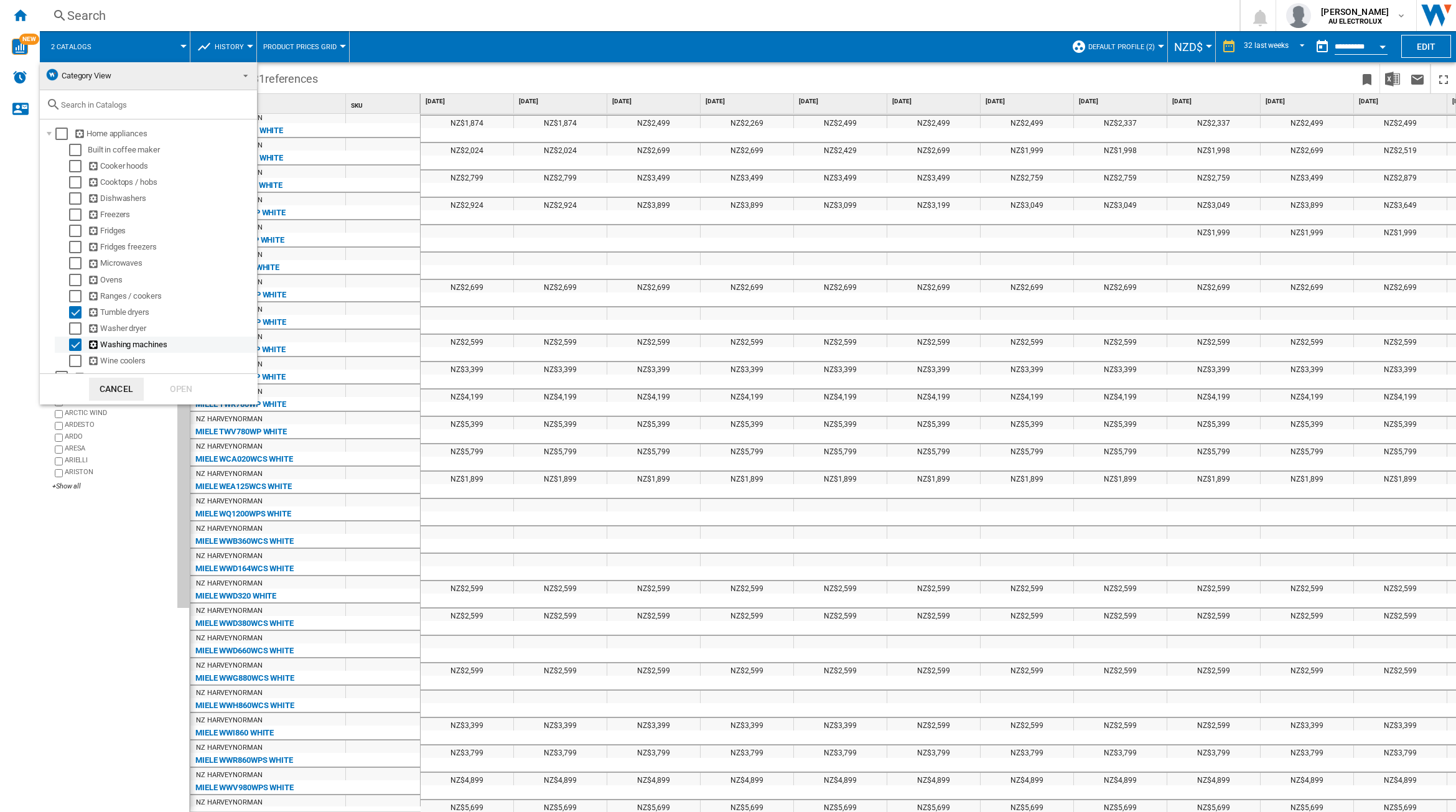
click at [78, 343] on div "Select" at bounding box center [75, 345] width 13 height 13
click at [168, 387] on div "Open" at bounding box center [181, 389] width 55 height 23
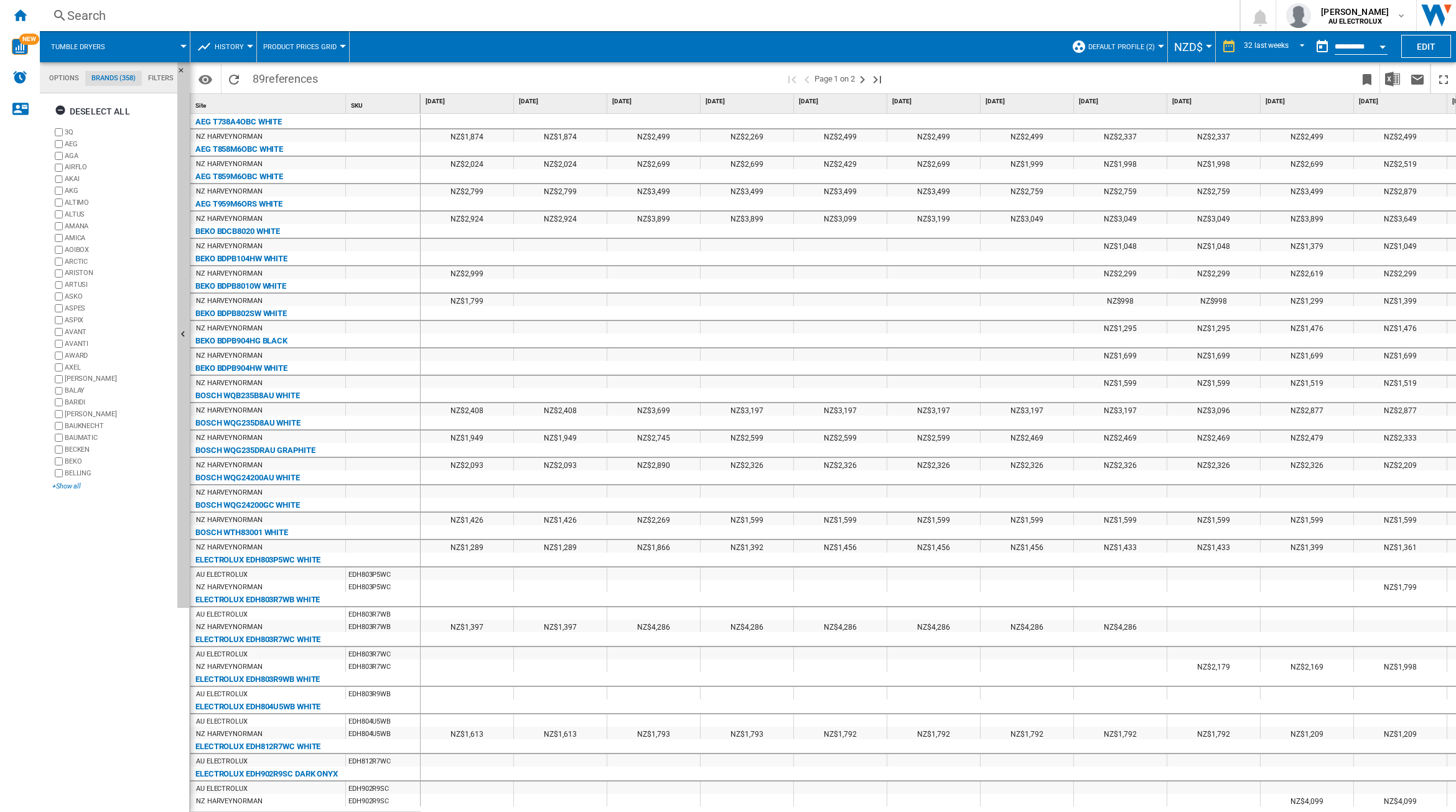
click at [65, 482] on div "+Show all" at bounding box center [112, 486] width 120 height 9
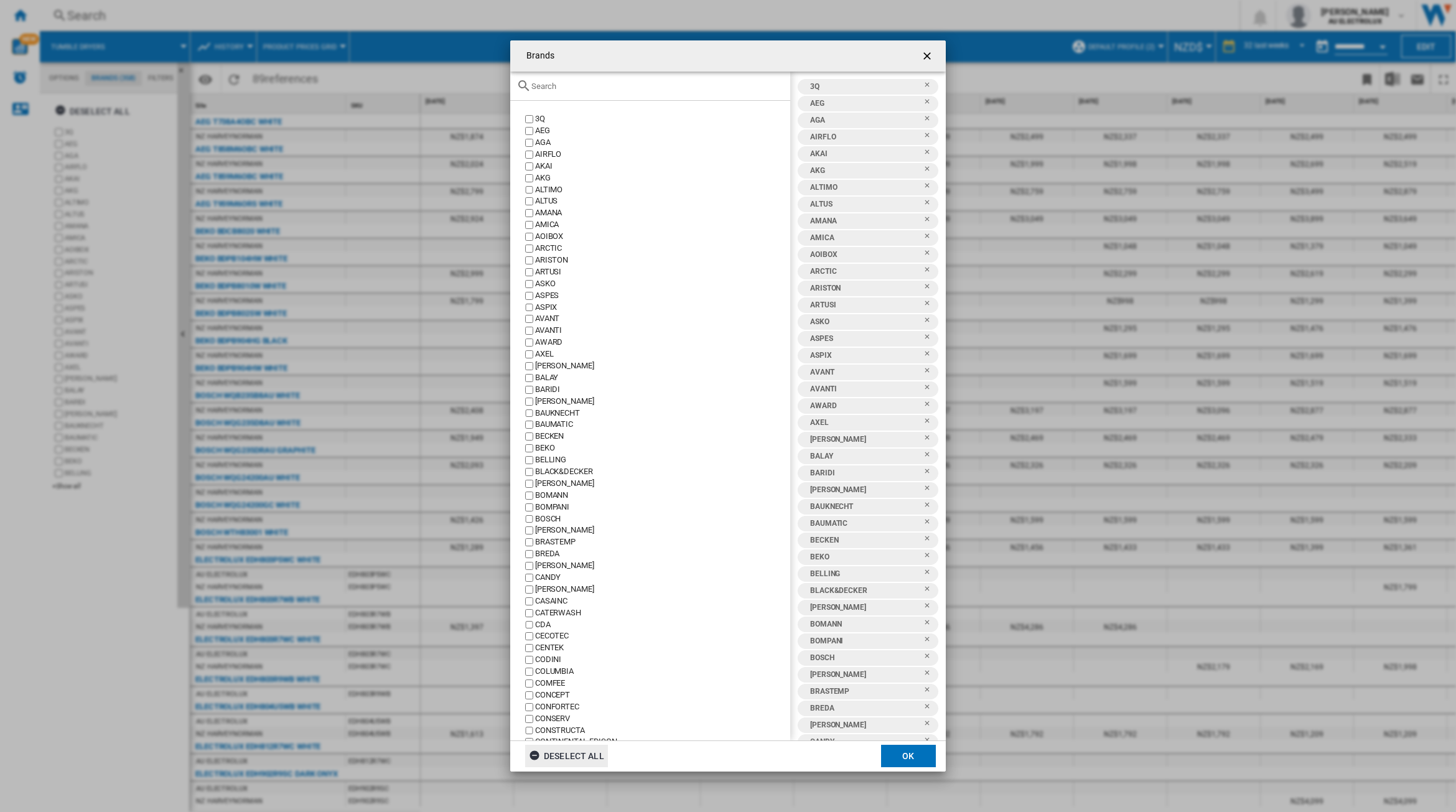
click at [576, 750] on div "Deselect all" at bounding box center [567, 756] width 75 height 22
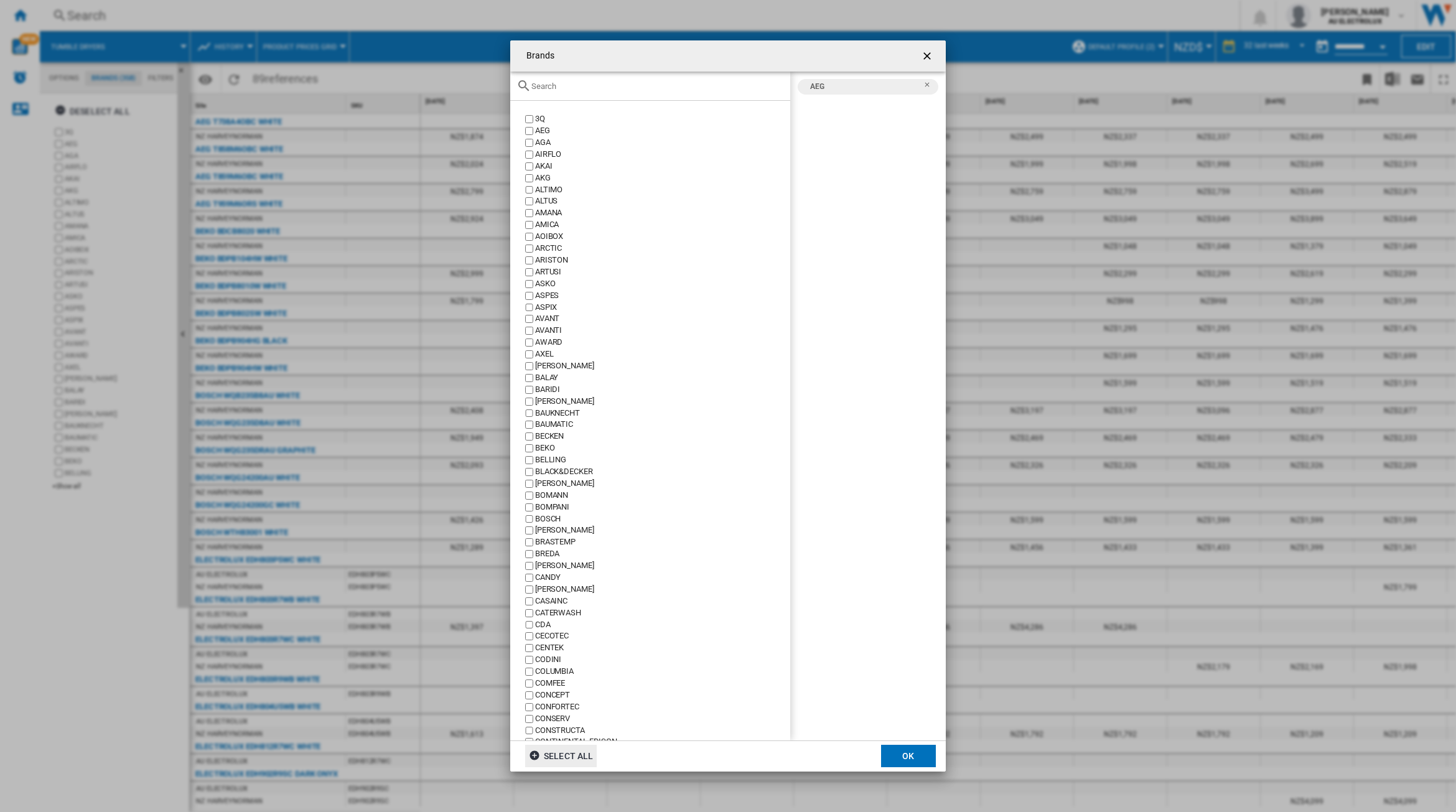
click at [580, 89] on input "Brands 3Q ..." at bounding box center [657, 86] width 252 height 9
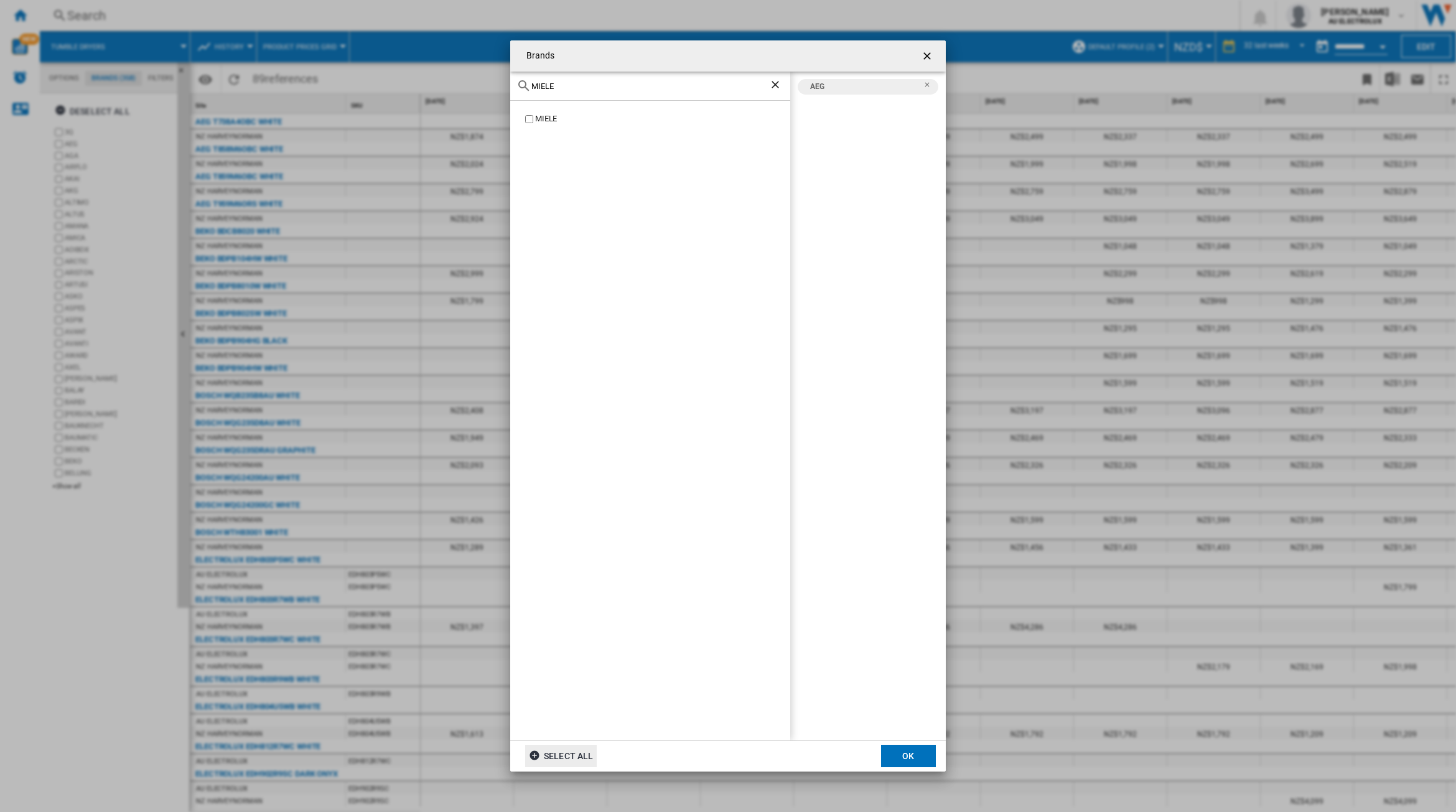
type input "MIELE"
click at [905, 752] on button "OK" at bounding box center [908, 756] width 55 height 22
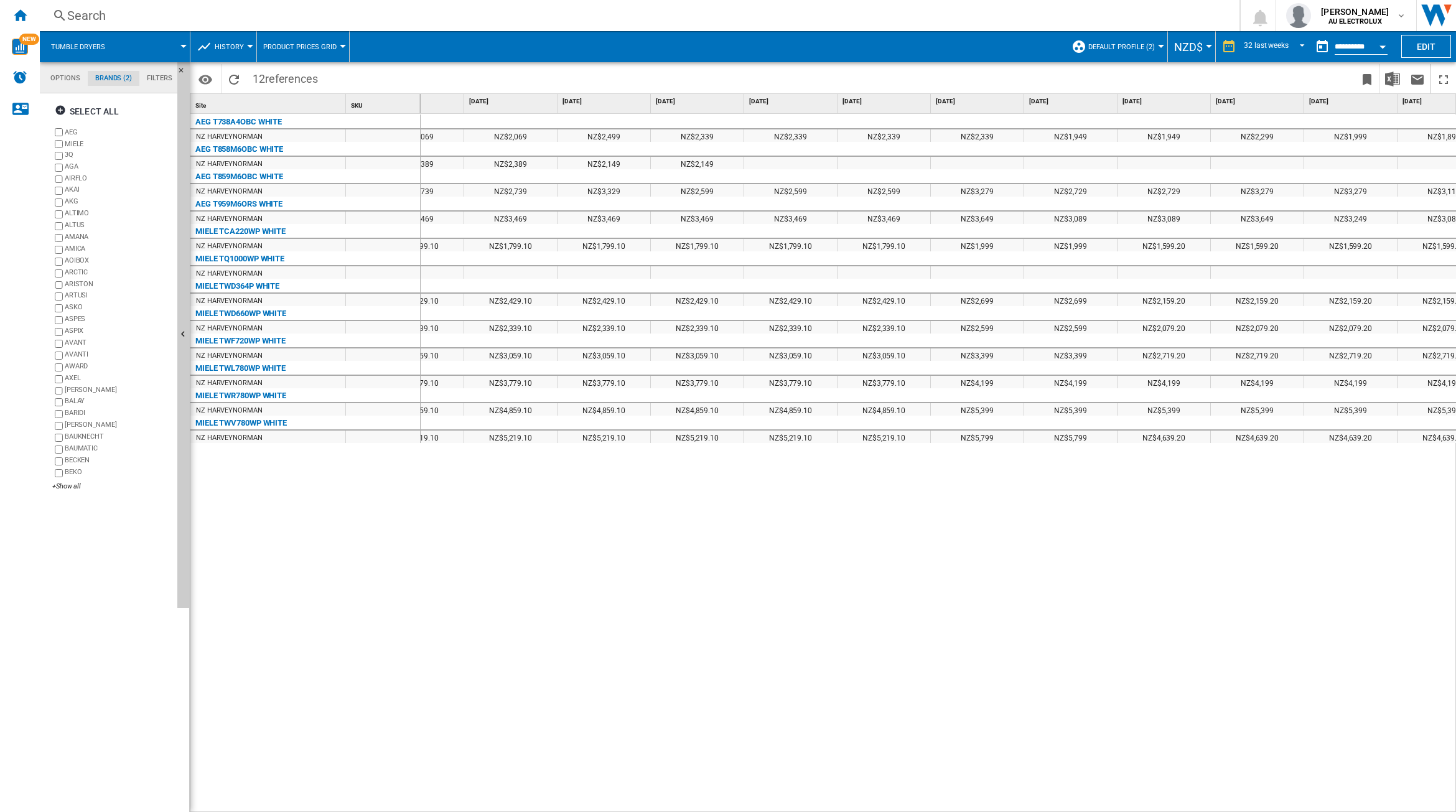
scroll to position [0, 1156]
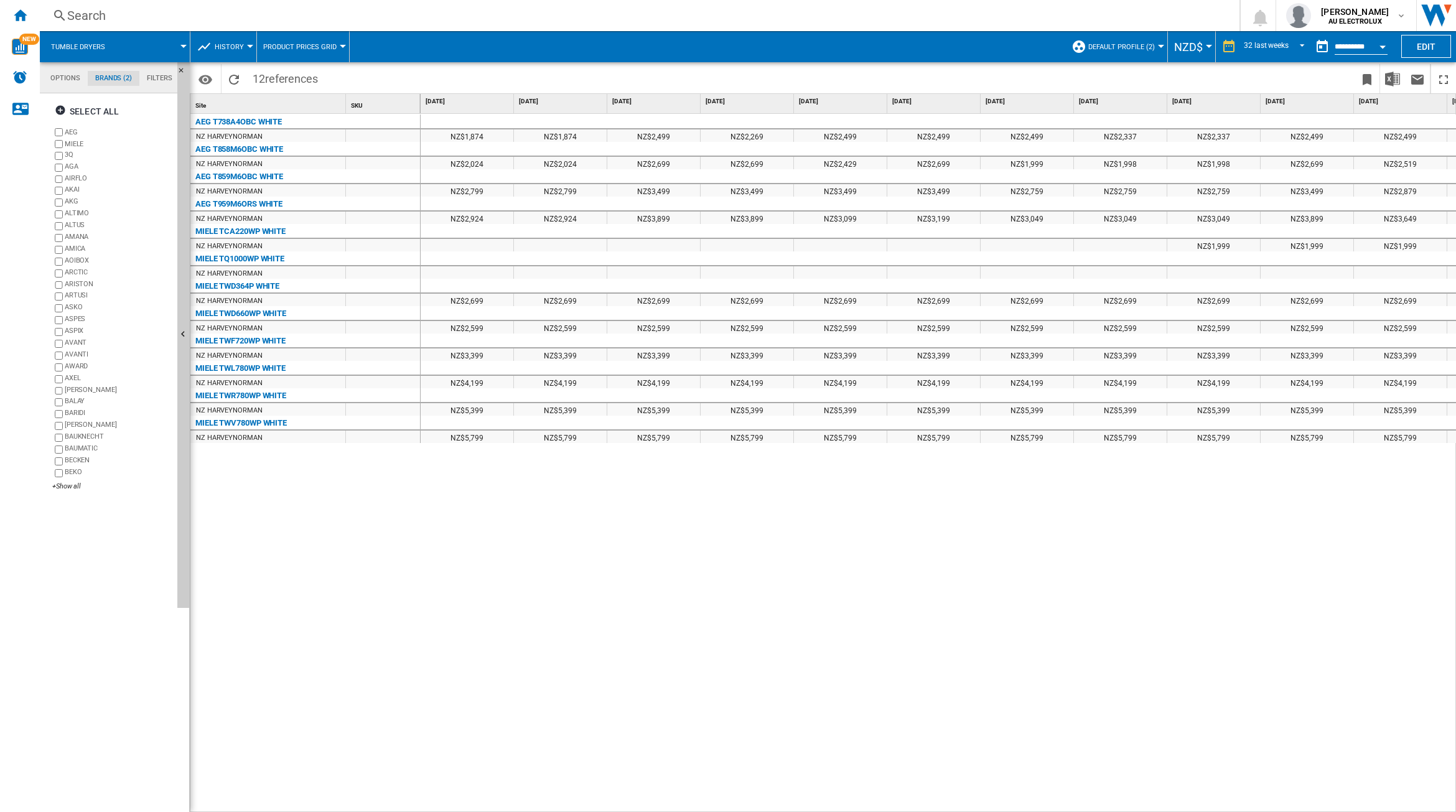
click at [163, 44] on span at bounding box center [153, 47] width 61 height 31
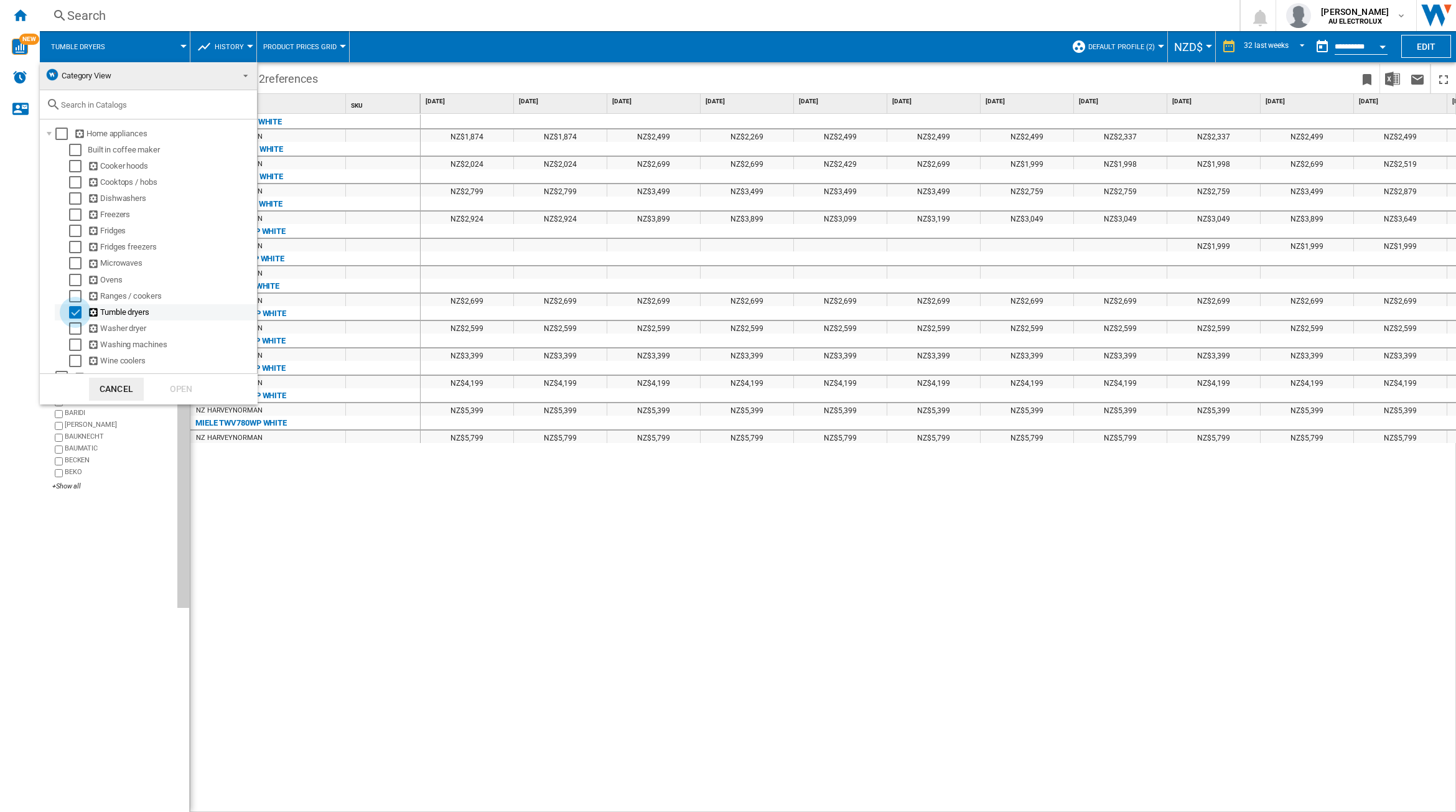
click at [75, 315] on div "Select" at bounding box center [75, 312] width 13 height 13
click at [76, 343] on div "Select" at bounding box center [75, 345] width 13 height 13
click at [177, 389] on div "Open" at bounding box center [181, 389] width 55 height 23
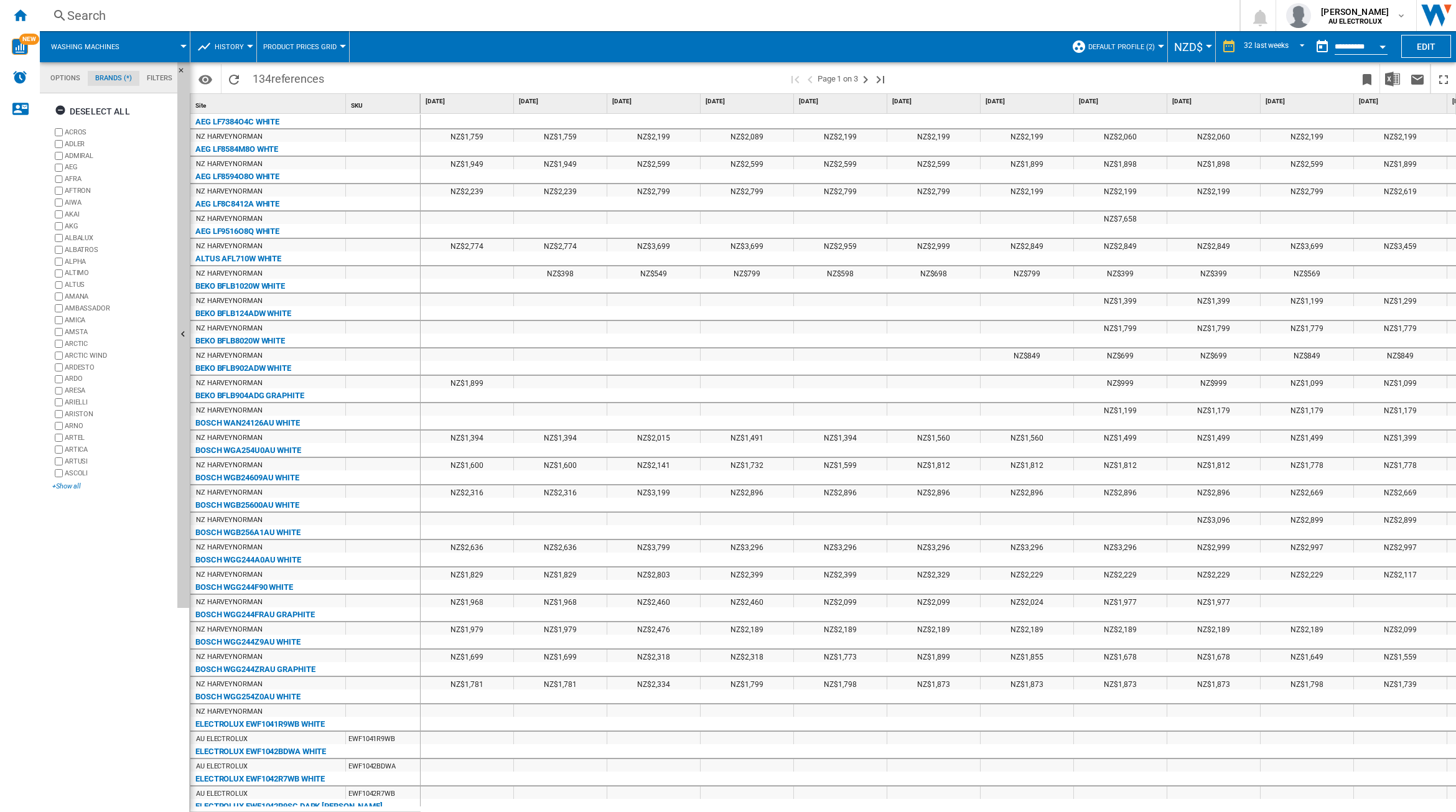
click at [69, 491] on div "+Show all" at bounding box center [112, 486] width 120 height 9
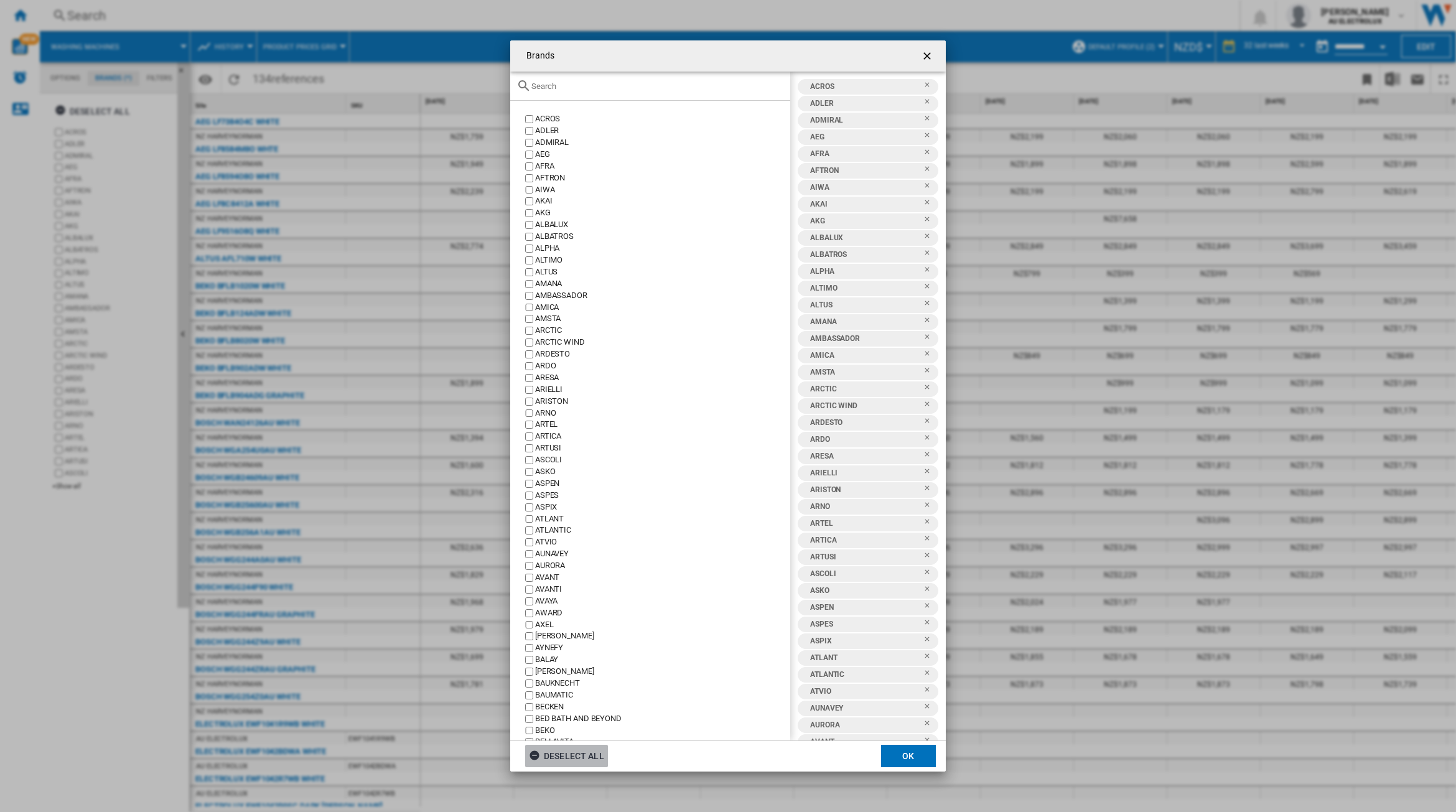
click at [566, 752] on div "Deselect all" at bounding box center [567, 756] width 75 height 22
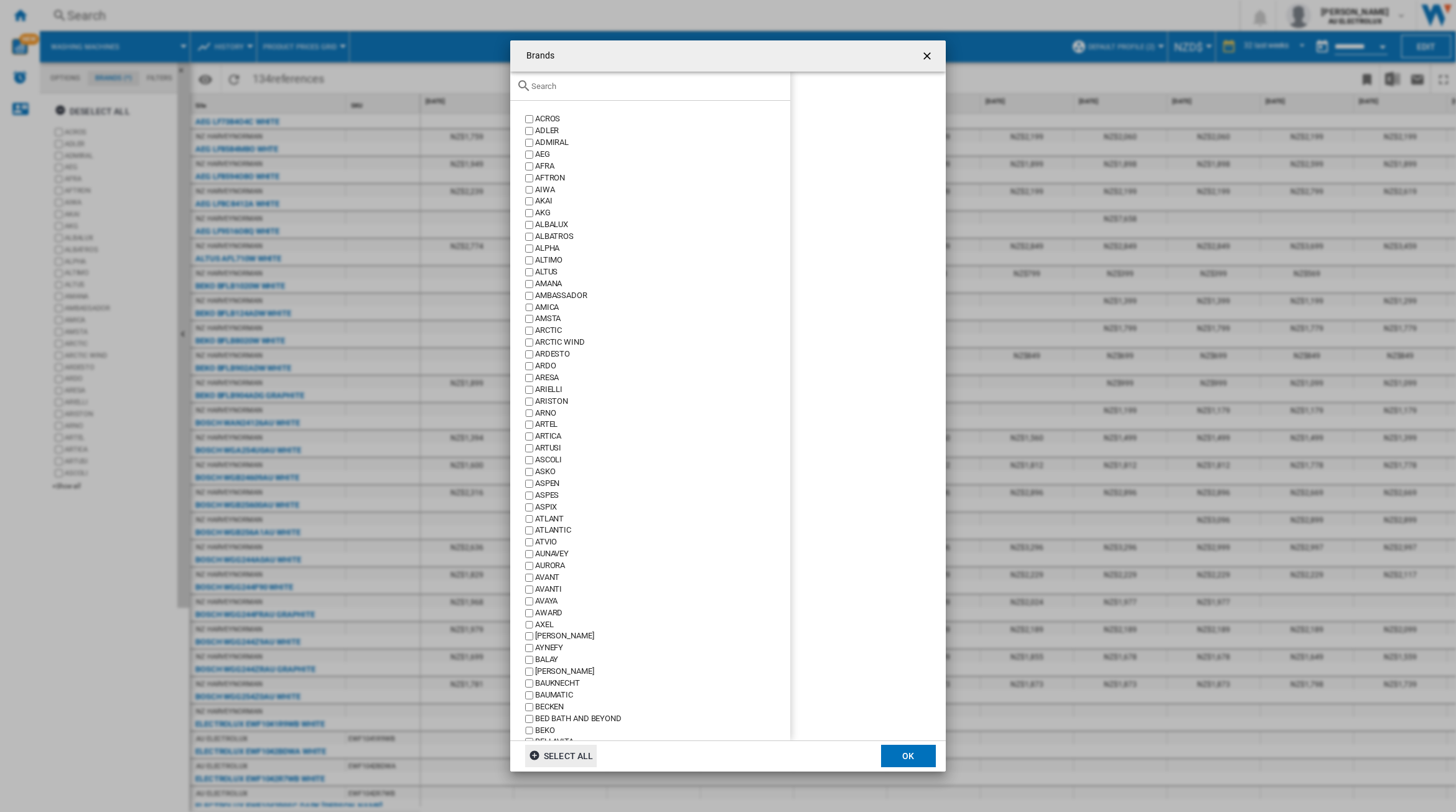
click at [574, 86] on input "Brands ACROS ..." at bounding box center [657, 86] width 252 height 9
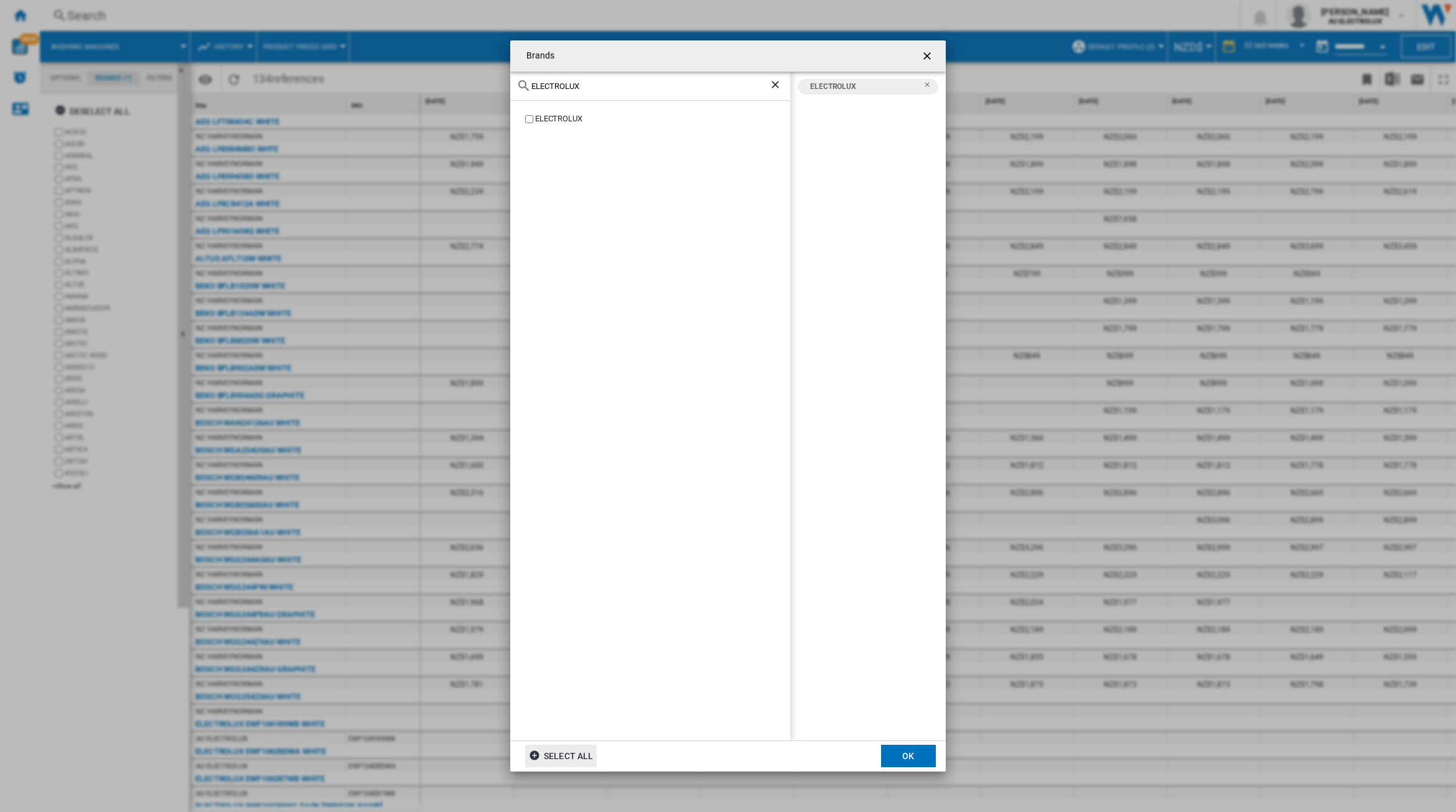
drag, startPoint x: 588, startPoint y: 86, endPoint x: 510, endPoint y: 86, distance: 78.0
click at [510, 86] on div "ELECTROLUX" at bounding box center [650, 86] width 280 height 29
type input "LG"
click at [905, 756] on button "OK" at bounding box center [908, 756] width 55 height 22
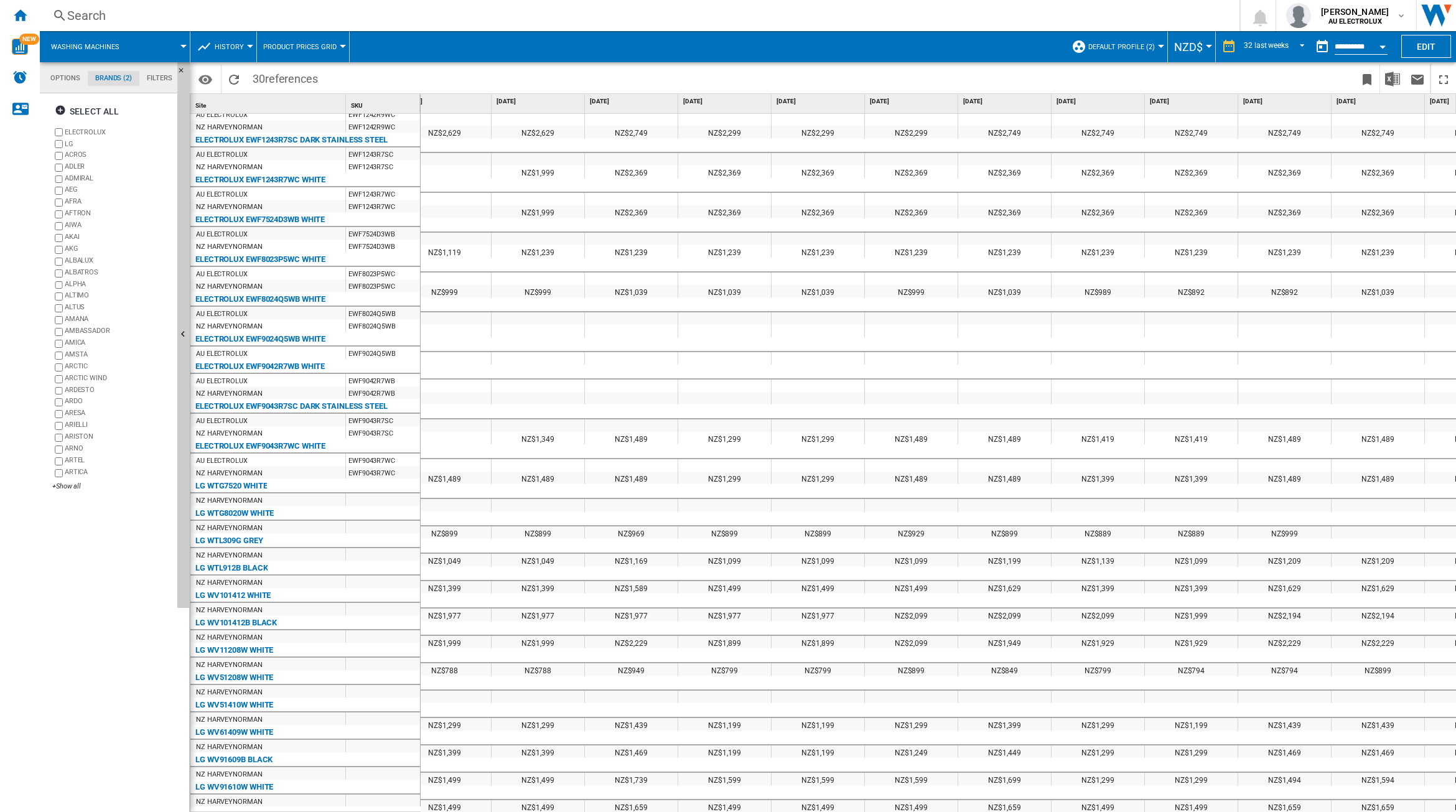
scroll to position [0, 1499]
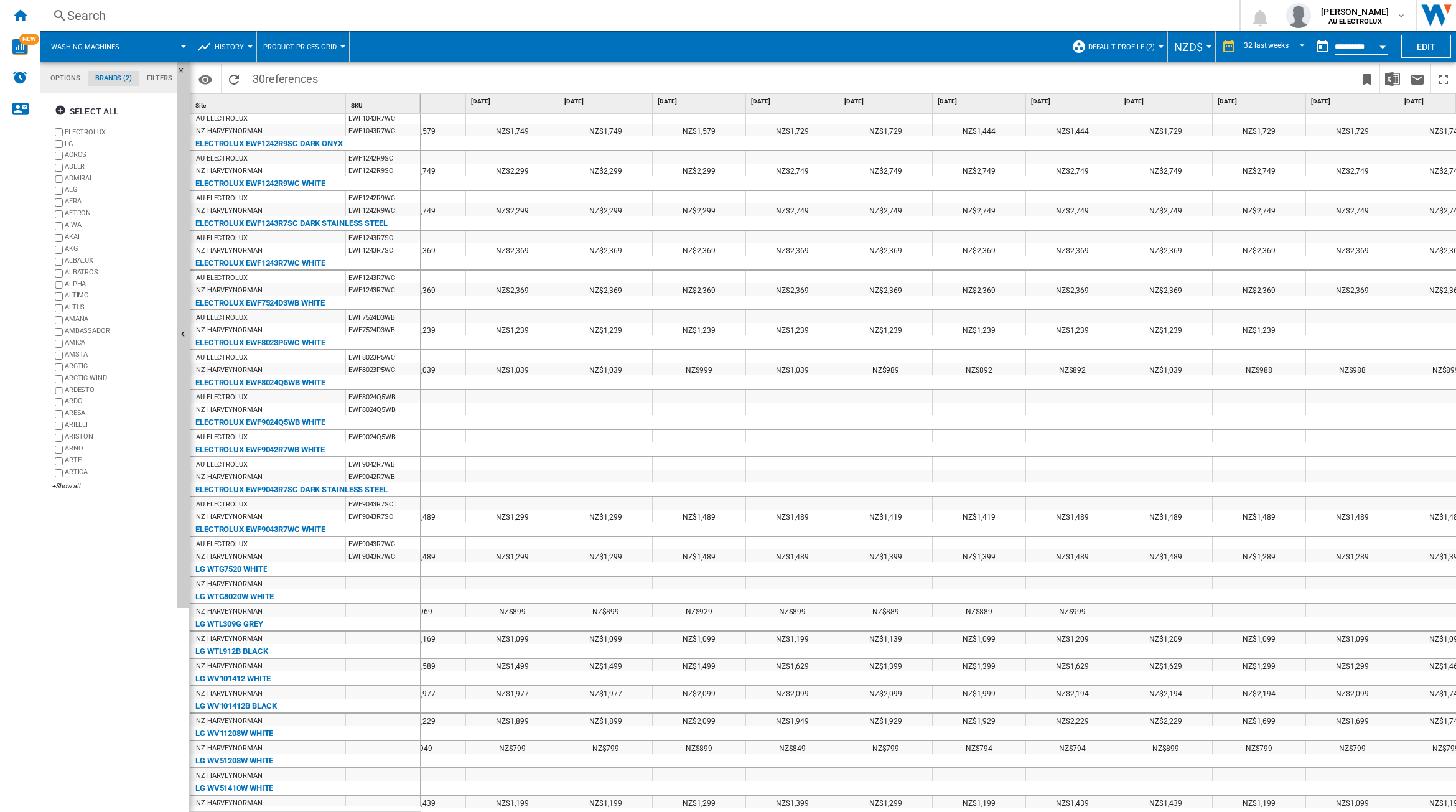
click at [337, 732] on div "LG WV11208W WHITE" at bounding box center [307, 732] width 230 height 13
click at [523, 718] on div "NZ$1,899" at bounding box center [512, 720] width 92 height 13
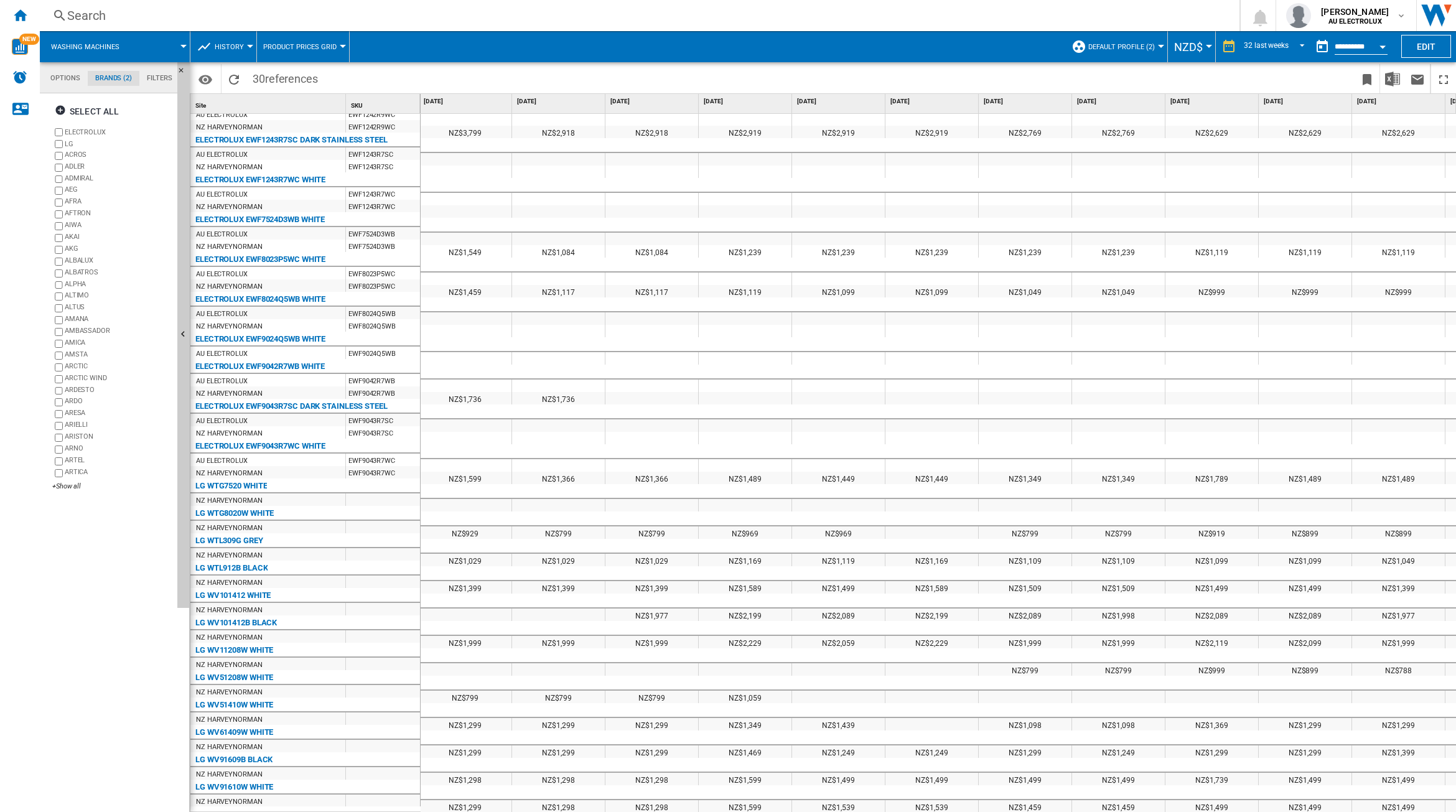
scroll to position [0, 553]
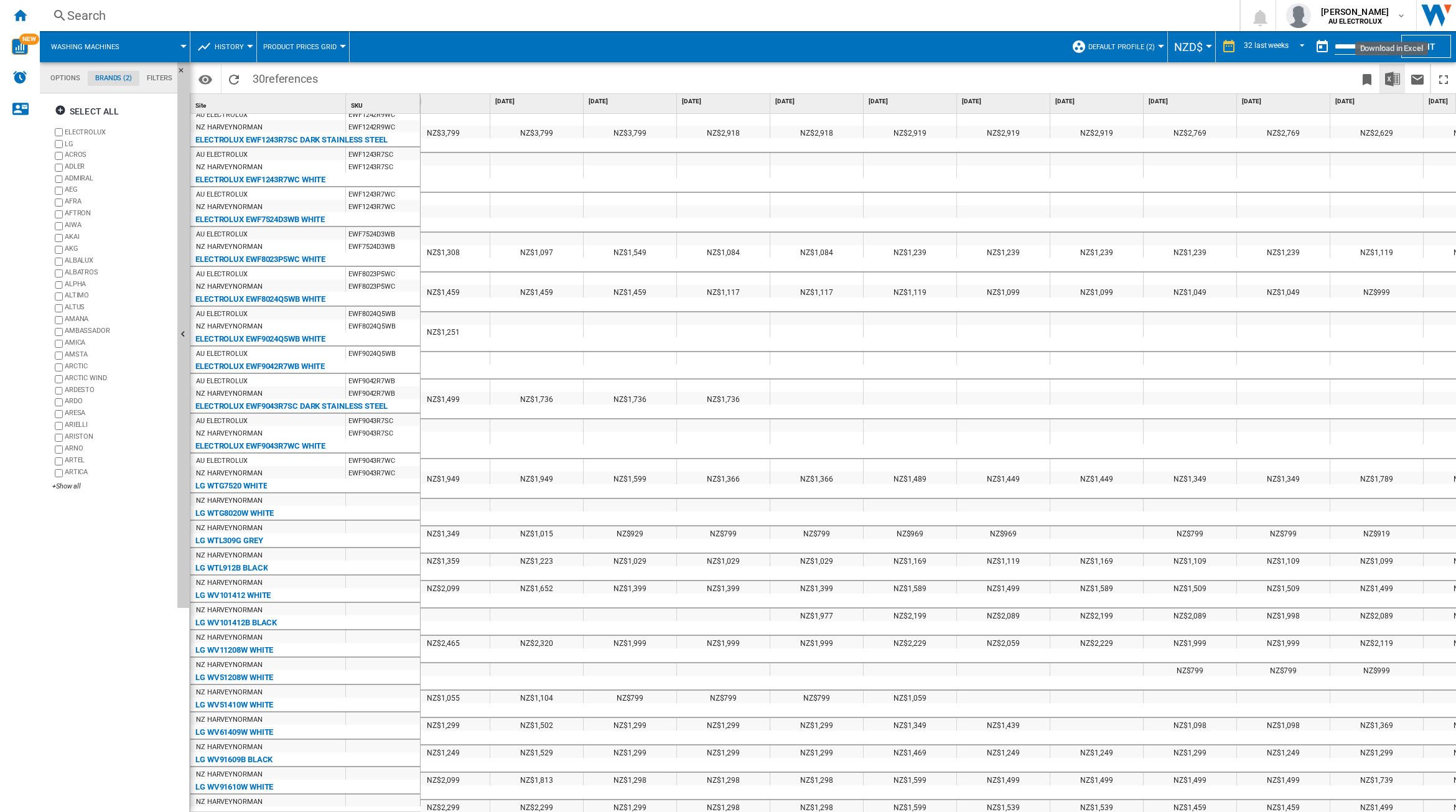
click at [1389, 80] on img "Download in Excel" at bounding box center [1392, 79] width 15 height 15
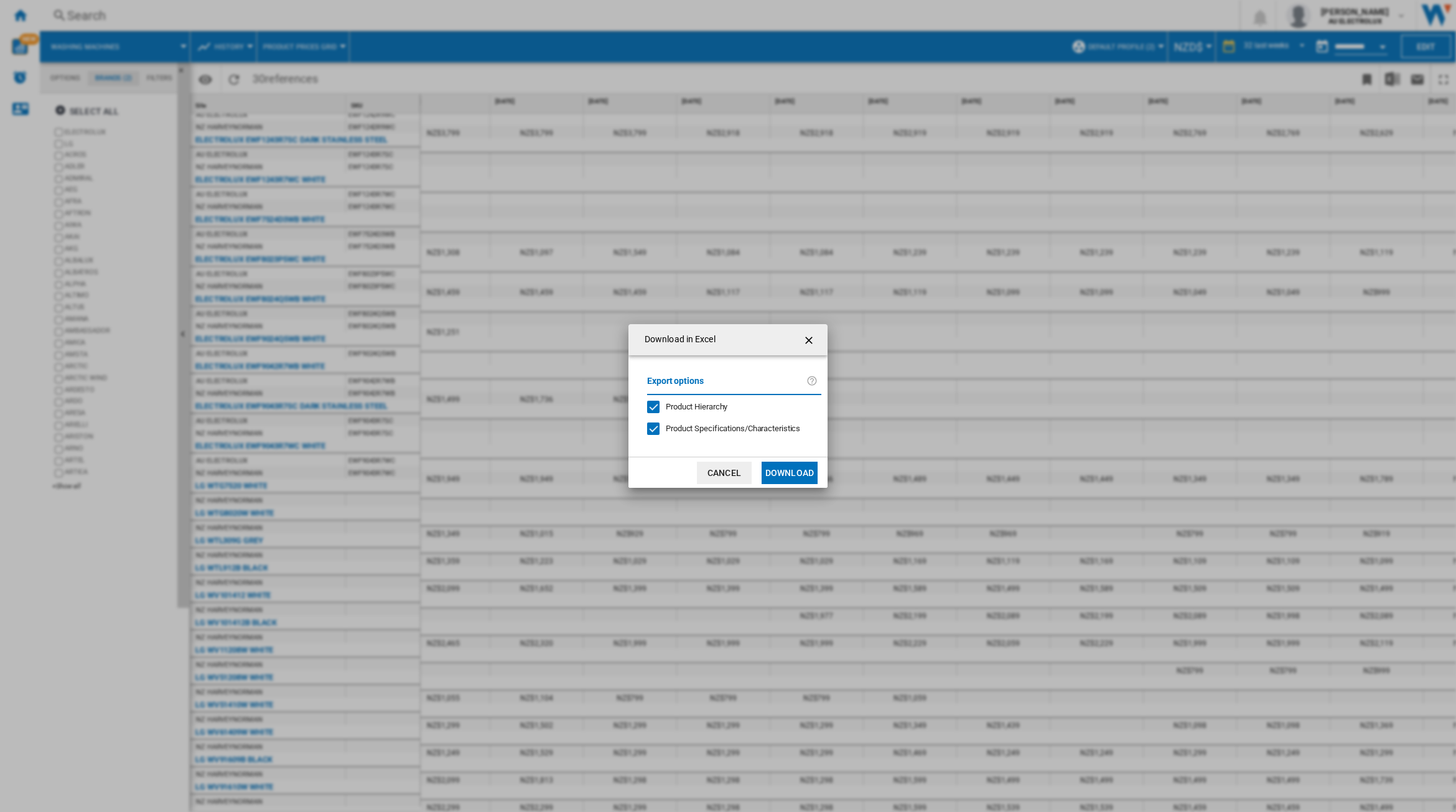
click at [801, 469] on button "Download" at bounding box center [789, 473] width 56 height 22
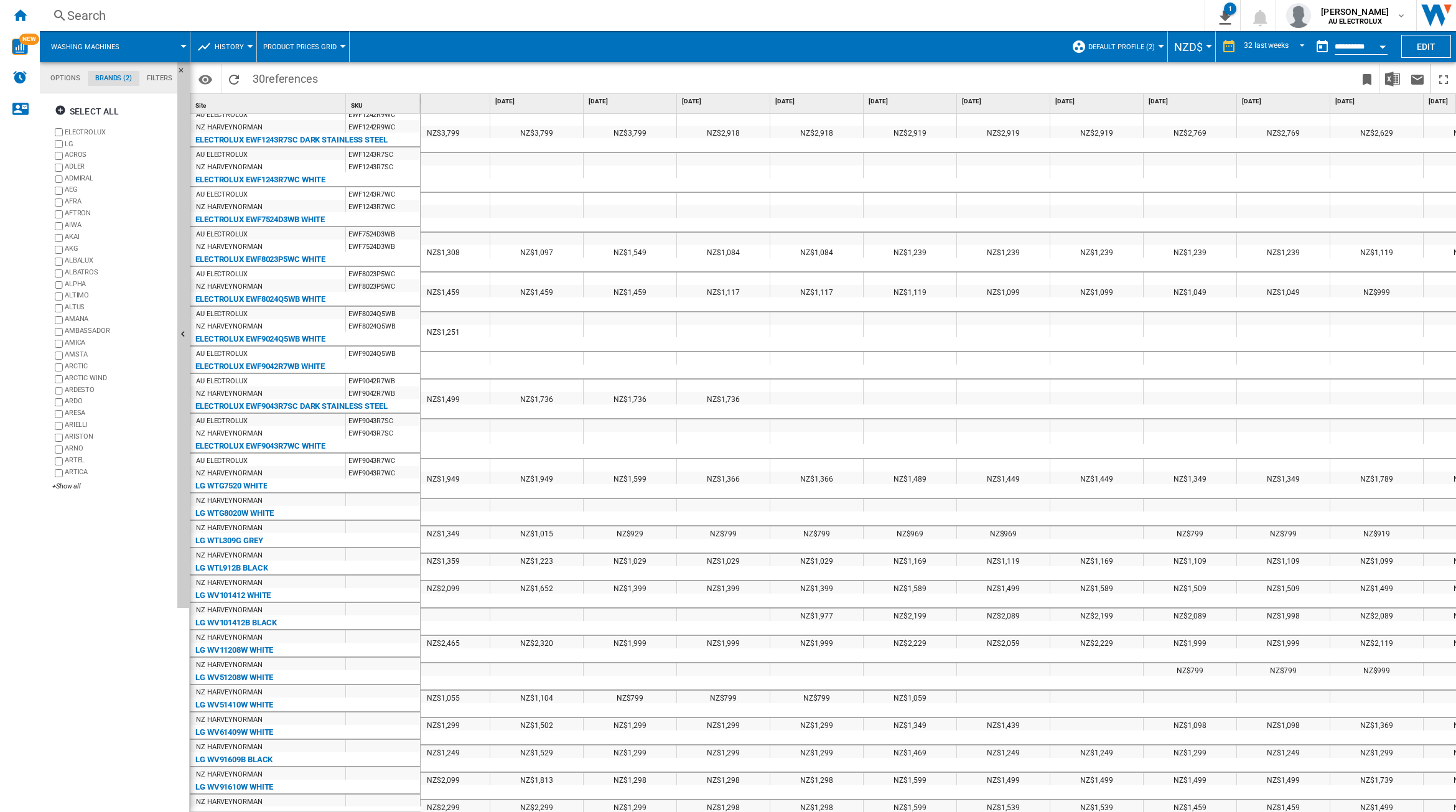
click at [131, 44] on div "Washing machines" at bounding box center [115, 47] width 138 height 31
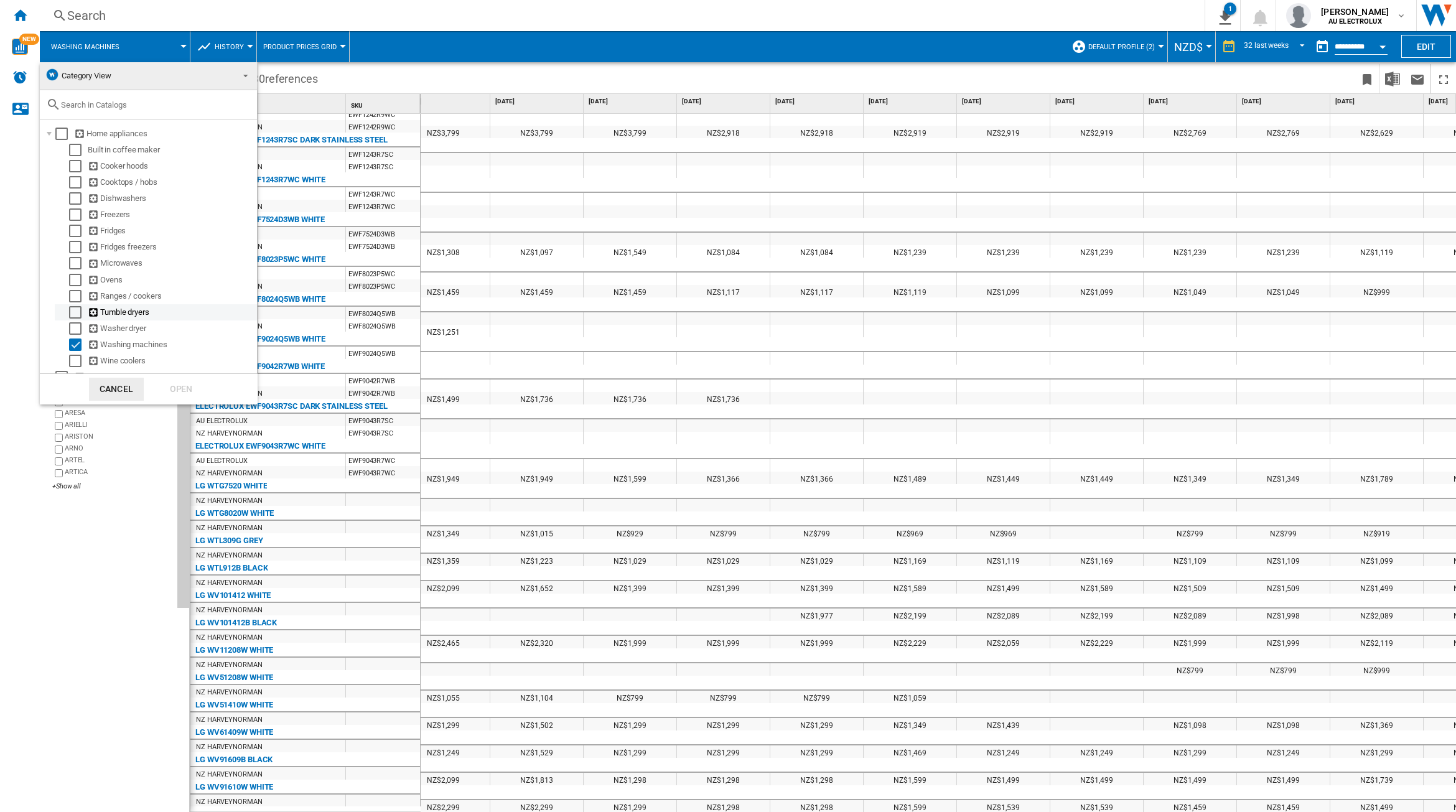
click at [78, 309] on div "Select" at bounding box center [75, 312] width 13 height 13
click at [79, 343] on div "Select" at bounding box center [75, 345] width 13 height 13
click at [181, 392] on div "Open" at bounding box center [181, 389] width 55 height 23
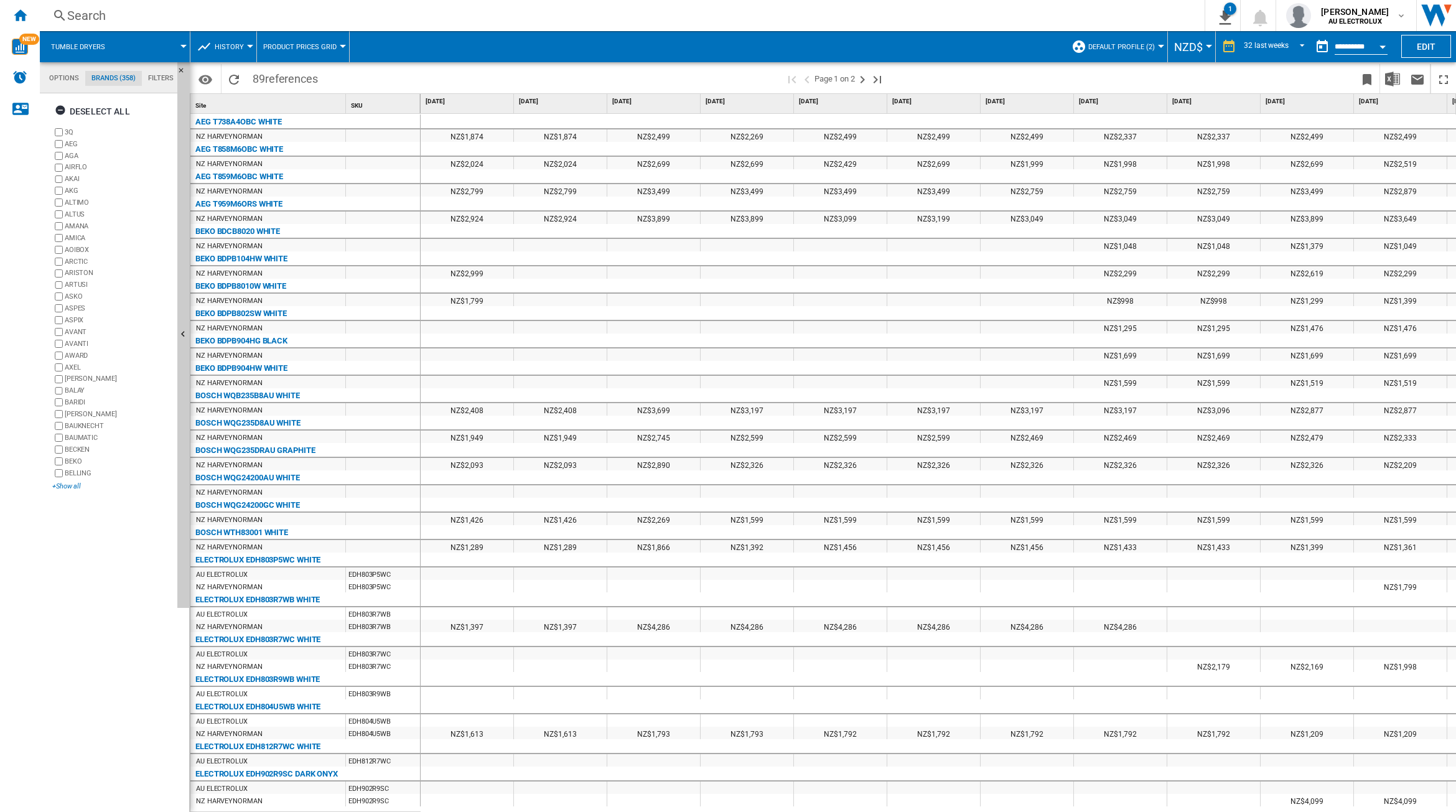
click at [70, 487] on div "+Show all" at bounding box center [112, 486] width 120 height 9
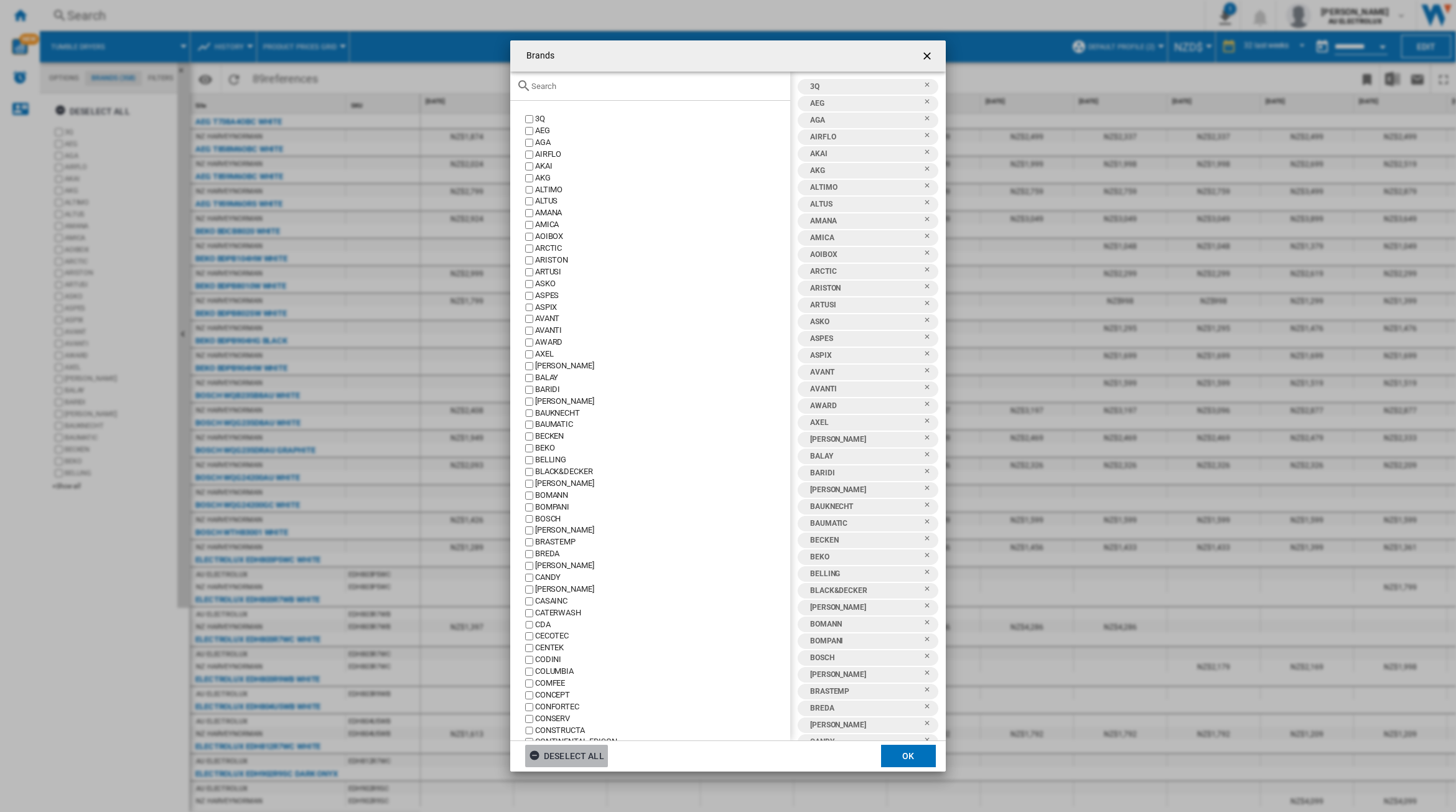
click at [553, 753] on div "Deselect all" at bounding box center [567, 756] width 75 height 22
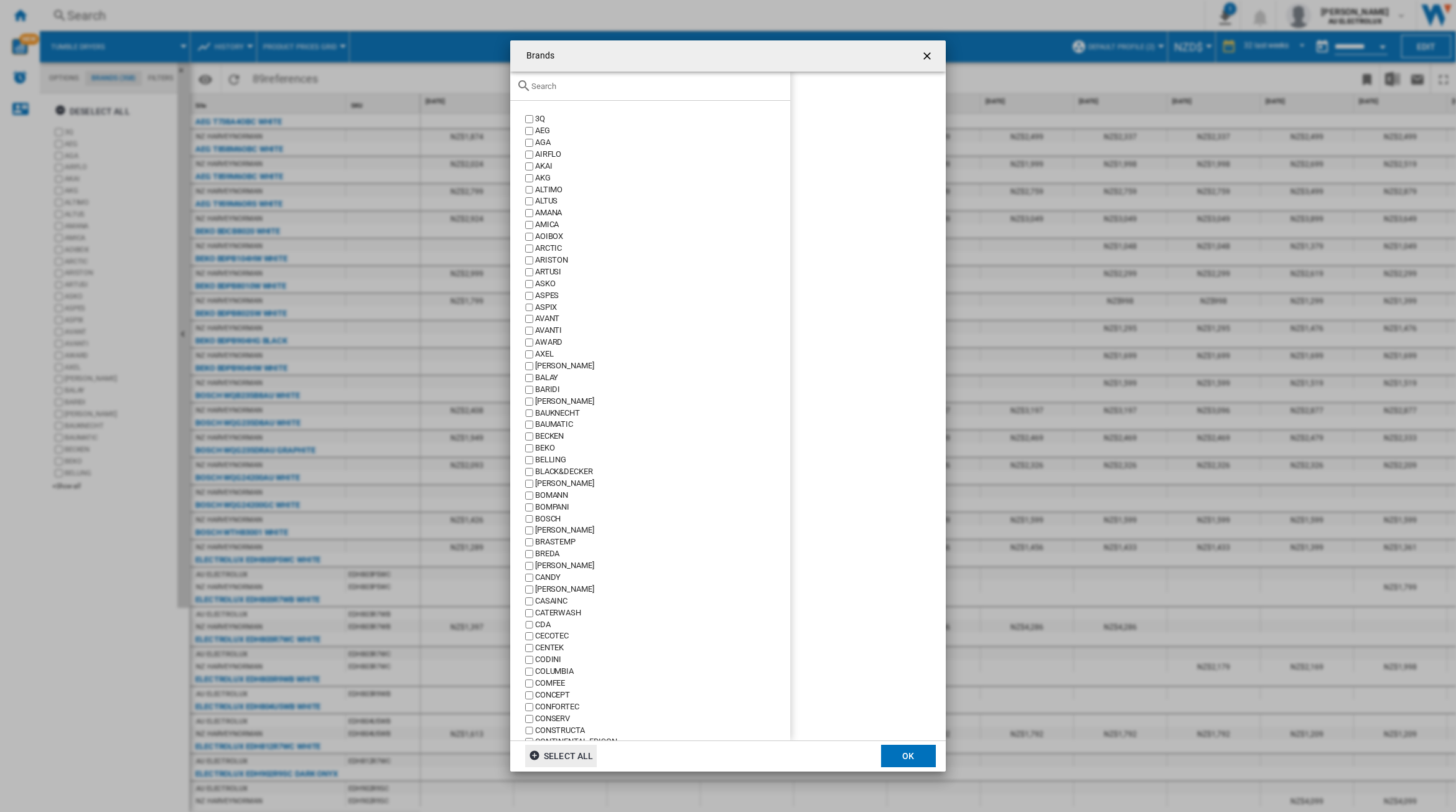
click at [610, 81] on input "Brands 3Q ..." at bounding box center [657, 86] width 252 height 9
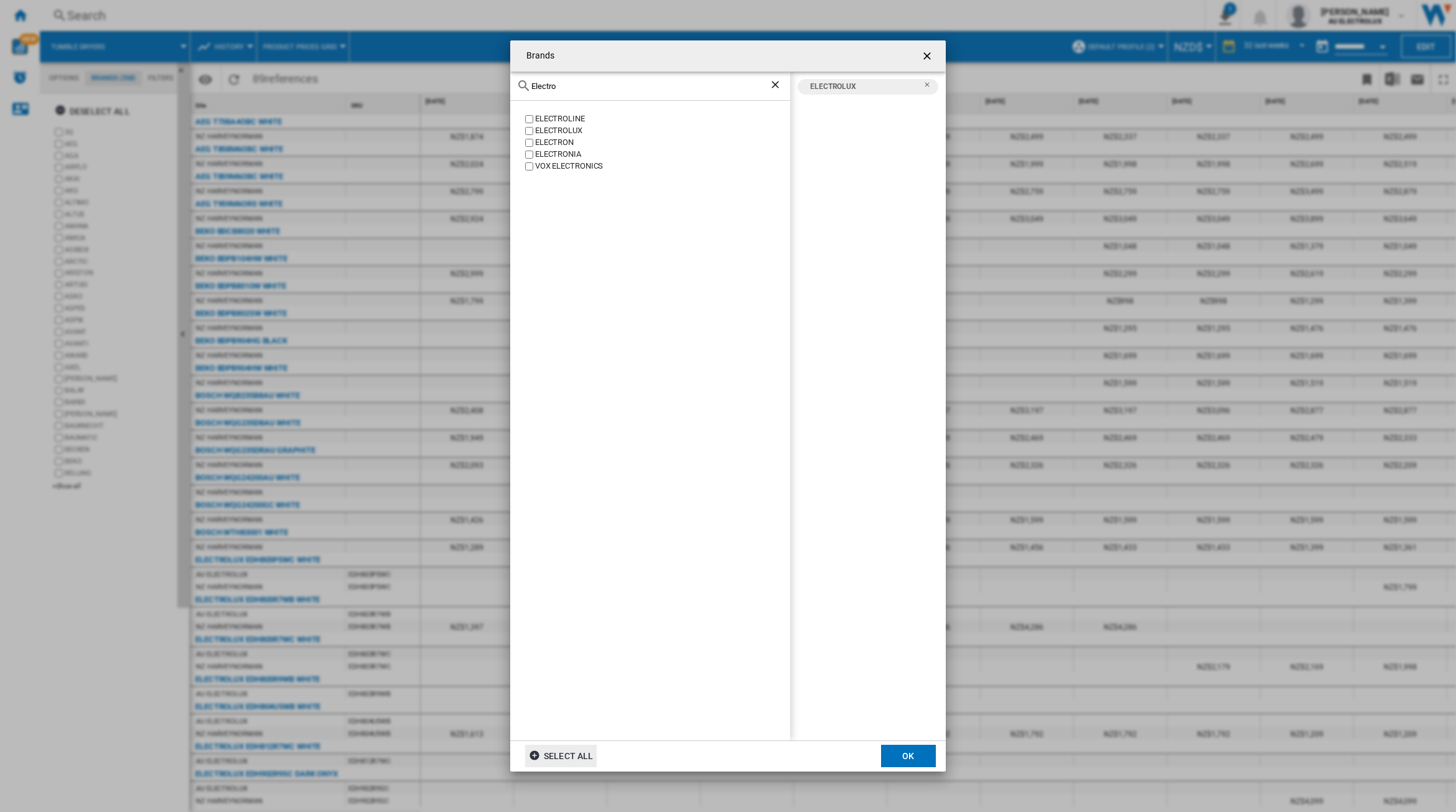
drag, startPoint x: 562, startPoint y: 83, endPoint x: 485, endPoint y: 82, distance: 77.0
click at [485, 82] on div "Brands Electro ELECTROLINE ELECTROLUX ELECTRON ELECTRONIA VOX ELECTRONICS ELECT…" at bounding box center [728, 406] width 1456 height 812
type input "lg"
click at [907, 750] on button "OK" at bounding box center [908, 756] width 55 height 22
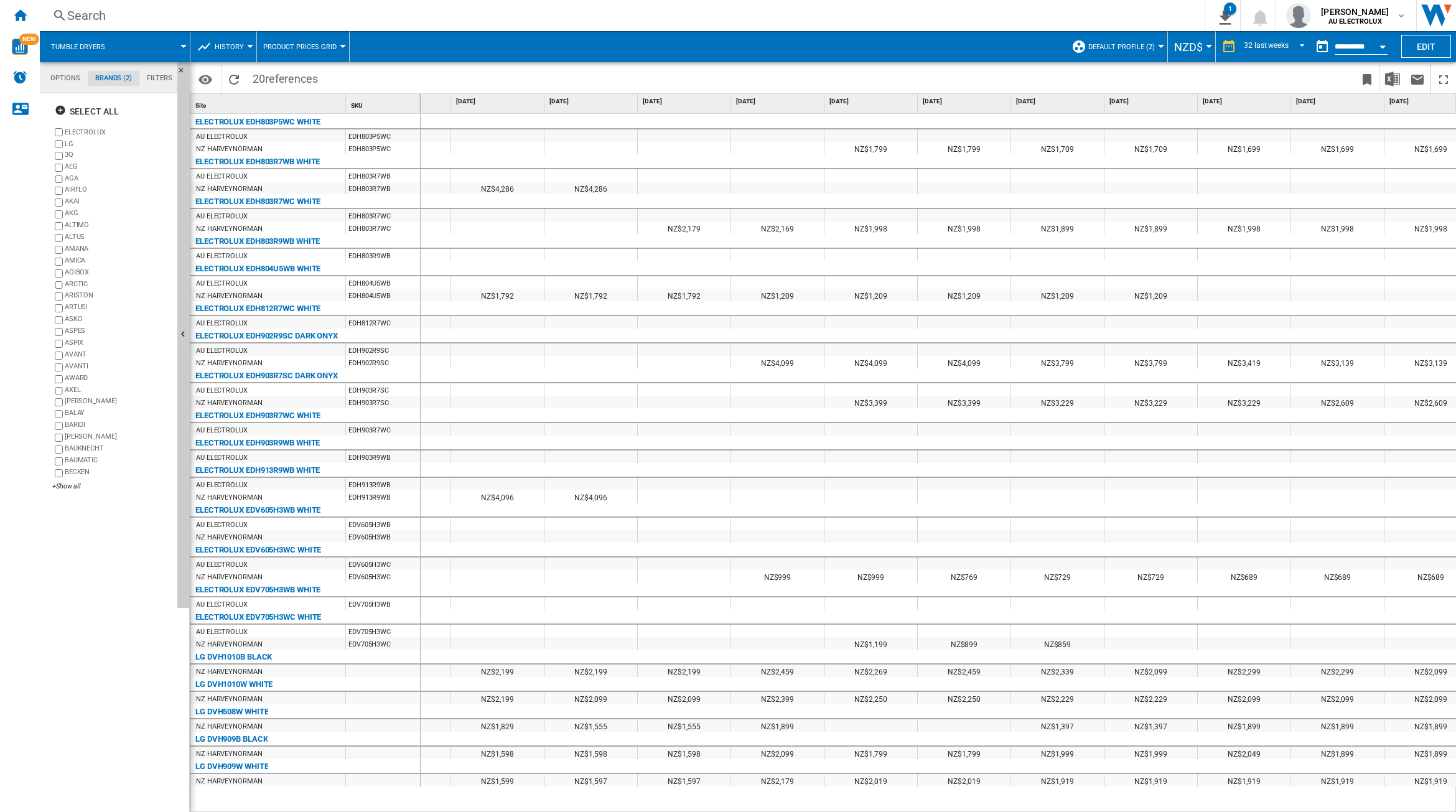
scroll to position [0, 570]
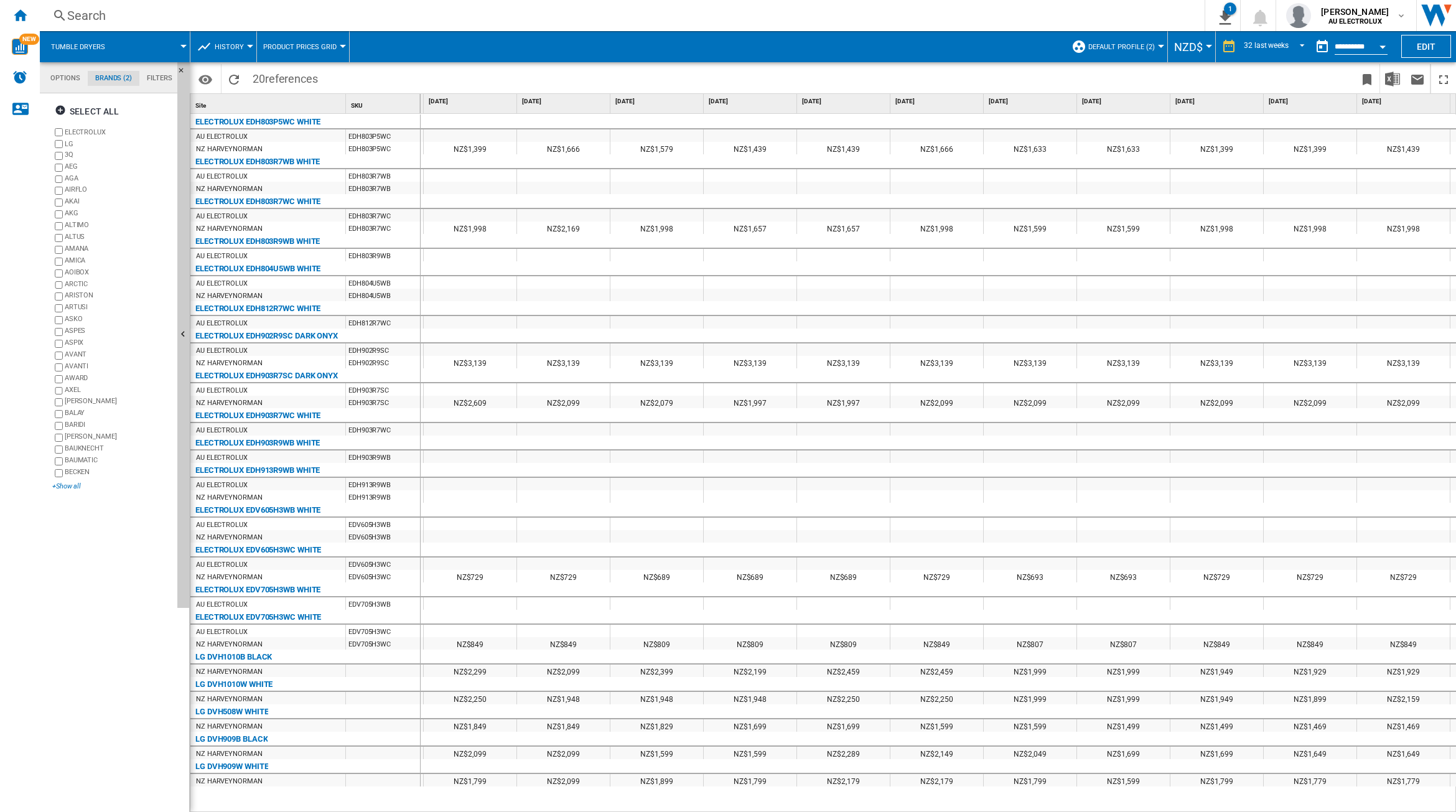
click at [74, 489] on div "+Show all" at bounding box center [112, 486] width 120 height 9
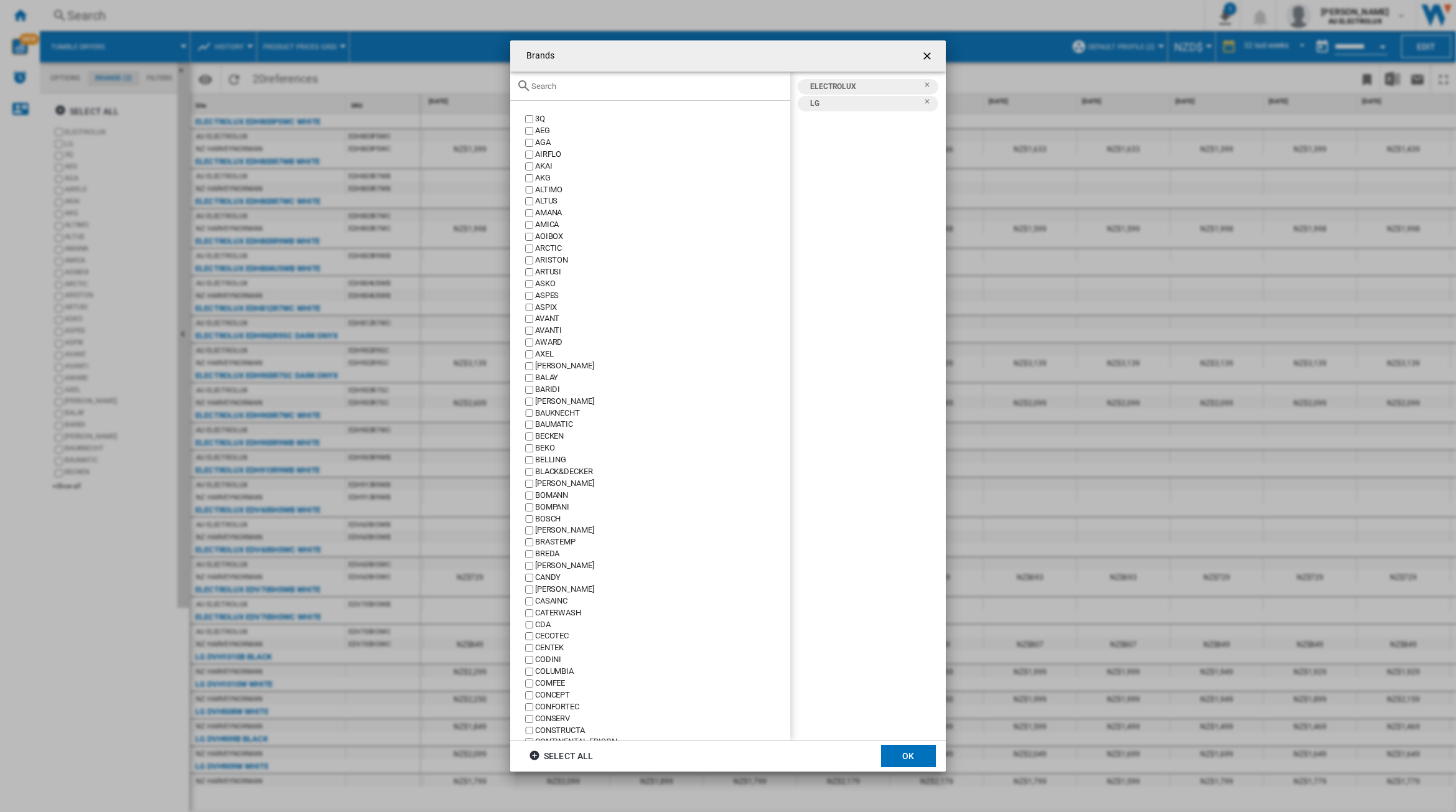
click at [585, 83] on input "Brands 3Q ..." at bounding box center [657, 86] width 252 height 9
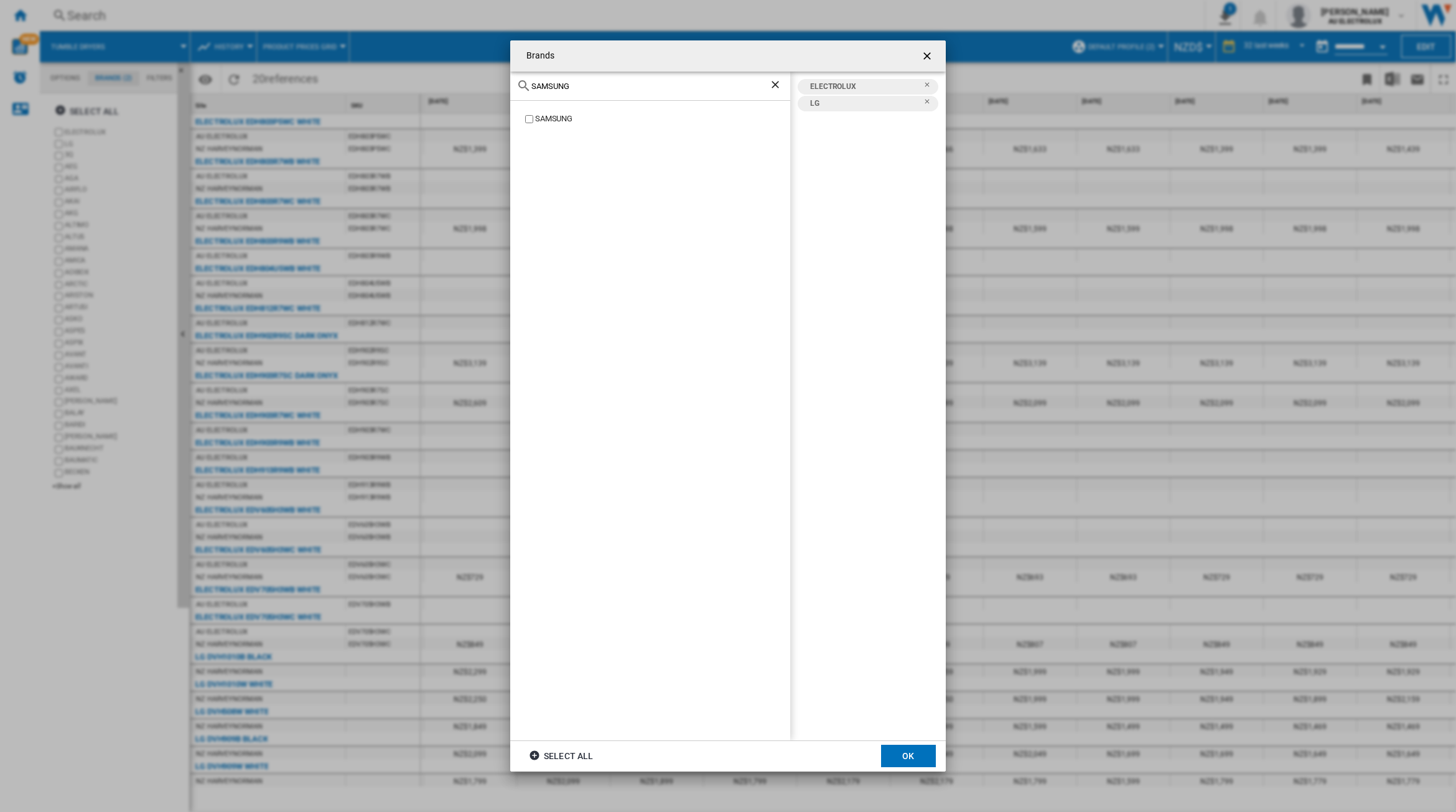
type input "SAMSUNG"
click at [907, 760] on button "OK" at bounding box center [908, 756] width 55 height 22
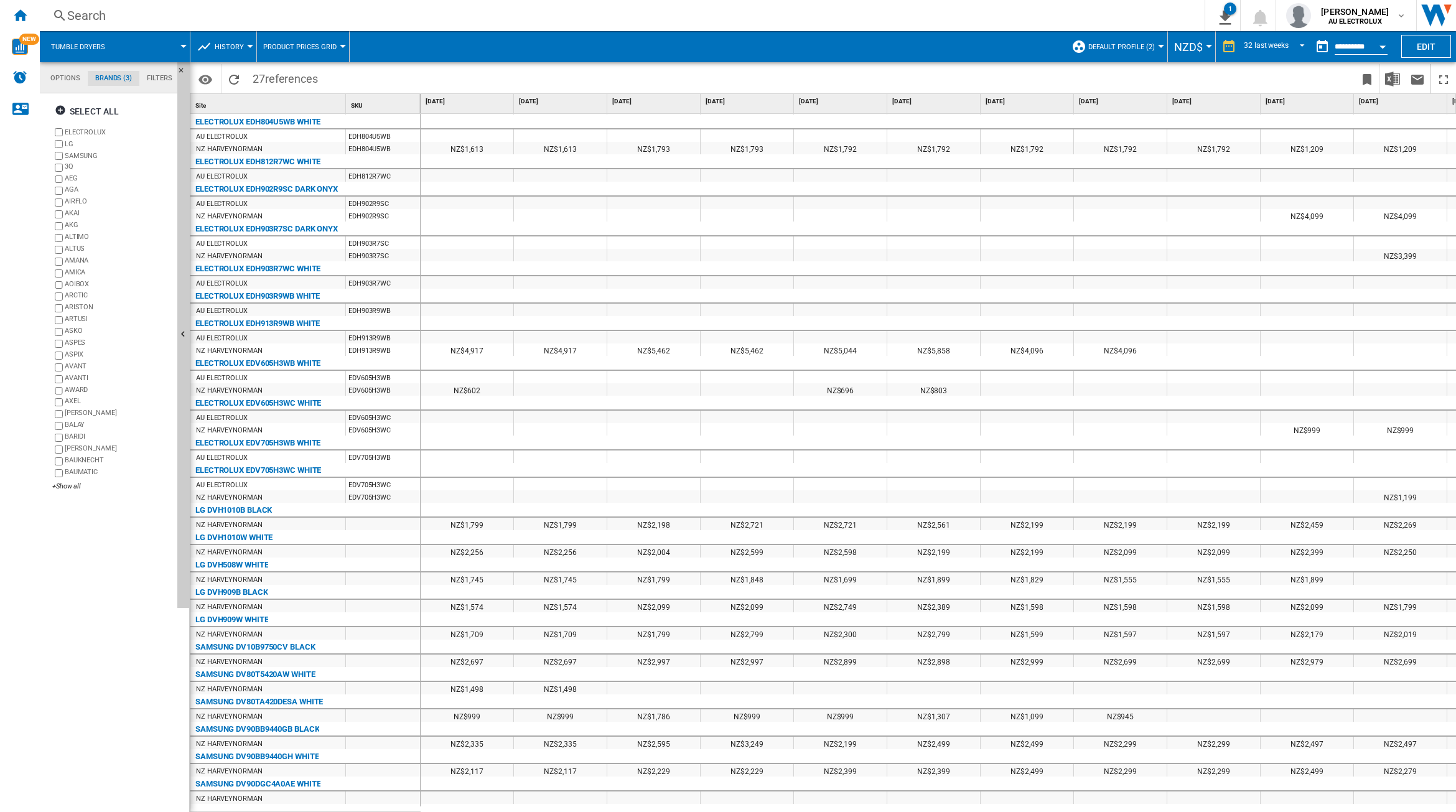
scroll to position [172, 0]
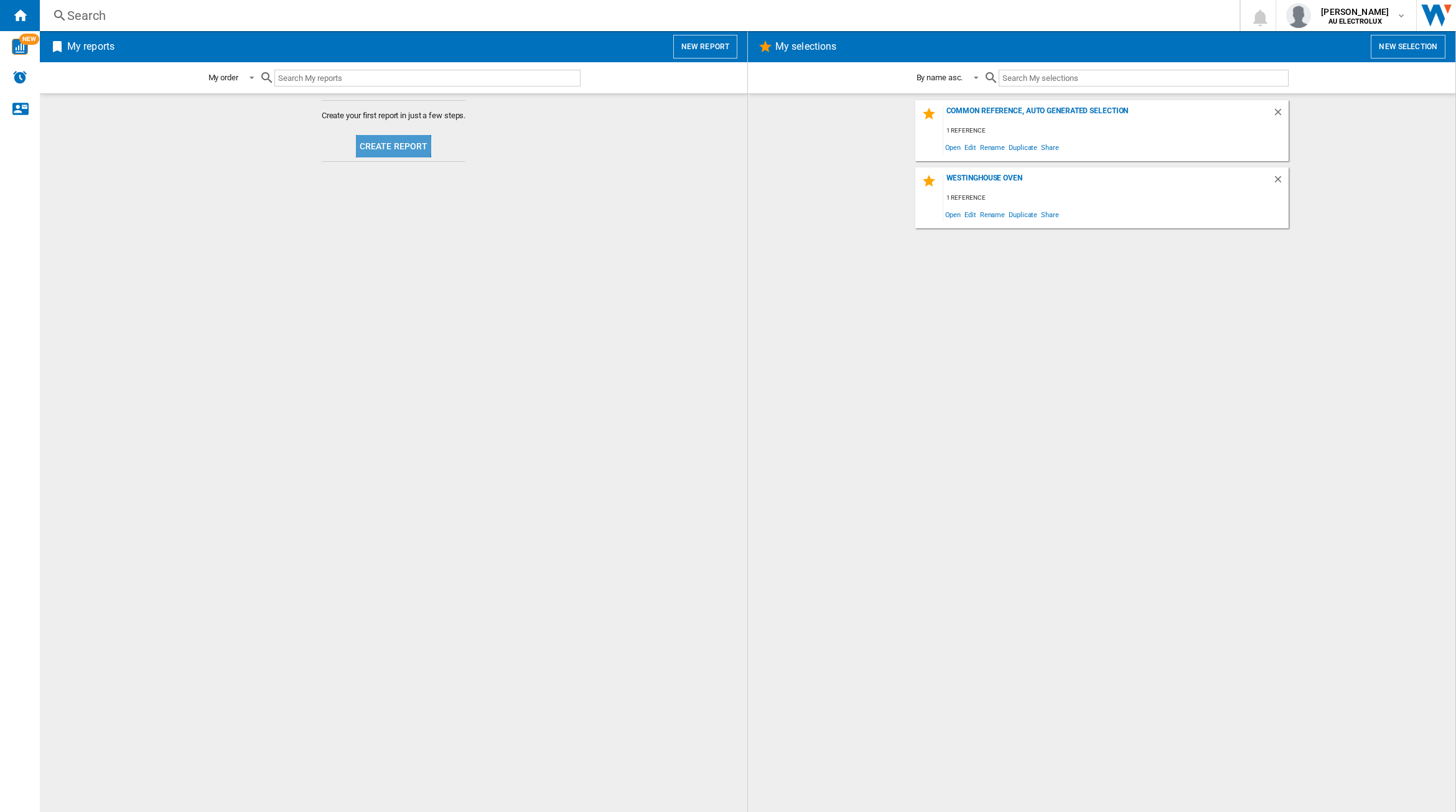
click at [389, 146] on button "Create report" at bounding box center [394, 146] width 76 height 22
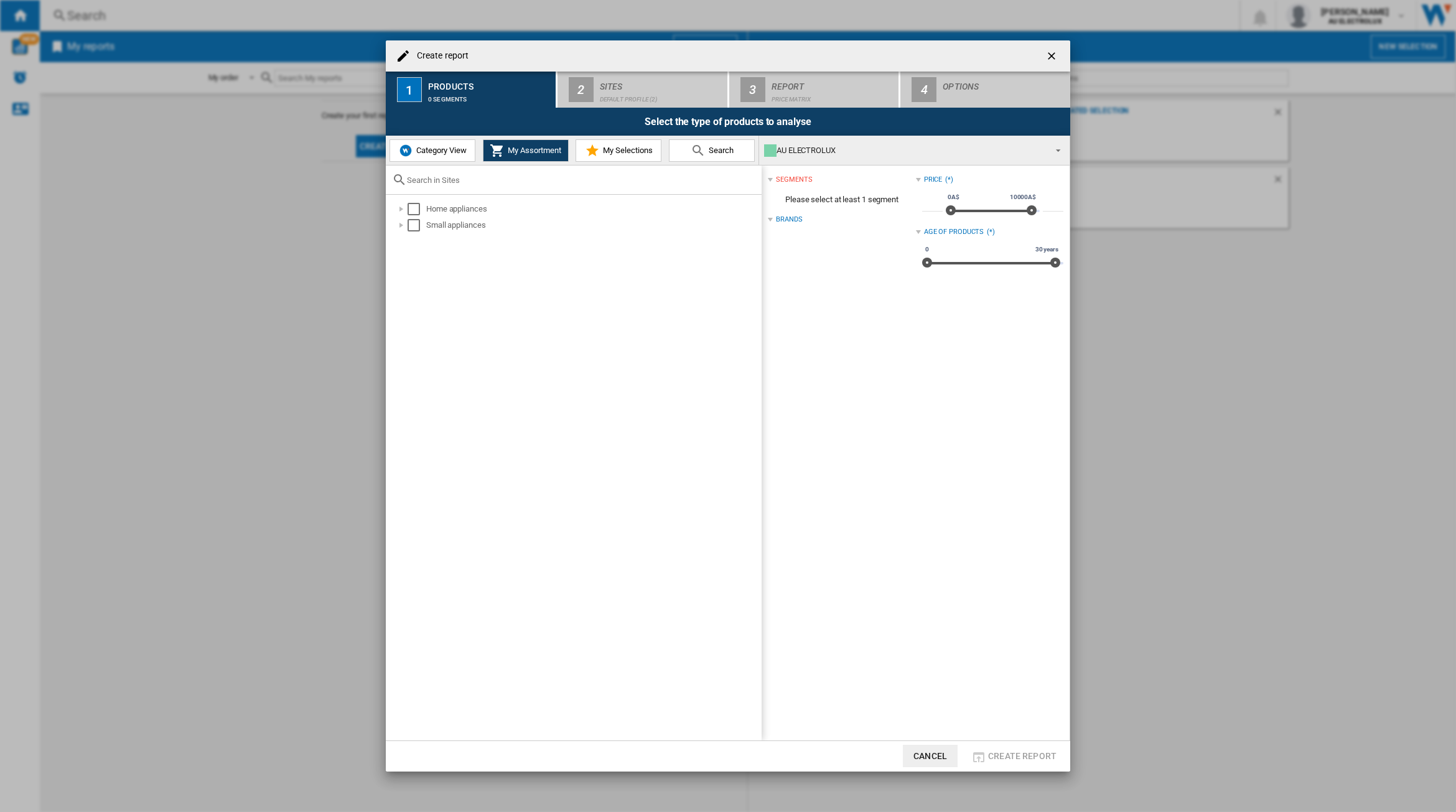
click at [449, 145] on span "Category View" at bounding box center [439, 149] width 54 height 9
click at [396, 206] on div at bounding box center [395, 209] width 13 height 13
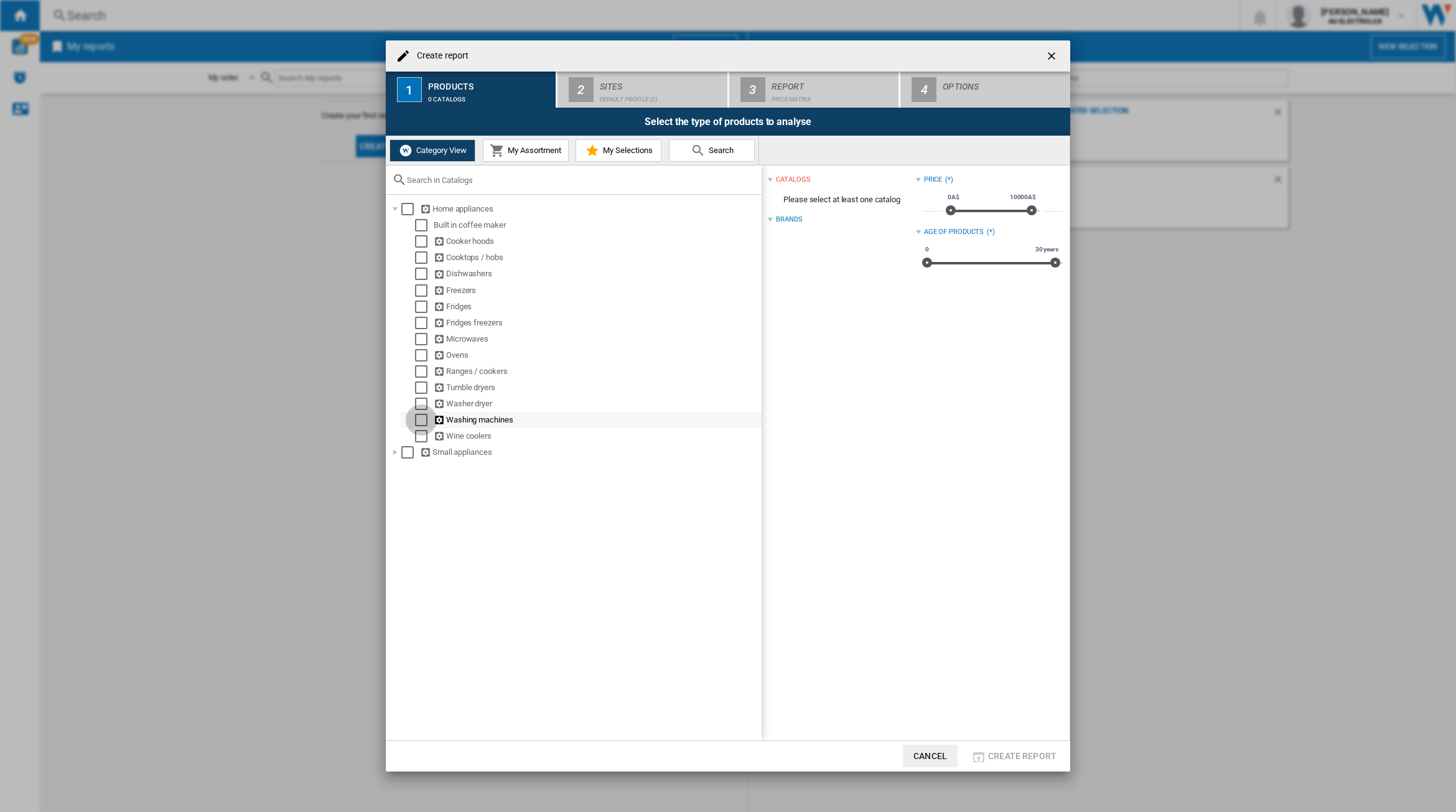
click at [423, 416] on div "Select" at bounding box center [421, 420] width 13 height 13
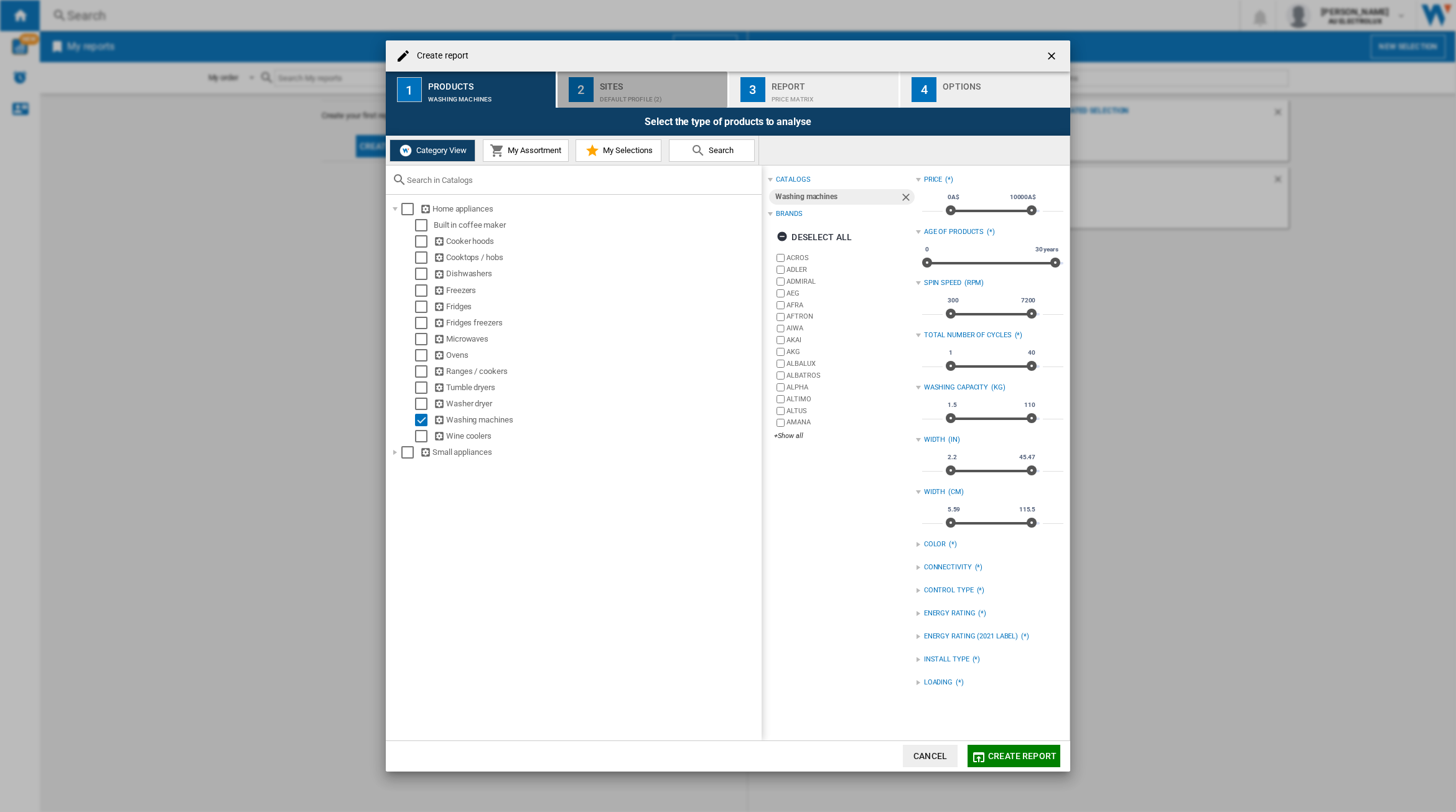
click at [633, 94] on div "Default profile (2)" at bounding box center [661, 96] width 122 height 13
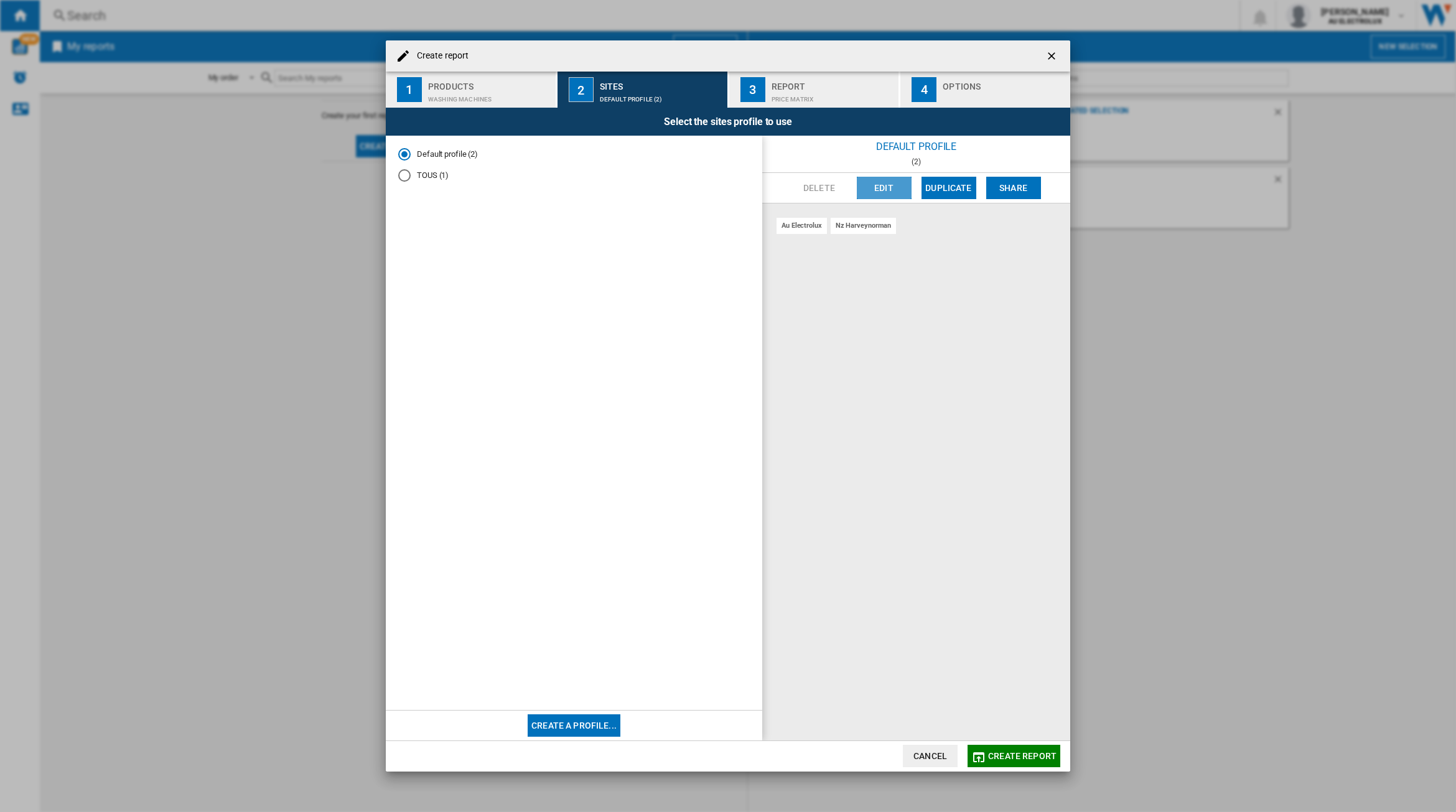
click at [884, 179] on button "Edit" at bounding box center [884, 188] width 55 height 22
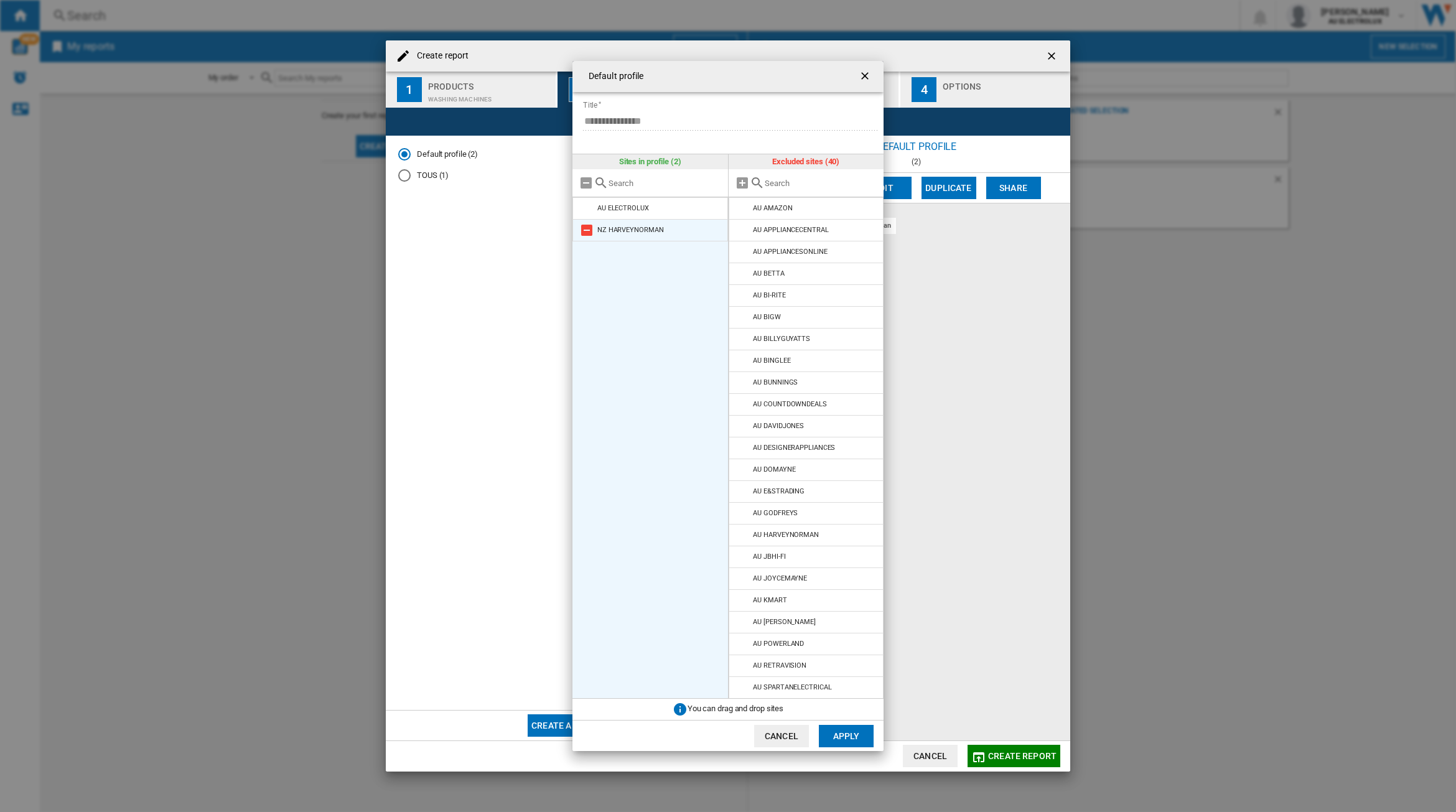
click at [586, 228] on md-icon at bounding box center [586, 229] width 15 height 15
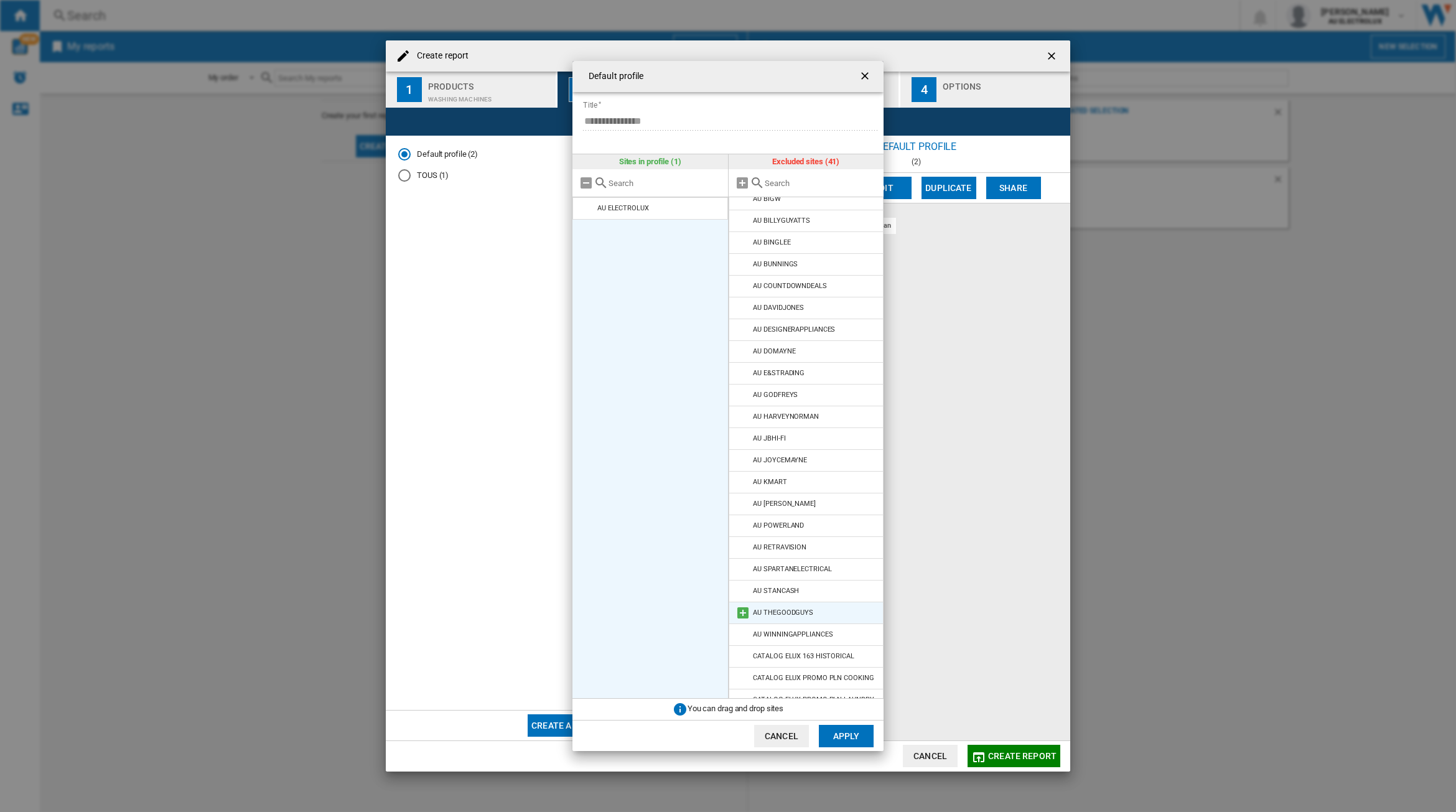
click at [741, 619] on md-icon at bounding box center [743, 612] width 15 height 15
click at [743, 421] on md-icon at bounding box center [743, 416] width 15 height 15
click at [841, 731] on button "Apply" at bounding box center [846, 736] width 55 height 22
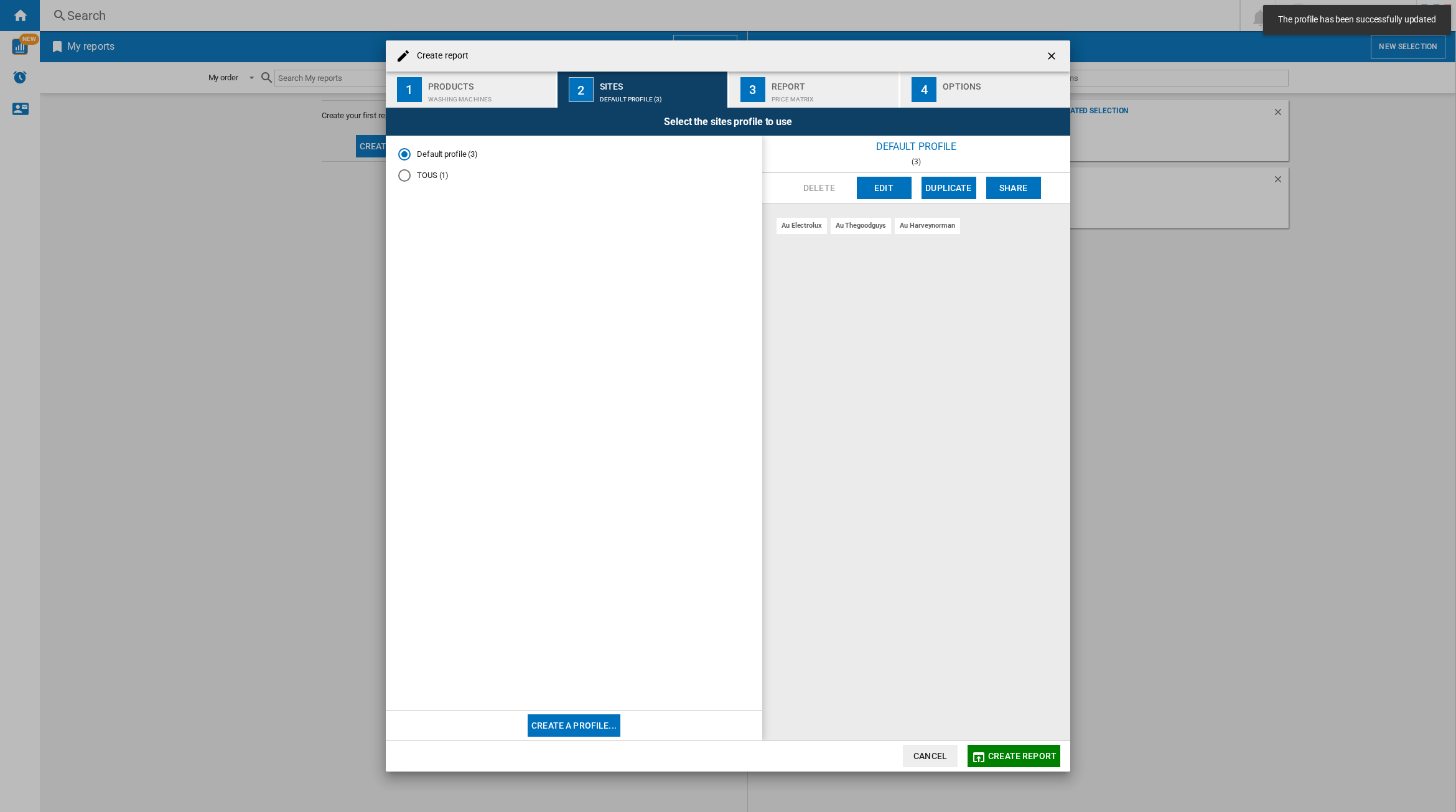
click at [786, 98] on div "Price Matrix" at bounding box center [832, 96] width 122 height 13
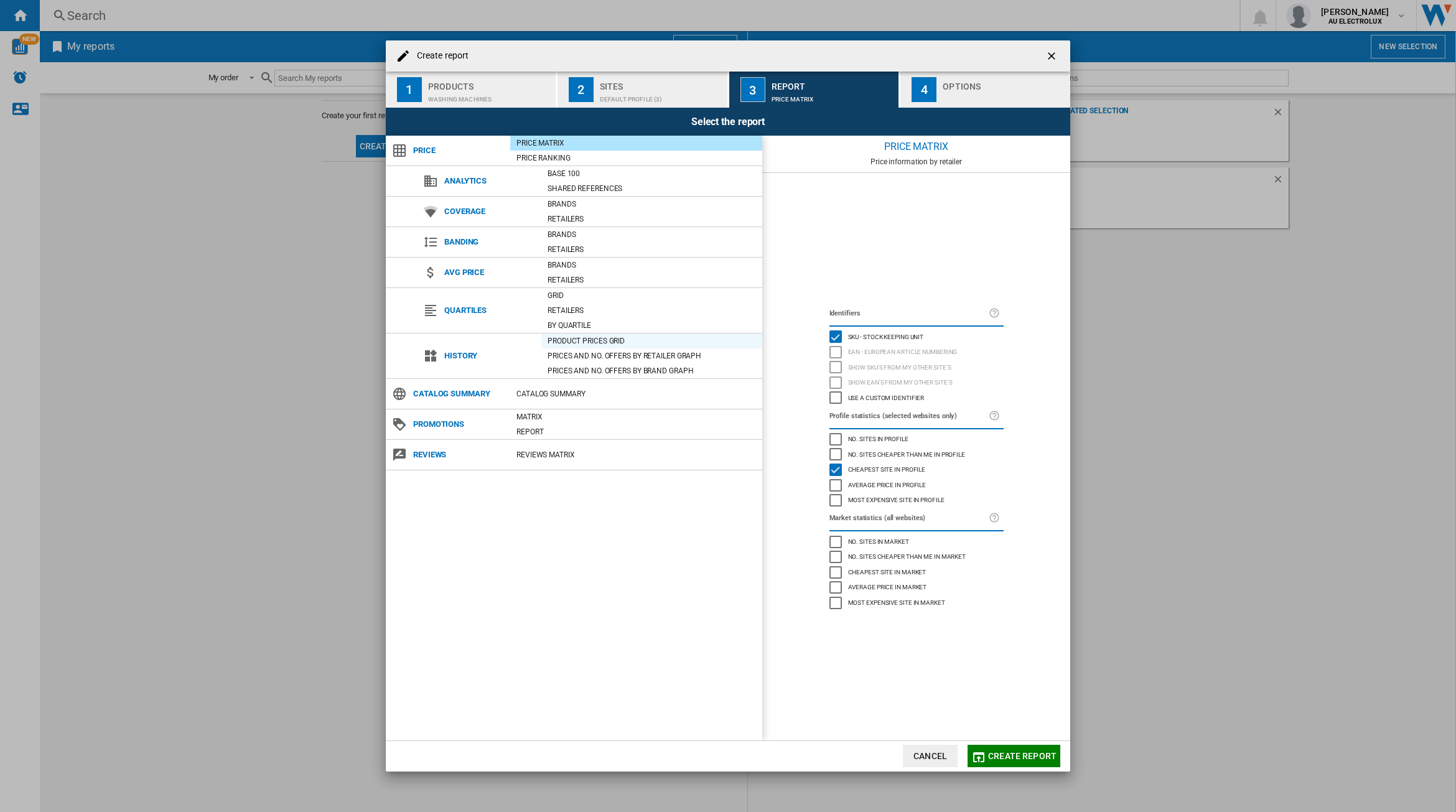
click at [586, 339] on div "Product prices grid" at bounding box center [652, 341] width 221 height 13
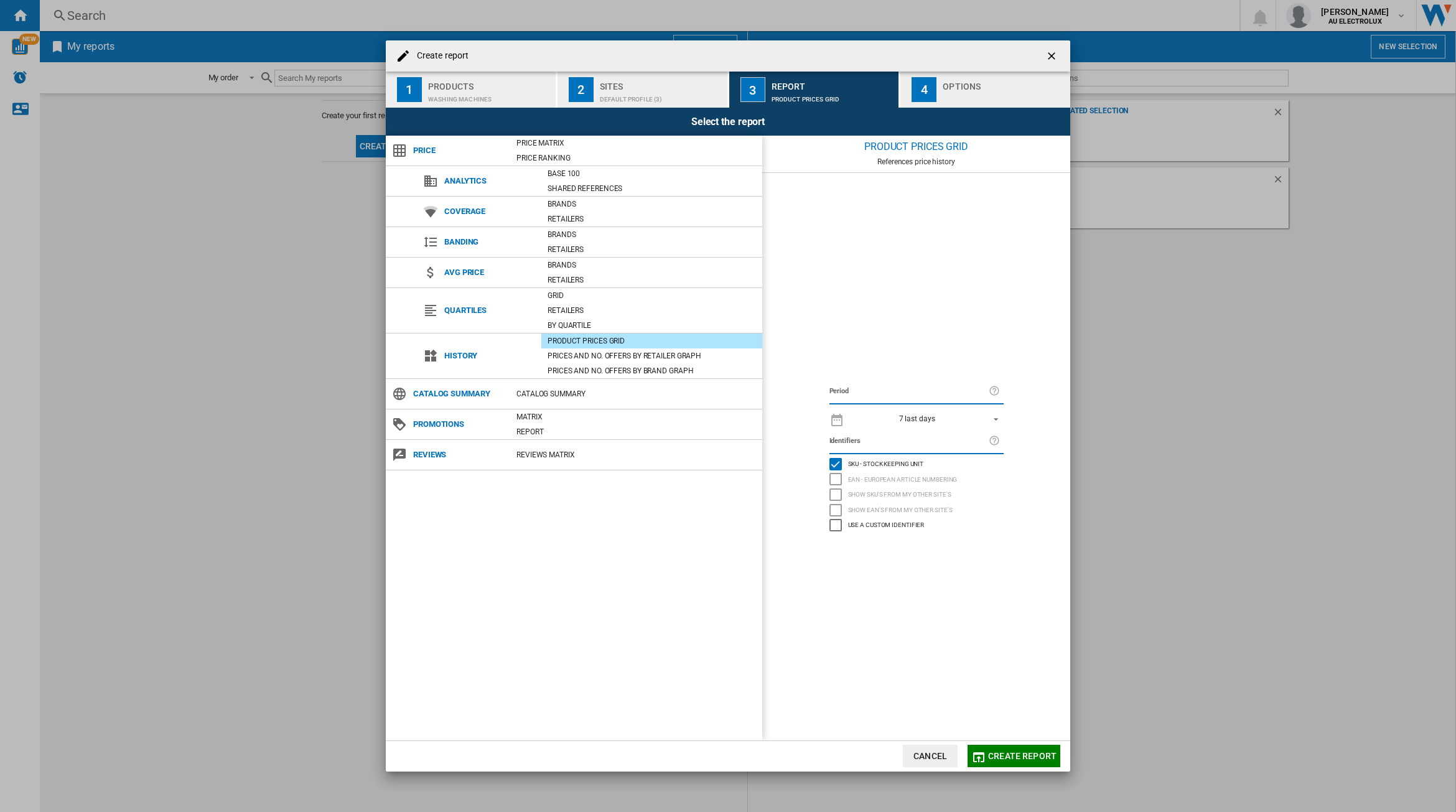
click at [985, 410] on md-select-value "7 last days" at bounding box center [927, 419] width 153 height 17
click at [937, 503] on md-option "32 last weeks" at bounding box center [928, 509] width 173 height 19
click at [1009, 754] on span "Create report" at bounding box center [1022, 756] width 68 height 10
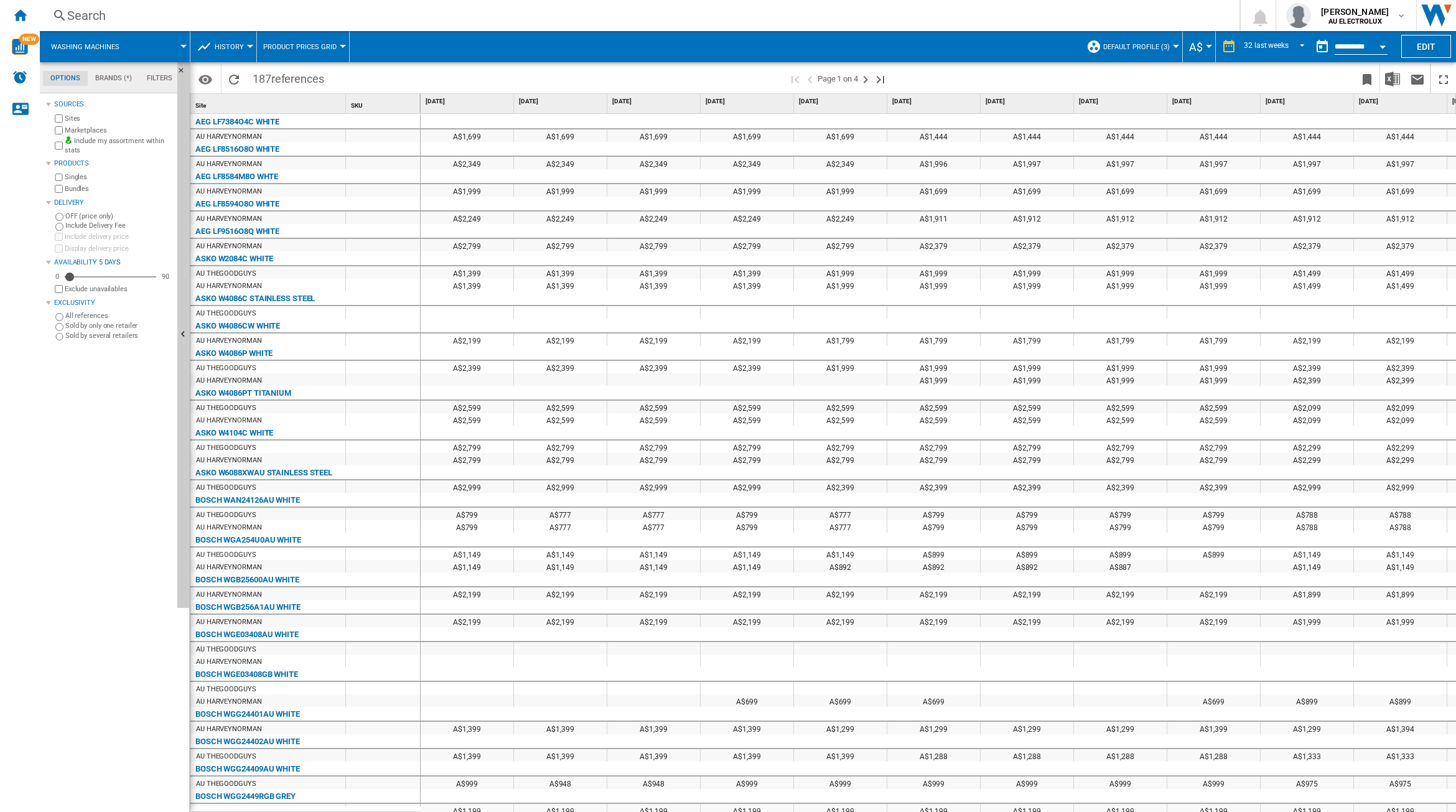
click at [103, 75] on md-tab-item "Brands (*)" at bounding box center [113, 78] width 51 height 15
click at [95, 109] on div "Deselect all" at bounding box center [92, 111] width 75 height 22
click at [65, 487] on div "+Show all" at bounding box center [112, 486] width 120 height 9
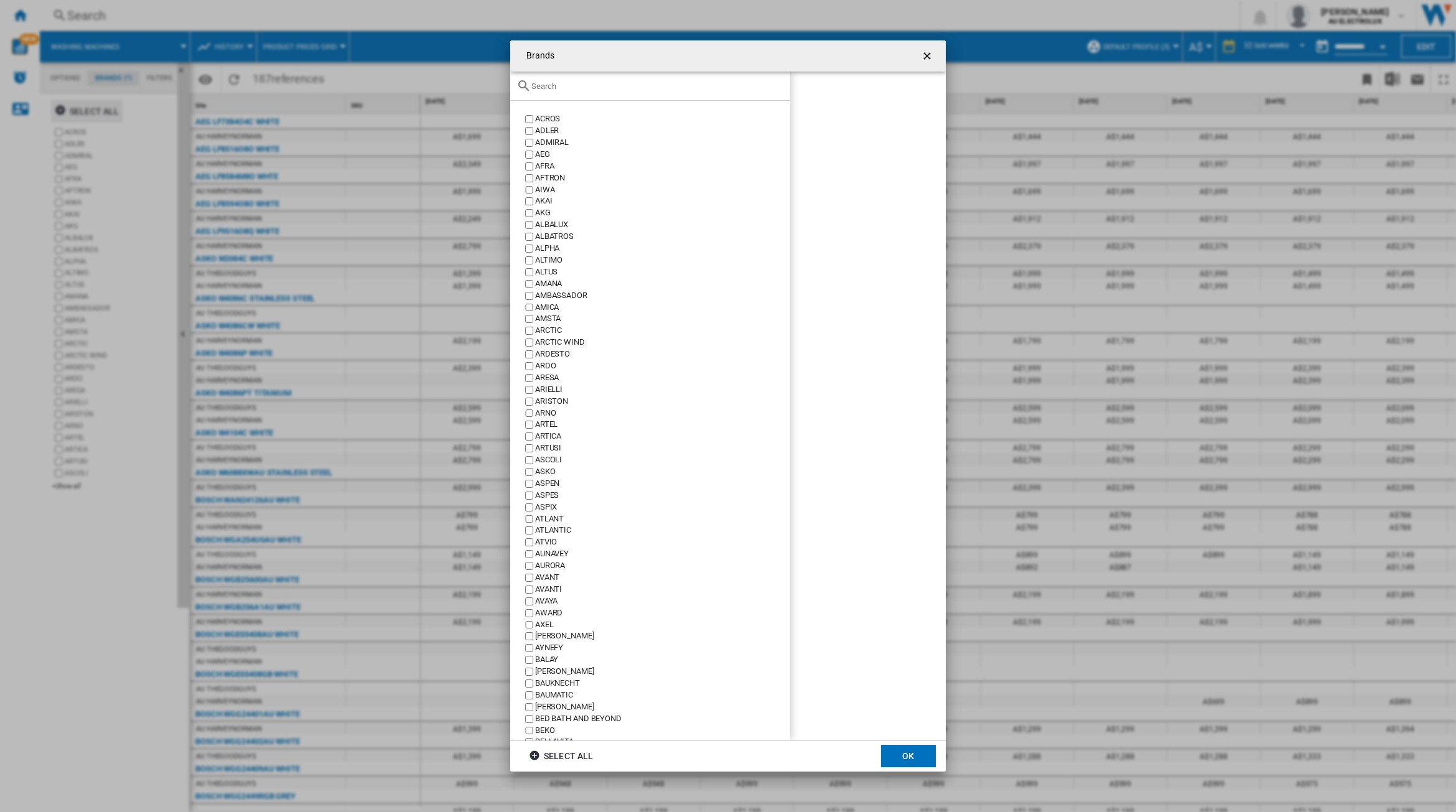
click at [581, 86] on input "text" at bounding box center [657, 86] width 252 height 9
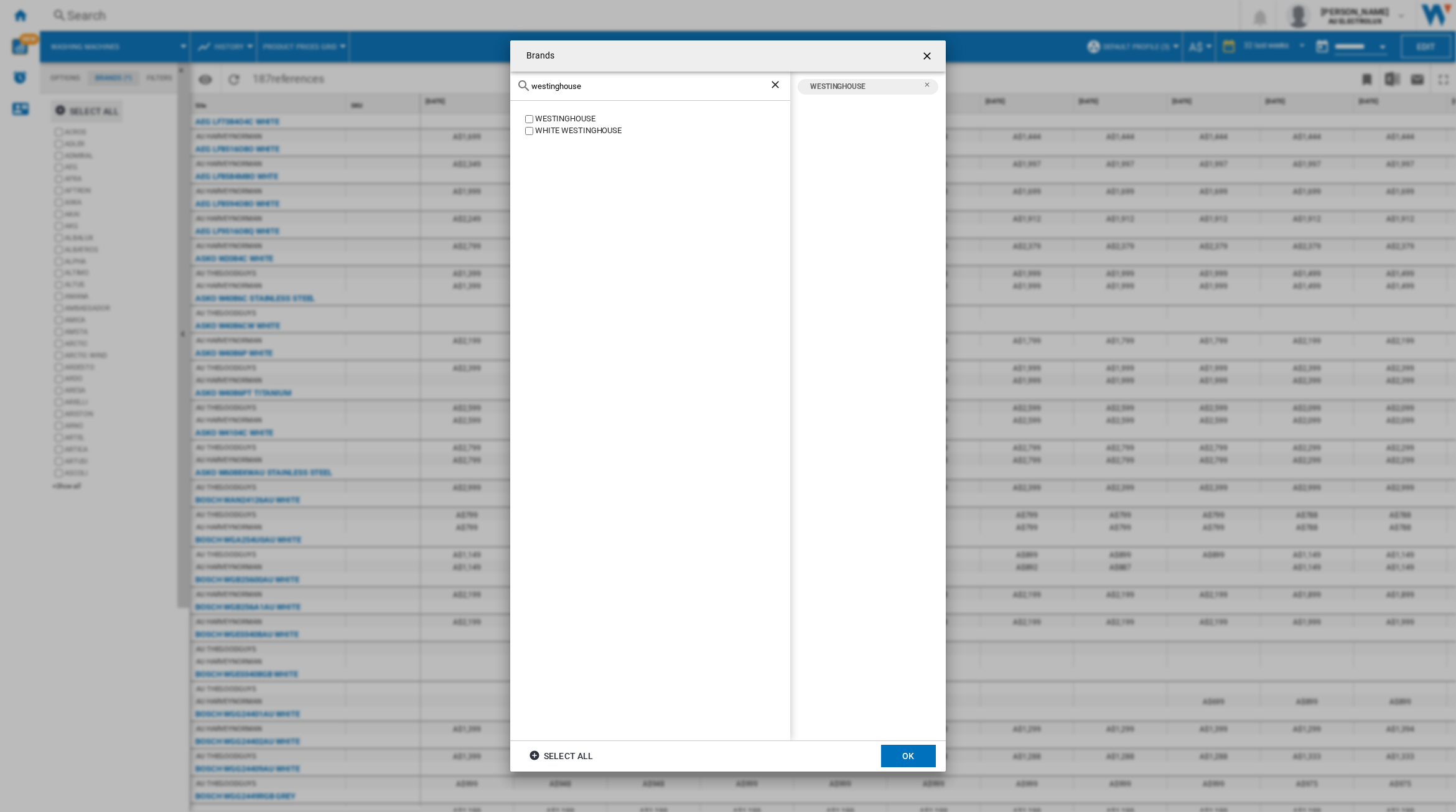
drag, startPoint x: 591, startPoint y: 84, endPoint x: 502, endPoint y: 89, distance: 89.1
click at [502, 89] on div "Brands westinghouse WESTINGHOUSE WHITE WESTINGHOUSE WESTINGHOUSE Select all OK" at bounding box center [728, 406] width 1456 height 812
drag, startPoint x: 567, startPoint y: 82, endPoint x: 495, endPoint y: 85, distance: 72.1
click at [495, 85] on div "Brands haier HAIER HAIER WESTINGHOUSE Select all OK" at bounding box center [728, 406] width 1456 height 812
drag, startPoint x: 565, startPoint y: 83, endPoint x: 503, endPoint y: 86, distance: 62.1
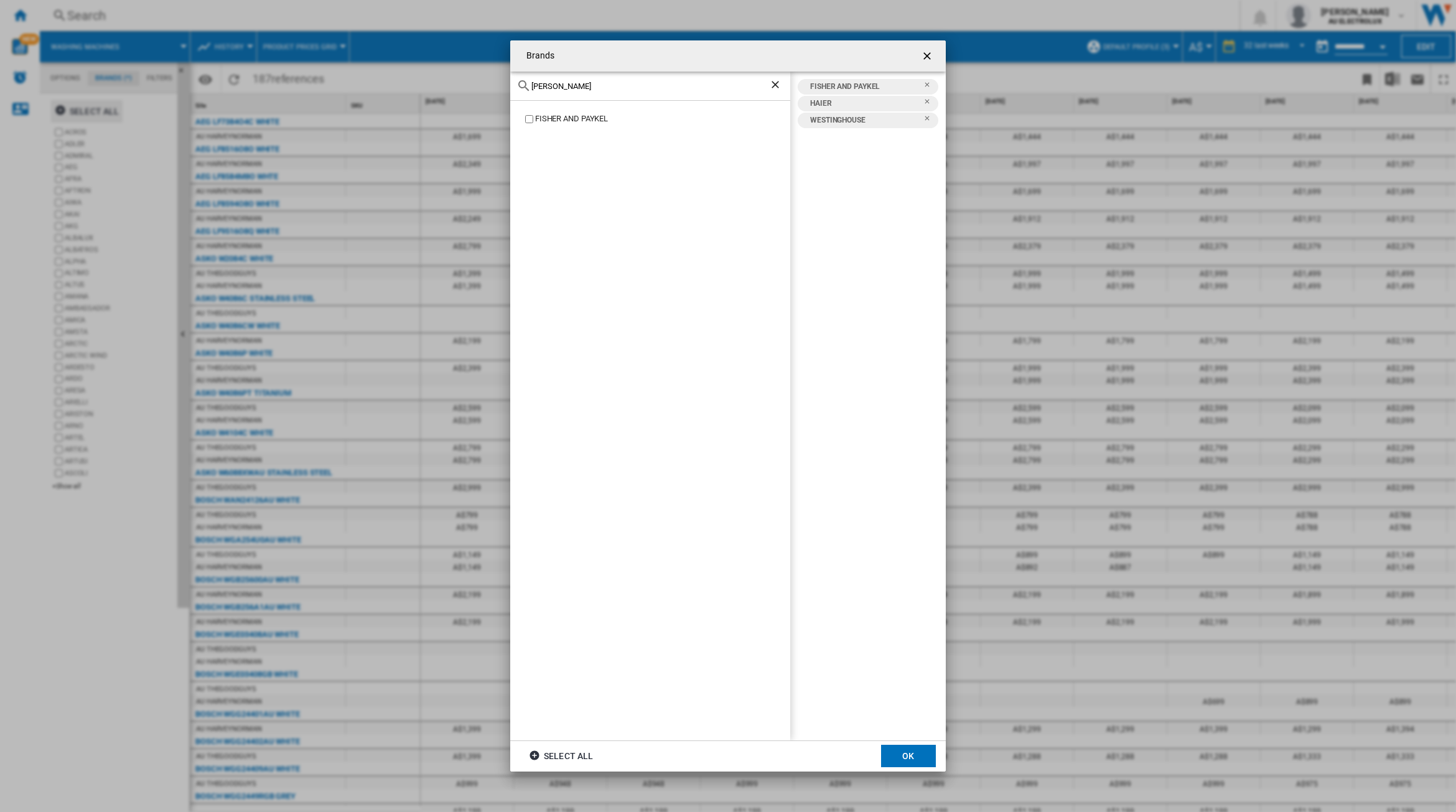
click at [503, 86] on div "Brands fisher FISHER AND PAYKEL FISHER AND PAYKEL HAIER WESTINGHOUSE Select all…" at bounding box center [728, 406] width 1456 height 812
type input "bosch"
click at [903, 754] on button "OK" at bounding box center [908, 756] width 55 height 22
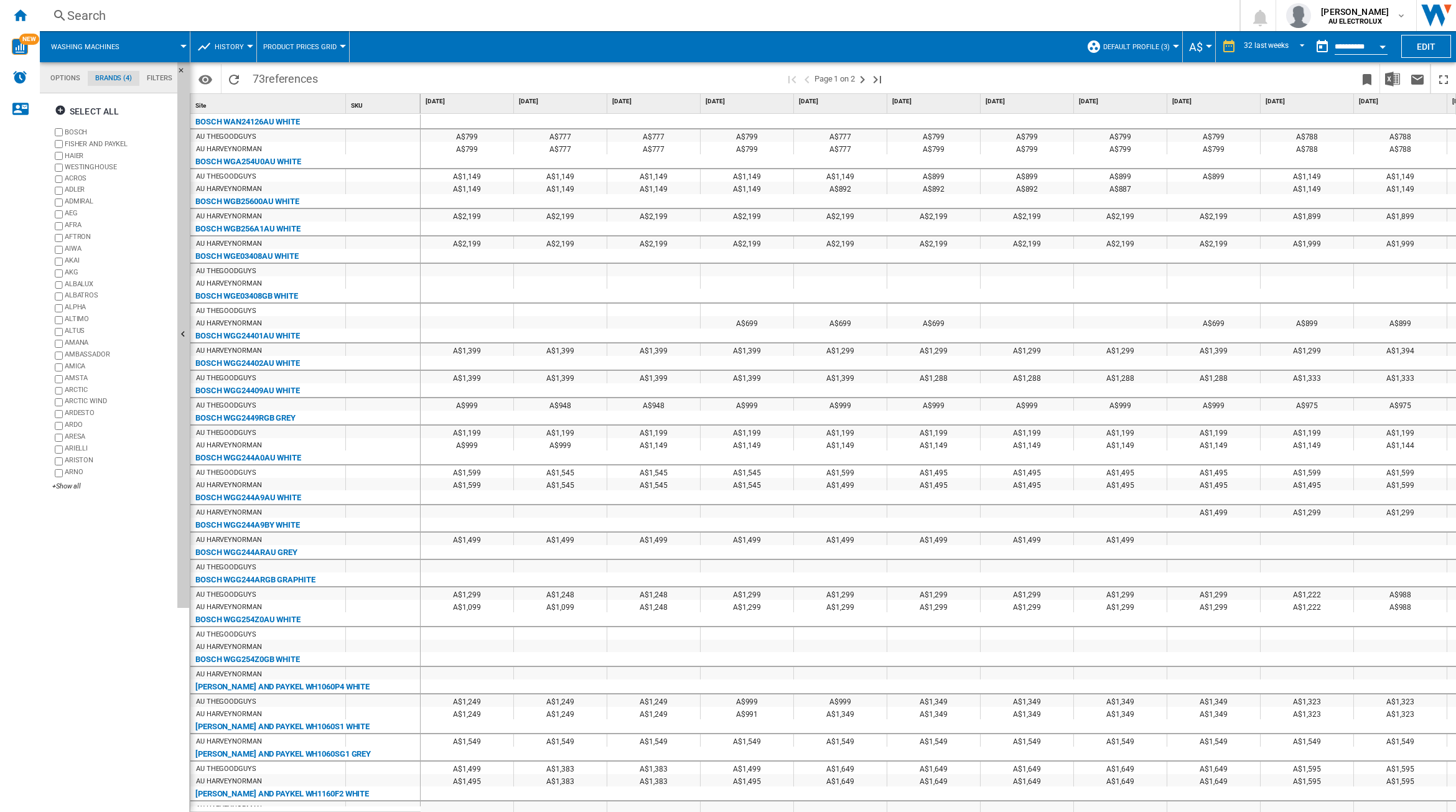
click at [66, 76] on md-tab-item "Options" at bounding box center [65, 78] width 45 height 15
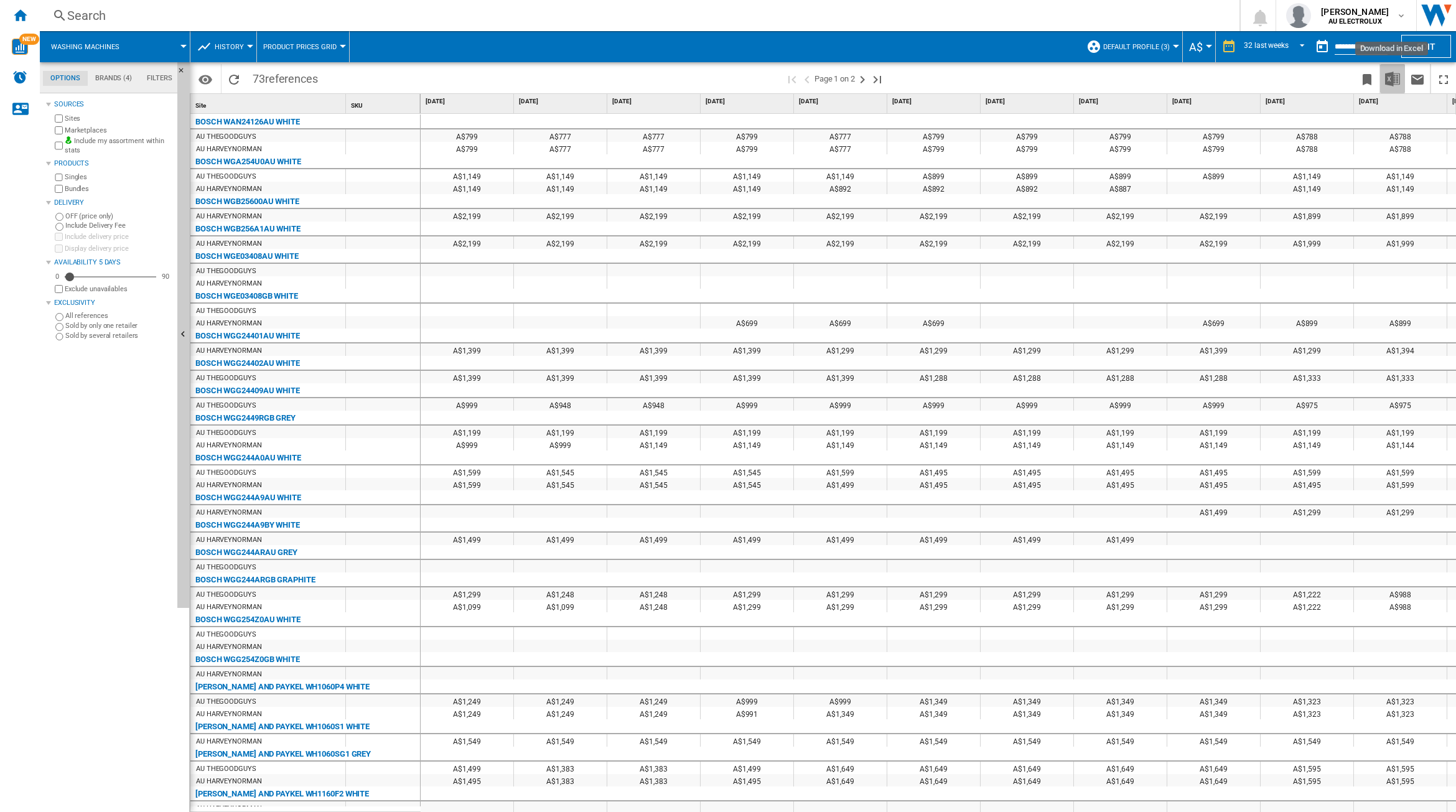
click at [1382, 86] on button "Download in Excel" at bounding box center [1393, 79] width 25 height 29
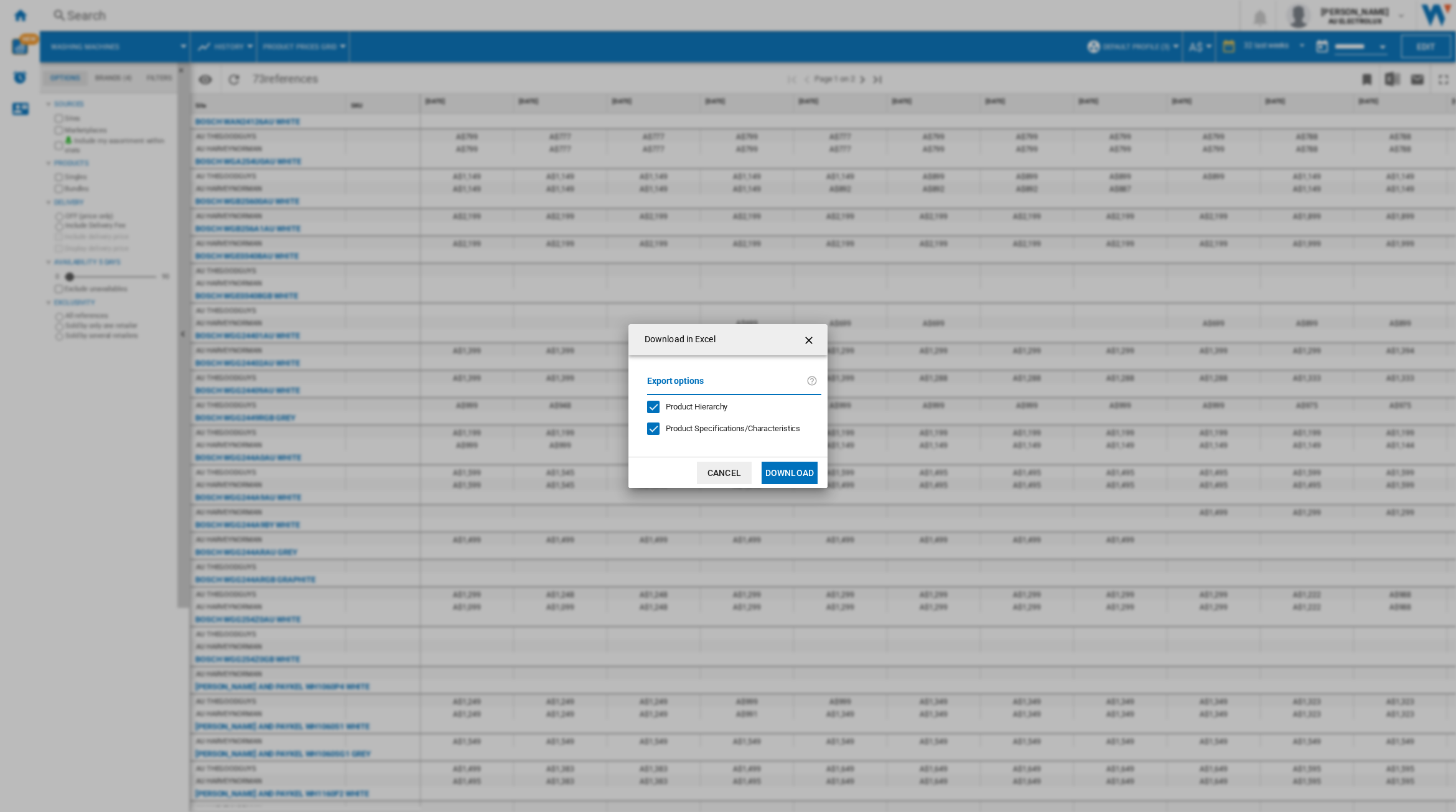
click at [793, 471] on button "Download" at bounding box center [789, 473] width 56 height 22
